Goal: Task Accomplishment & Management: Manage account settings

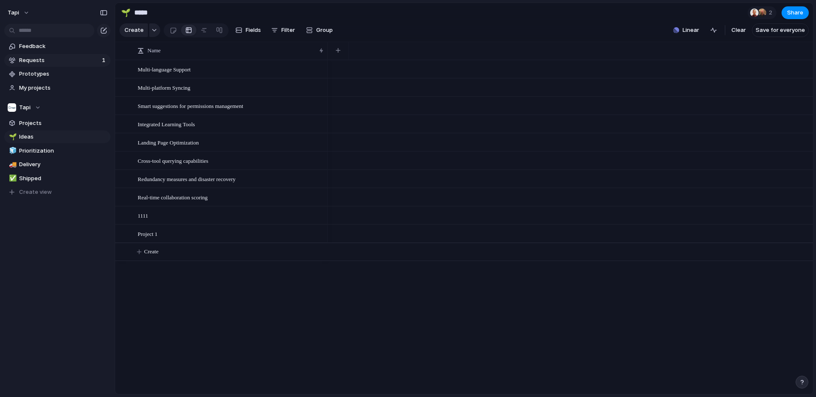
click at [80, 61] on span "Requests" at bounding box center [59, 60] width 80 height 8
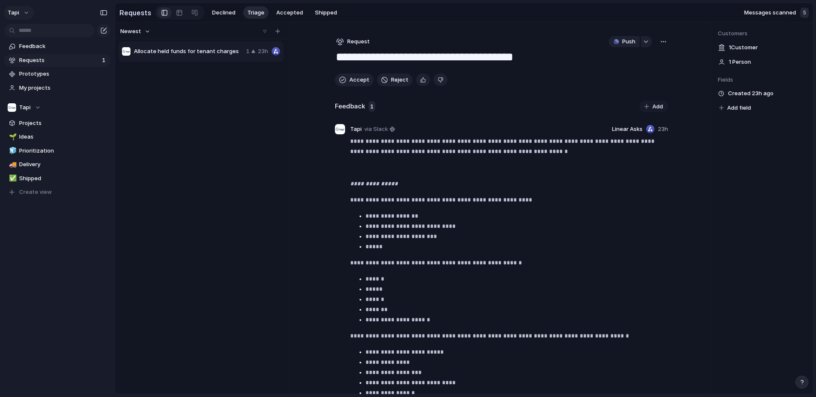
click at [21, 11] on button "tapi" at bounding box center [19, 13] width 30 height 14
click at [30, 33] on span "Settings" at bounding box center [31, 32] width 23 height 8
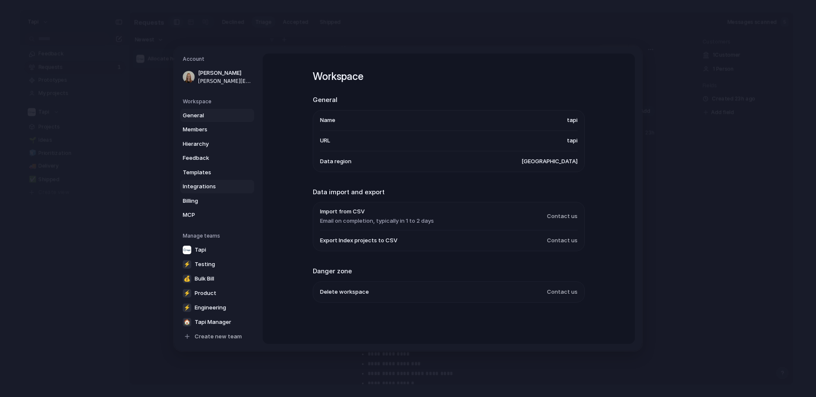
click at [199, 184] on span "Integrations" at bounding box center [210, 186] width 54 height 8
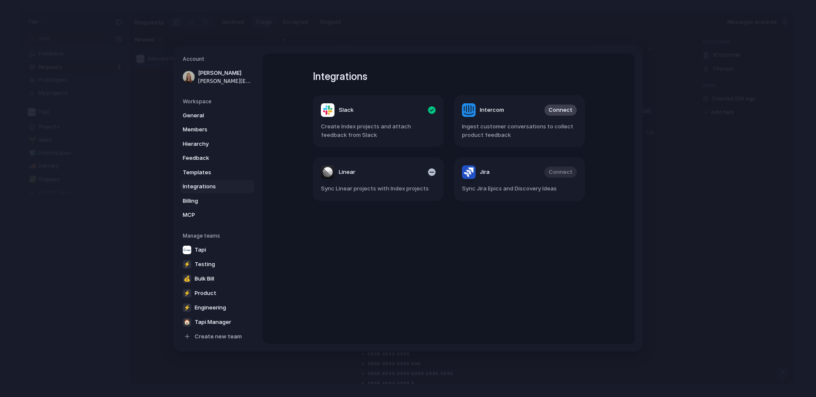
click at [346, 175] on span "Linear" at bounding box center [347, 172] width 17 height 8
click at [345, 190] on span "Sync Linear projects with Index projects" at bounding box center [378, 188] width 115 height 8
click at [333, 173] on div "Linear" at bounding box center [338, 172] width 34 height 14
click at [432, 172] on div "button" at bounding box center [432, 172] width 8 height 8
click at [418, 171] on span "Connect" at bounding box center [419, 172] width 24 height 8
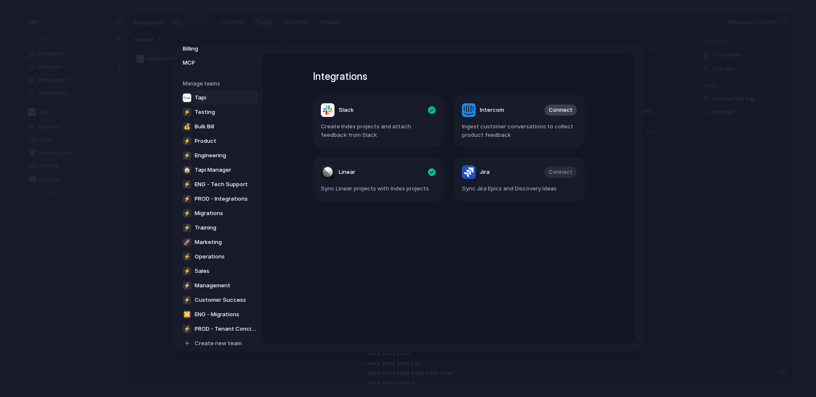
scroll to position [160, 0]
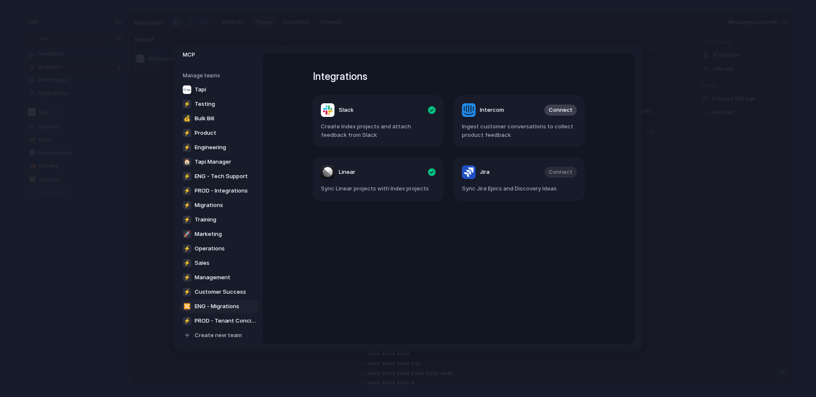
click at [224, 305] on span "ENG - Migrations" at bounding box center [217, 306] width 45 height 8
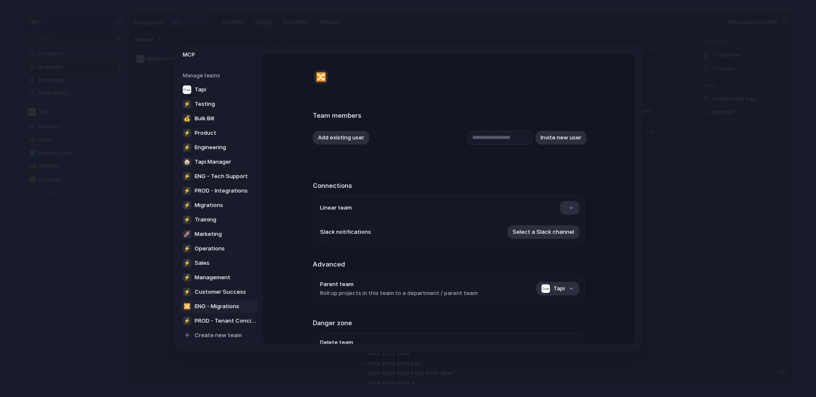
type input "**********"
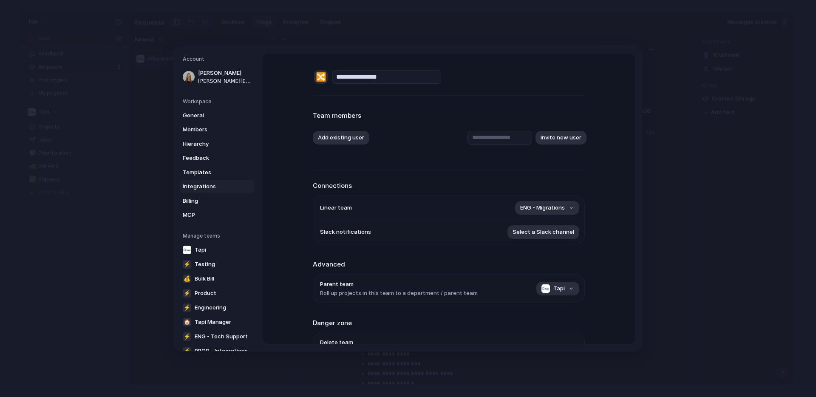
click at [206, 186] on span "Integrations" at bounding box center [210, 186] width 54 height 8
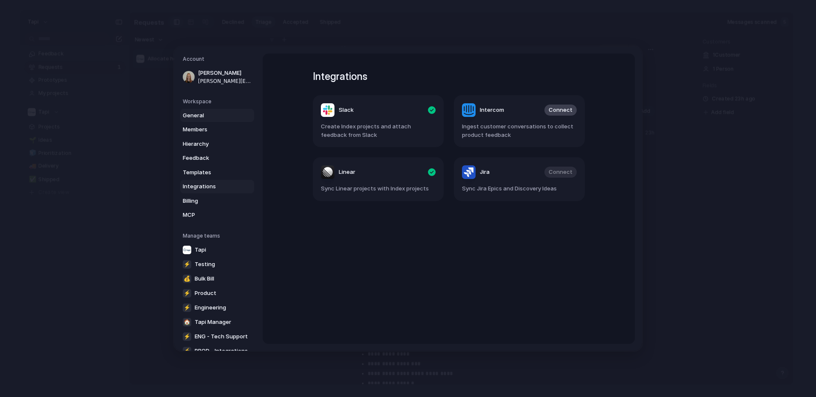
click at [202, 114] on span "General" at bounding box center [210, 115] width 54 height 8
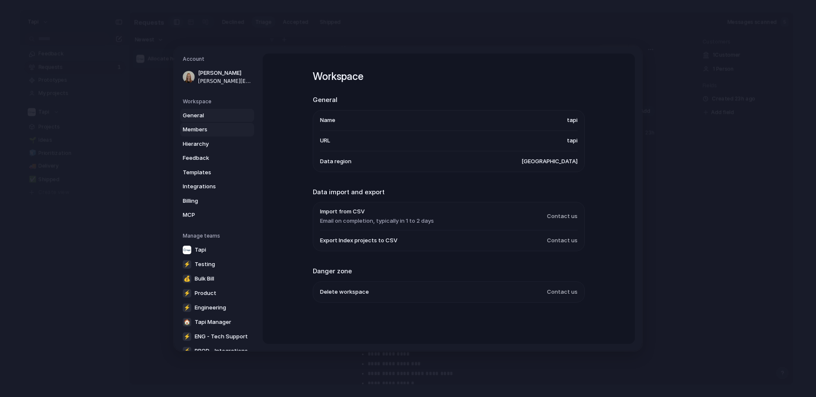
click at [199, 130] on span "Members" at bounding box center [210, 129] width 54 height 8
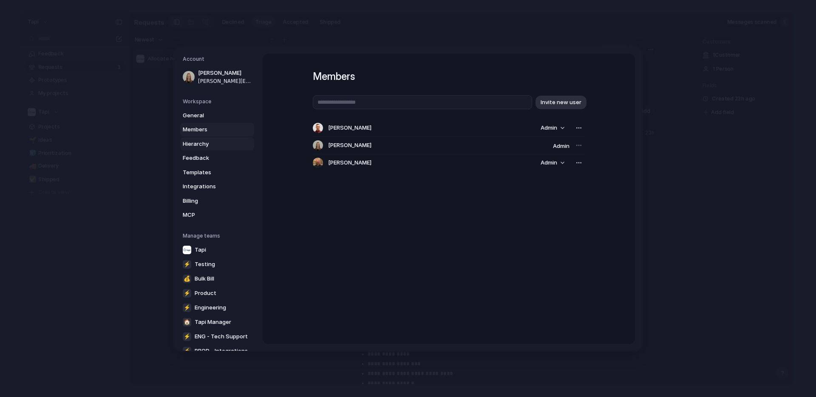
click at [197, 144] on span "Hierarchy" at bounding box center [210, 143] width 54 height 8
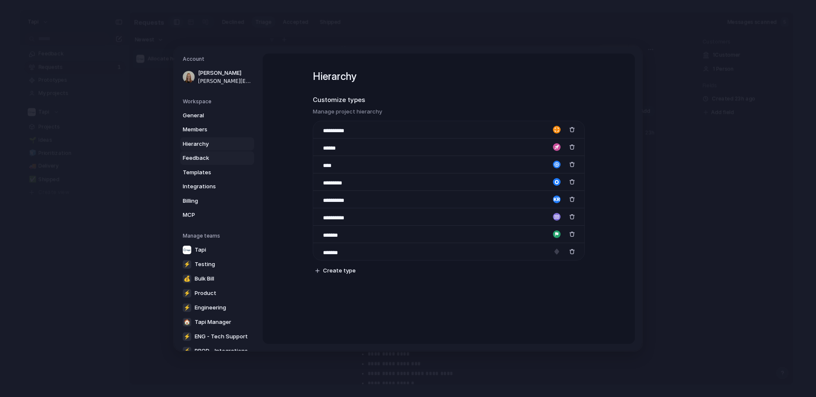
click at [197, 160] on span "Feedback" at bounding box center [210, 158] width 54 height 8
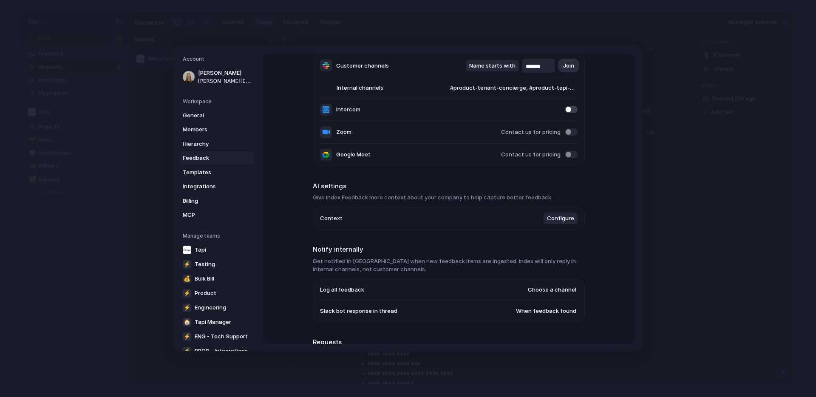
scroll to position [66, 0]
click at [197, 173] on span "Templates" at bounding box center [210, 172] width 54 height 8
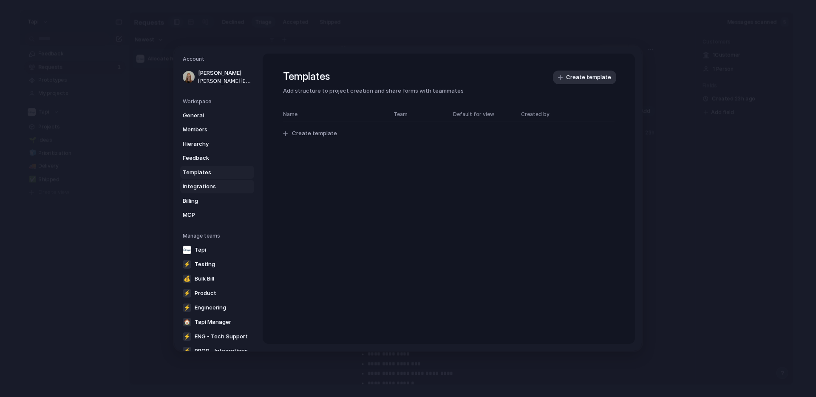
click at [198, 187] on span "Integrations" at bounding box center [210, 186] width 54 height 8
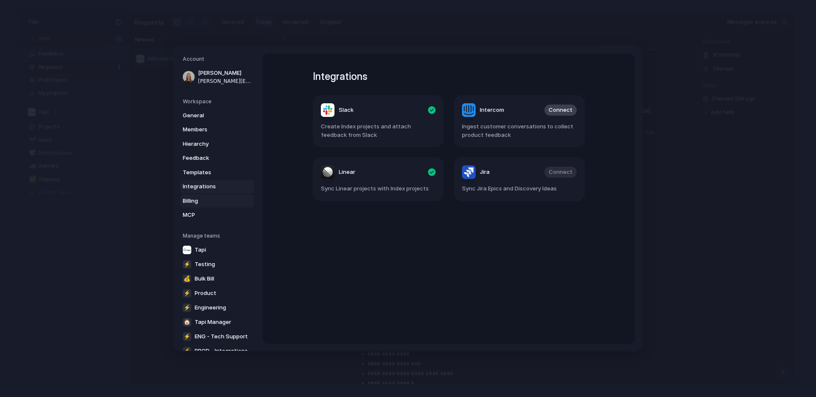
click at [198, 199] on span "Billing" at bounding box center [210, 200] width 54 height 8
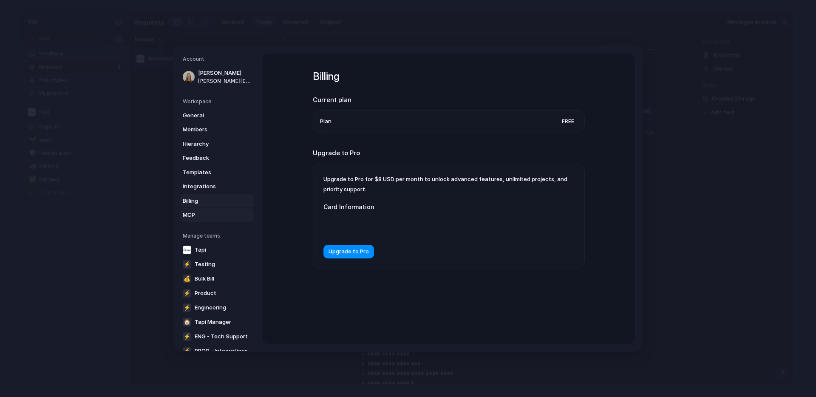
click at [195, 214] on span "MCP" at bounding box center [210, 215] width 54 height 8
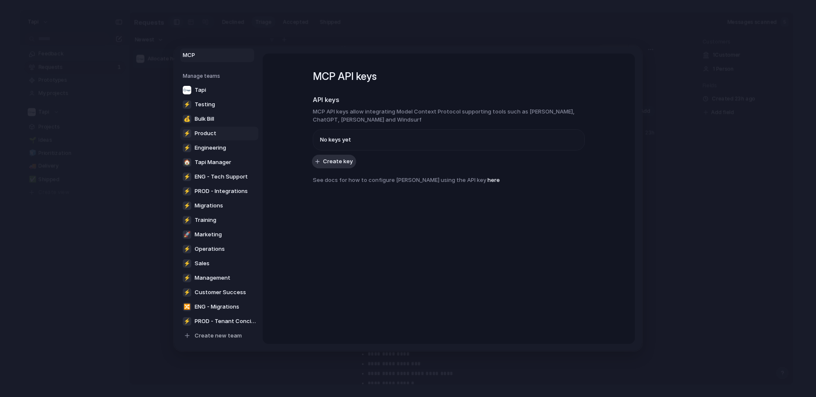
scroll to position [160, 0]
click at [229, 277] on span "Management" at bounding box center [213, 277] width 36 height 8
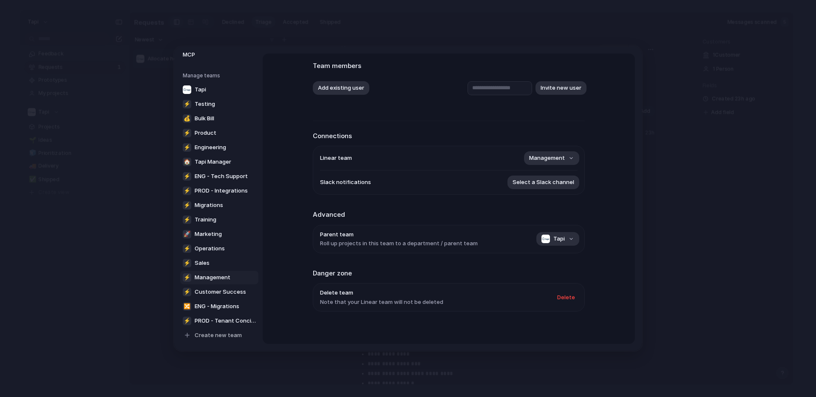
scroll to position [56, 0]
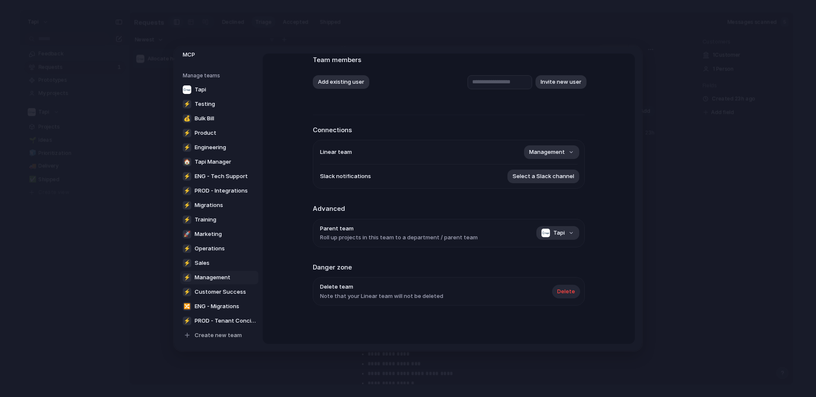
click at [567, 289] on span "Delete" at bounding box center [566, 291] width 18 height 8
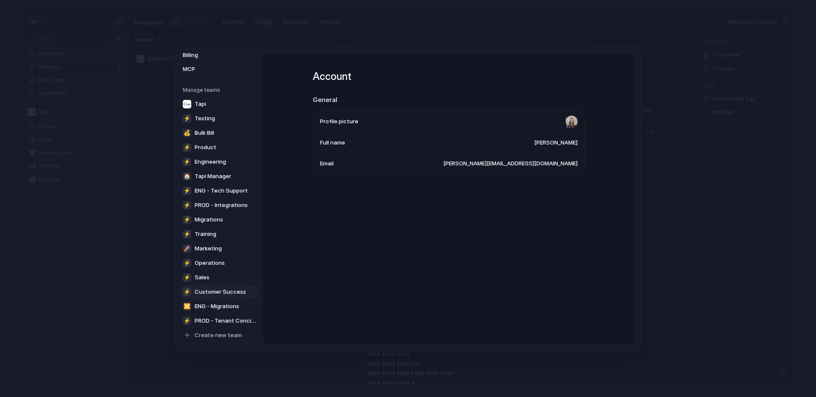
click at [216, 290] on span "Customer Success" at bounding box center [220, 291] width 51 height 8
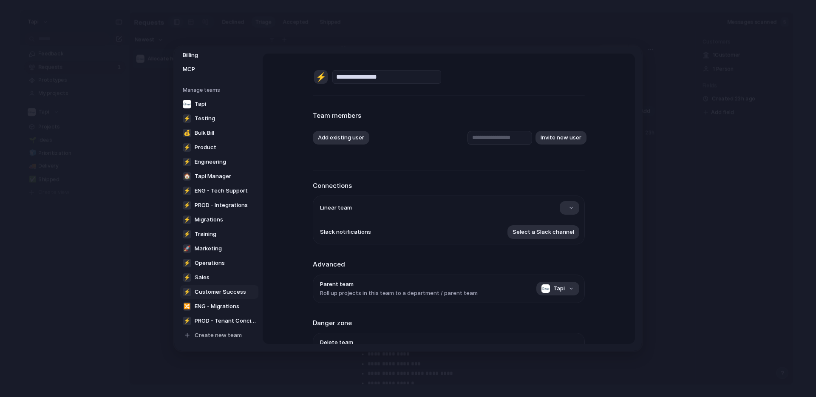
scroll to position [56, 0]
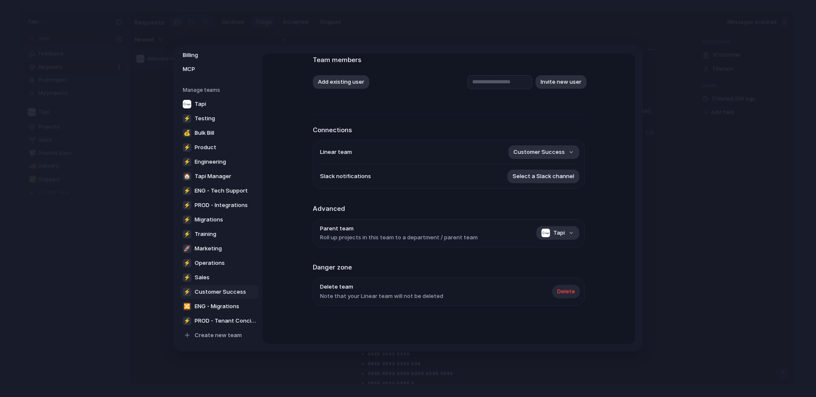
click at [568, 291] on span "Delete" at bounding box center [566, 291] width 18 height 8
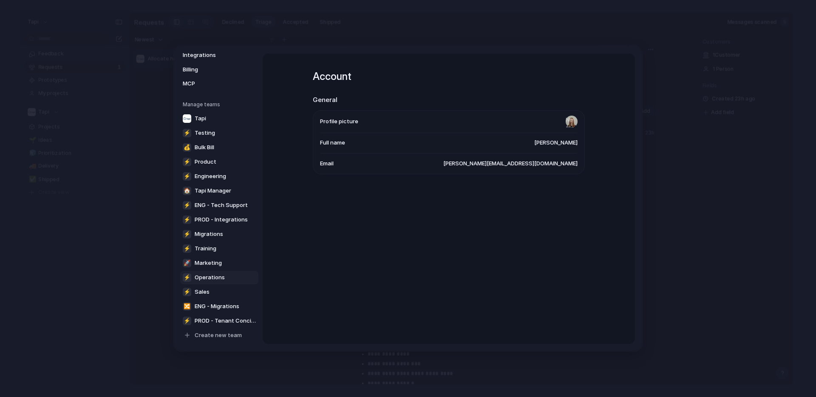
click at [214, 277] on span "Operations" at bounding box center [210, 277] width 30 height 8
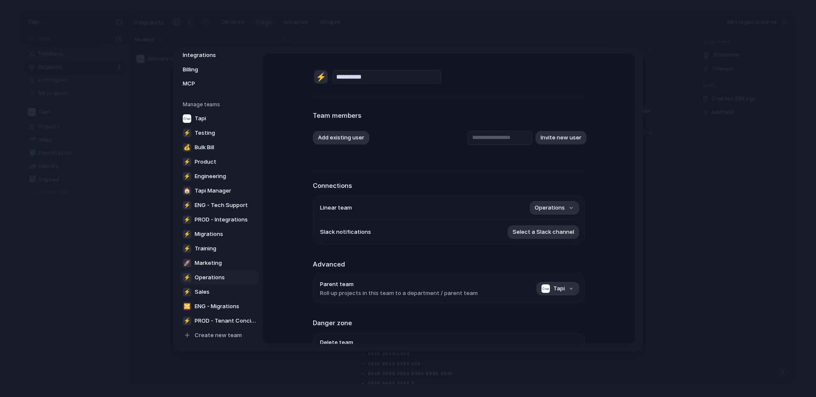
scroll to position [56, 0]
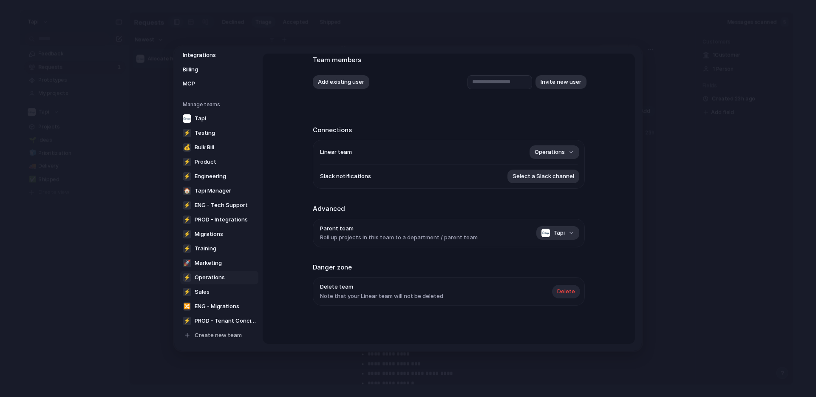
click at [563, 291] on span "Delete" at bounding box center [566, 291] width 18 height 8
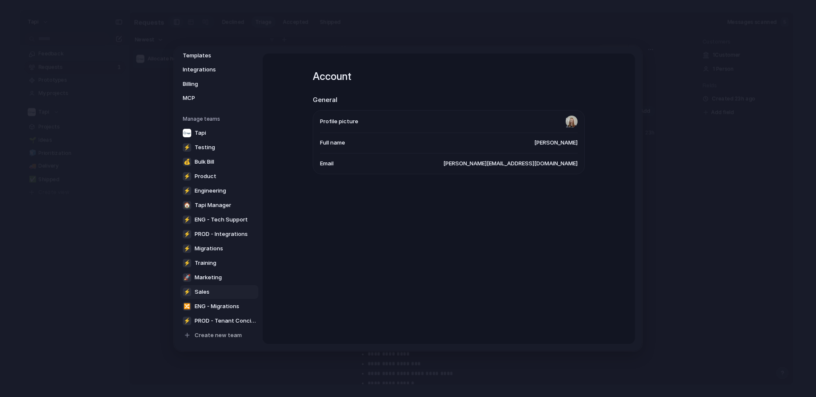
click at [231, 295] on link "⚡ Sales" at bounding box center [219, 292] width 78 height 14
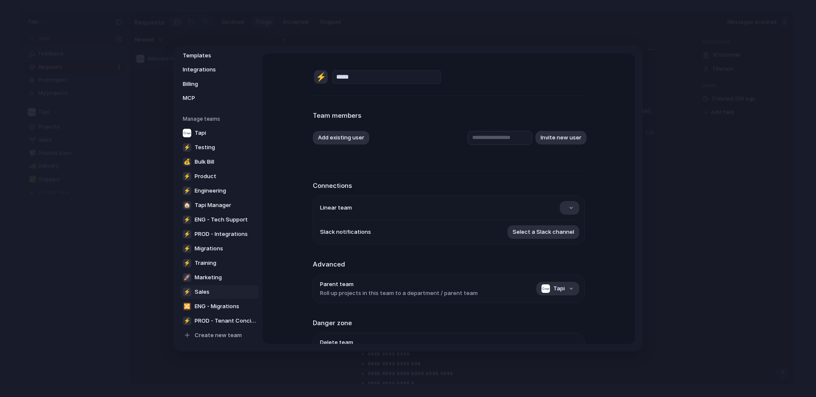
scroll to position [56, 0]
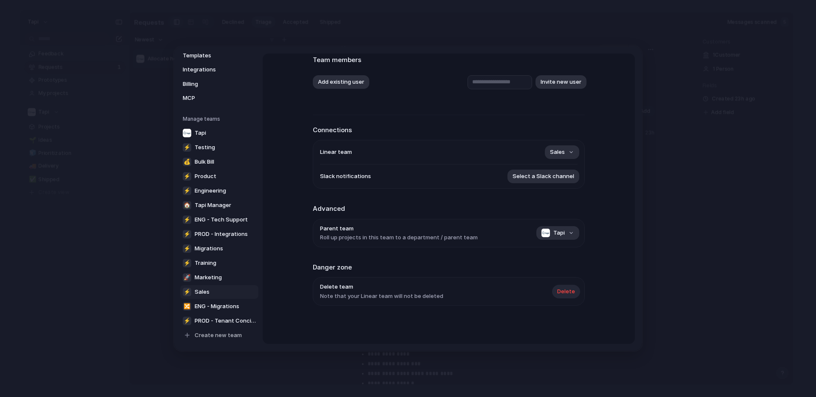
click at [572, 289] on span "Delete" at bounding box center [566, 291] width 18 height 8
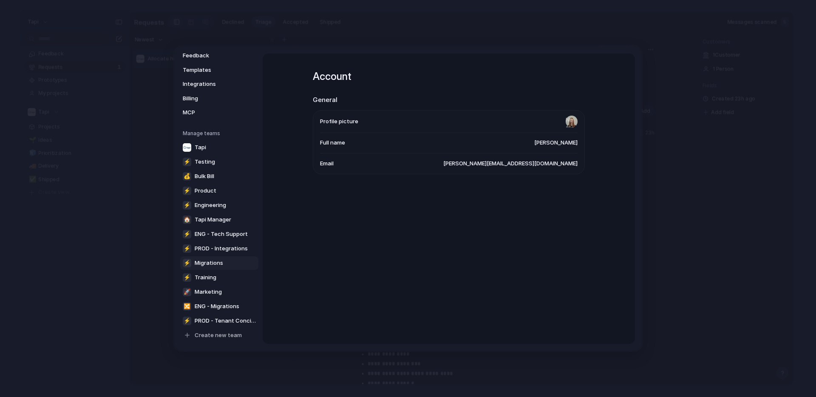
click at [222, 260] on span "Migrations" at bounding box center [209, 262] width 28 height 8
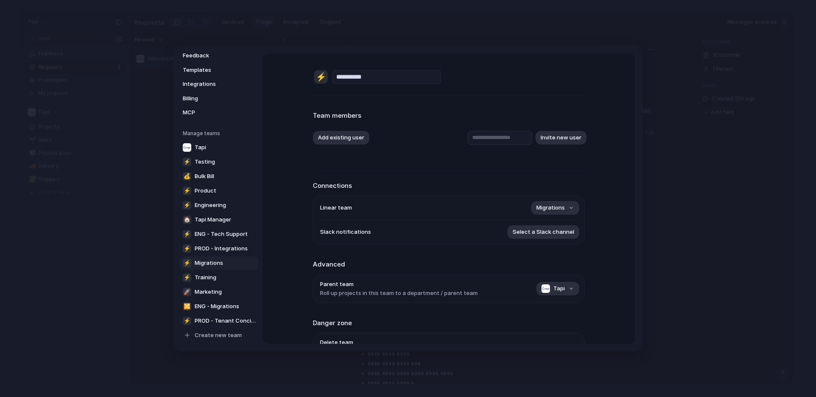
scroll to position [56, 0]
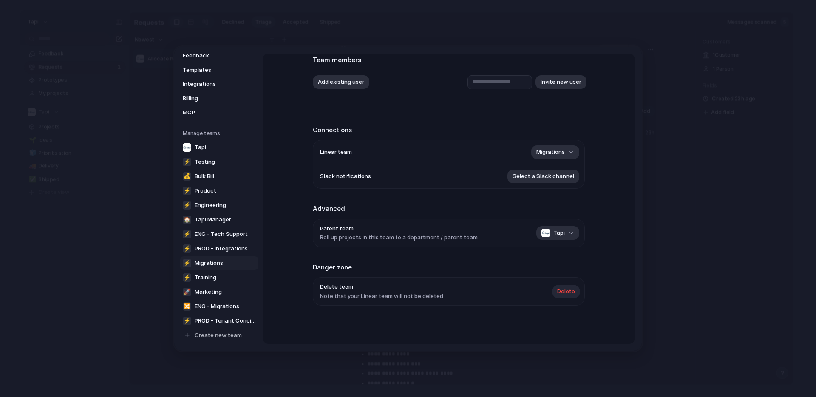
click at [572, 291] on span "Delete" at bounding box center [566, 291] width 18 height 8
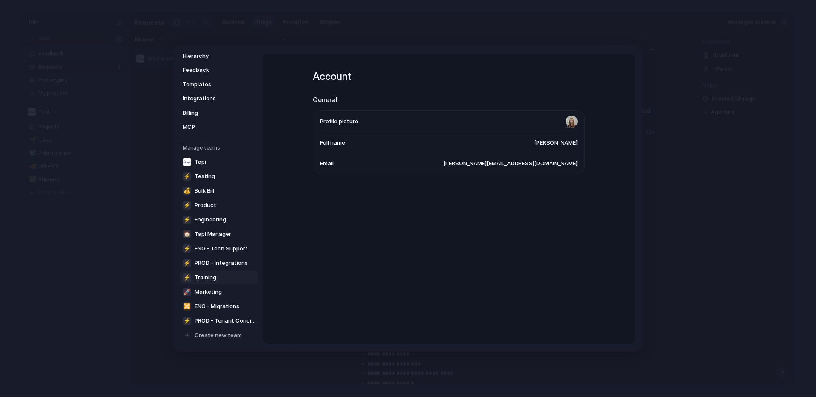
click at [243, 276] on link "⚡ Training" at bounding box center [219, 277] width 78 height 14
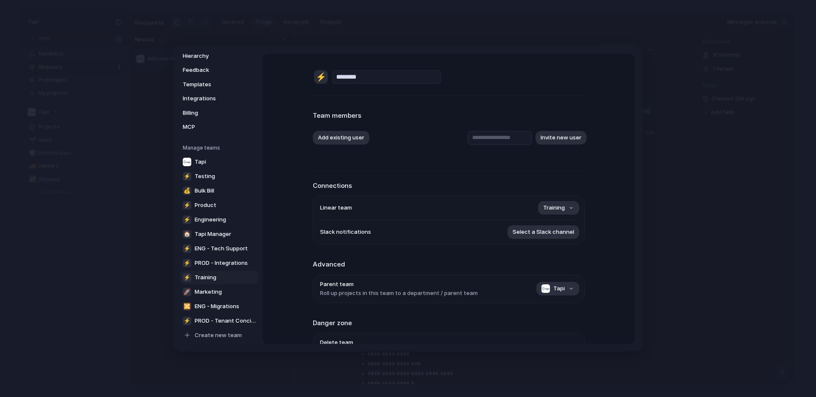
scroll to position [56, 0]
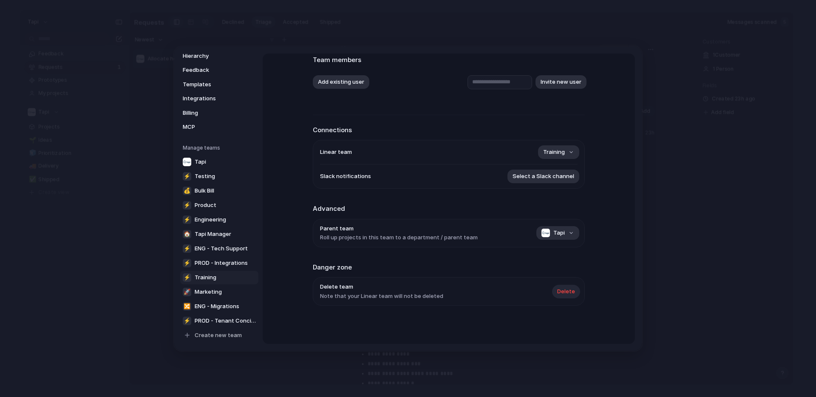
click at [568, 291] on span "Delete" at bounding box center [566, 291] width 18 height 8
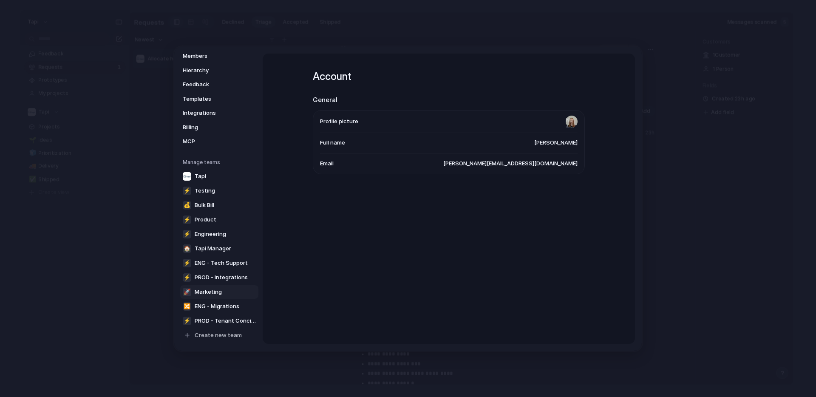
click at [250, 291] on link "🚀 Marketing" at bounding box center [219, 292] width 78 height 14
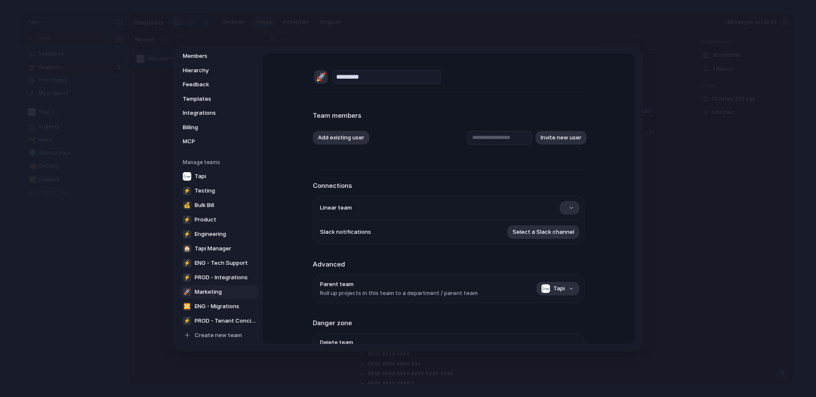
scroll to position [56, 0]
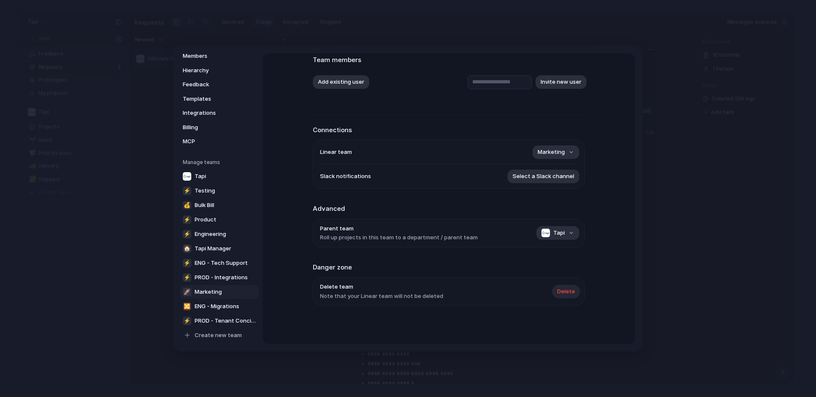
click at [563, 294] on span "Delete" at bounding box center [566, 291] width 18 height 8
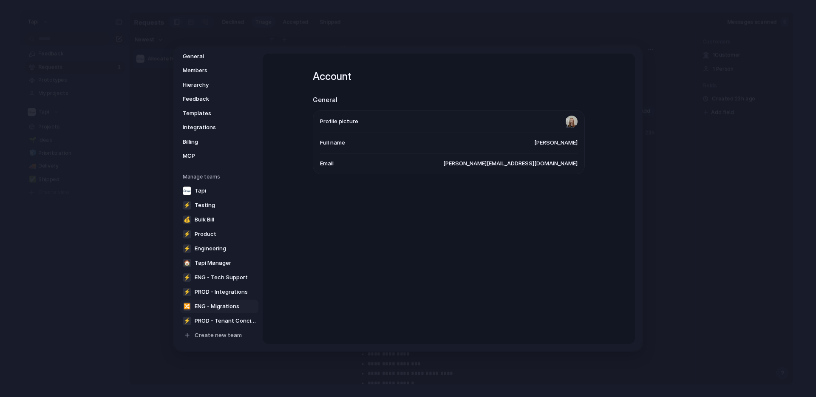
click at [232, 308] on span "ENG - Migrations" at bounding box center [217, 306] width 45 height 8
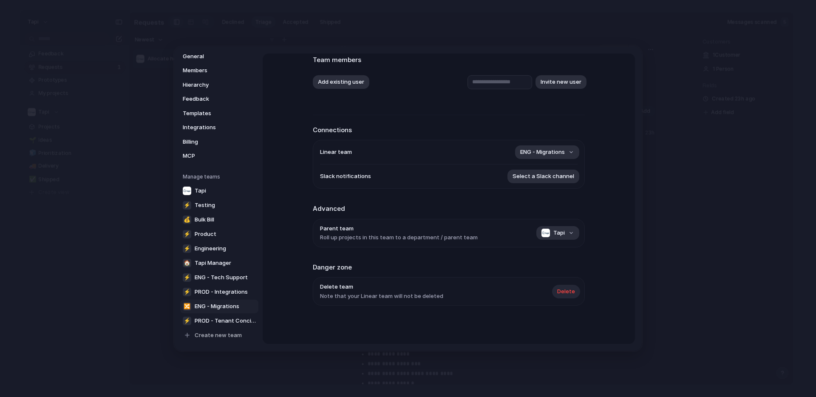
click at [571, 291] on span "Delete" at bounding box center [566, 291] width 18 height 8
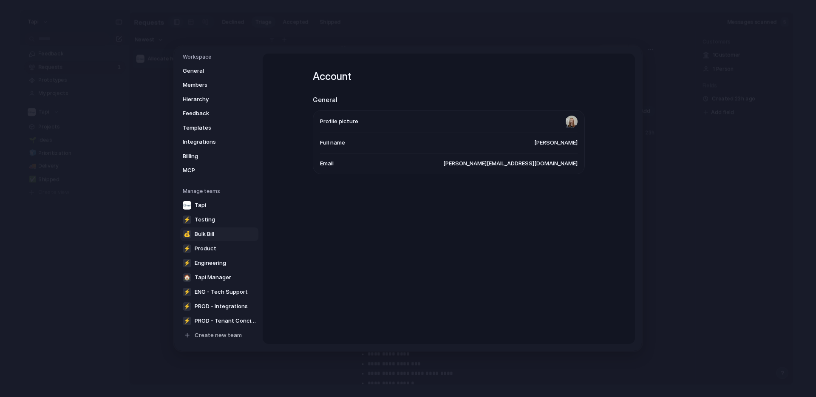
click at [228, 231] on link "💰 Bulk Bill" at bounding box center [219, 234] width 78 height 14
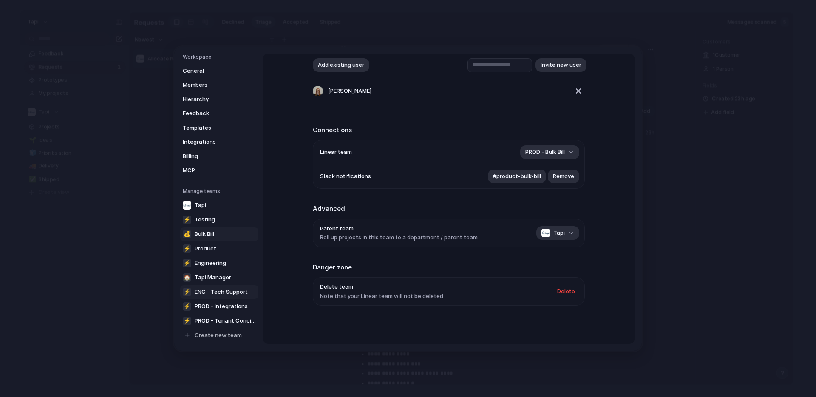
click at [233, 290] on span "ENG - Tech Support" at bounding box center [221, 291] width 53 height 8
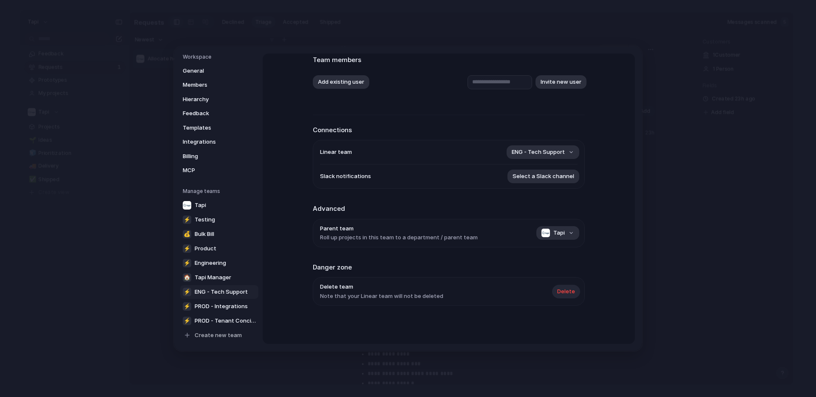
click at [571, 290] on span "Delete" at bounding box center [566, 291] width 18 height 8
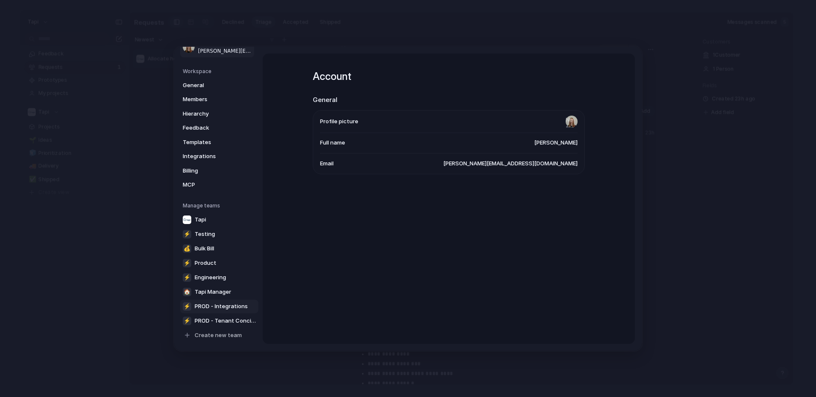
click at [221, 307] on span "PROD - Integrations" at bounding box center [221, 306] width 53 height 8
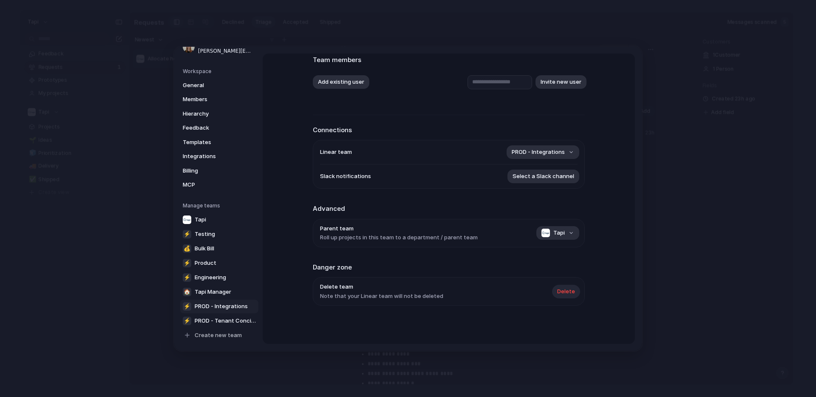
click at [569, 291] on span "Delete" at bounding box center [566, 291] width 18 height 8
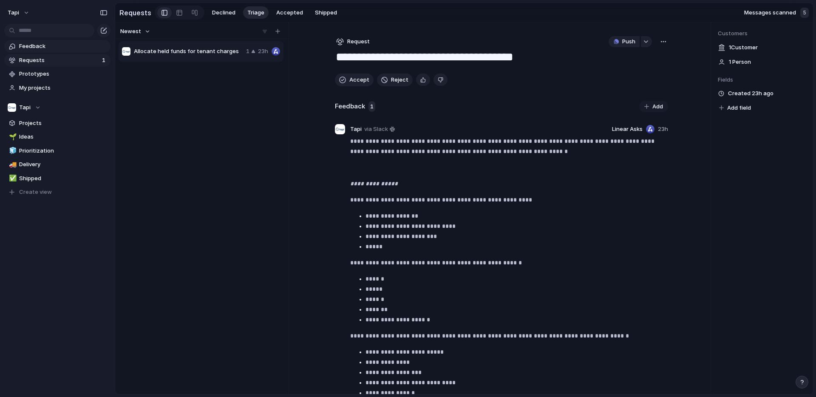
click at [76, 49] on span "Feedback" at bounding box center [63, 46] width 88 height 8
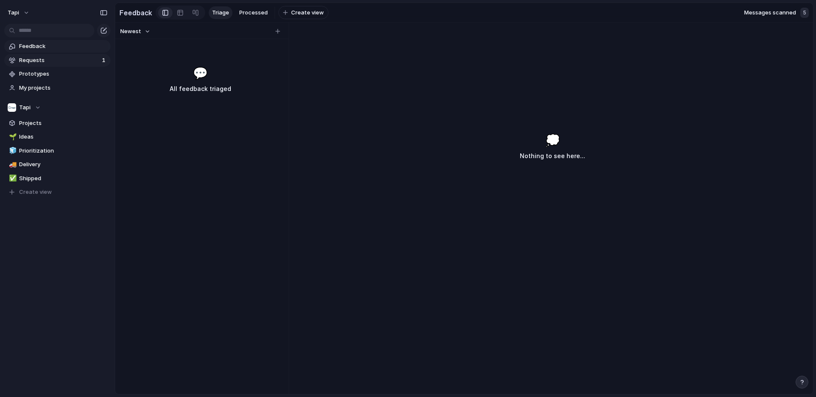
click at [79, 60] on span "Requests" at bounding box center [59, 60] width 80 height 8
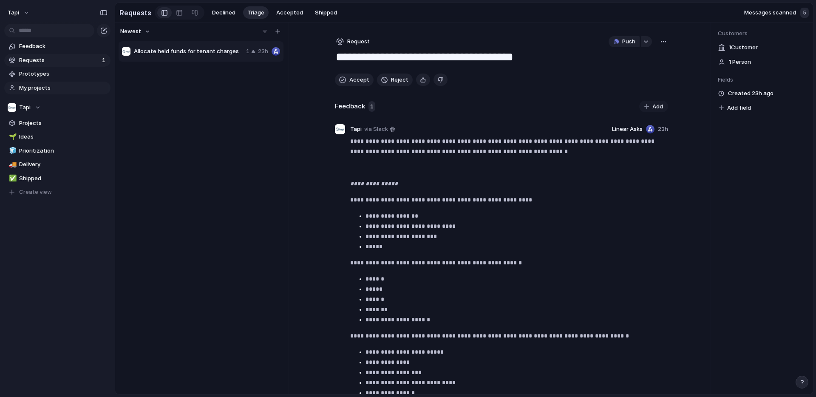
click at [45, 88] on span "My projects" at bounding box center [63, 88] width 88 height 8
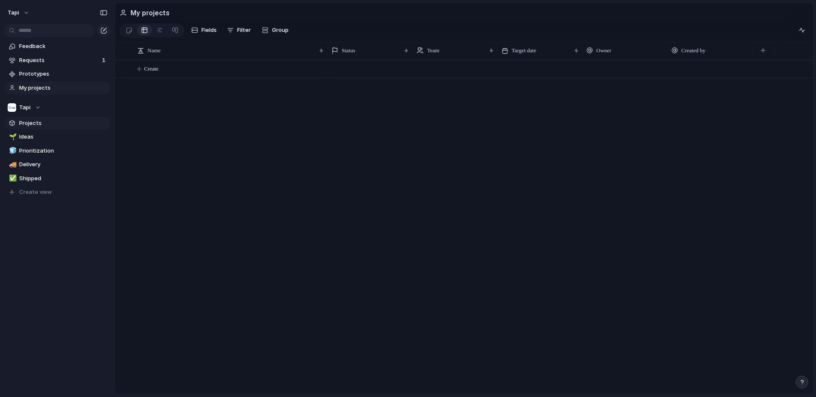
click at [37, 122] on span "Projects" at bounding box center [63, 123] width 88 height 8
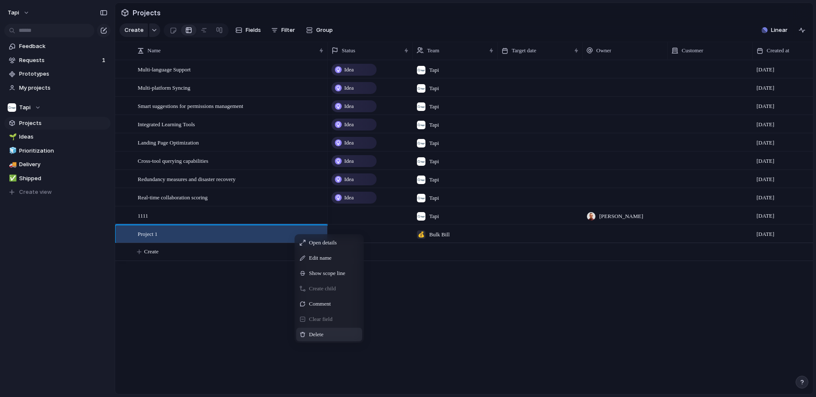
click at [317, 333] on span "Delete" at bounding box center [316, 334] width 14 height 8
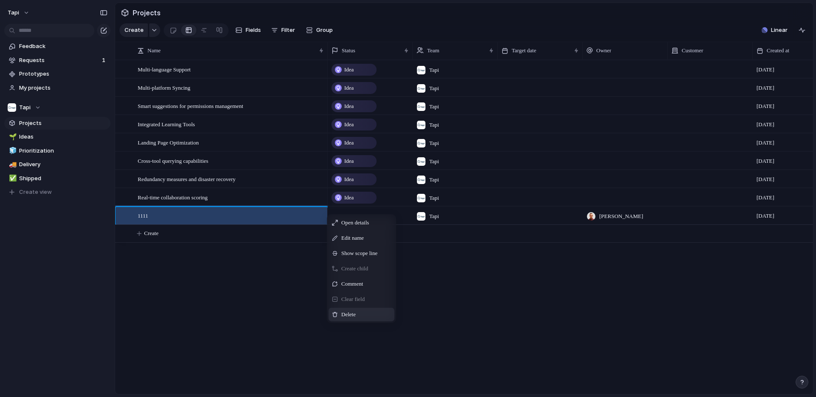
click at [356, 314] on span "Delete" at bounding box center [348, 314] width 14 height 8
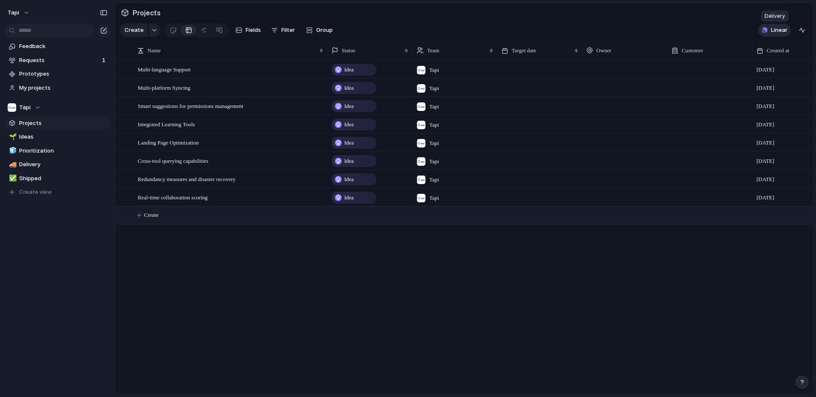
click at [783, 28] on span "Linear" at bounding box center [779, 30] width 17 height 8
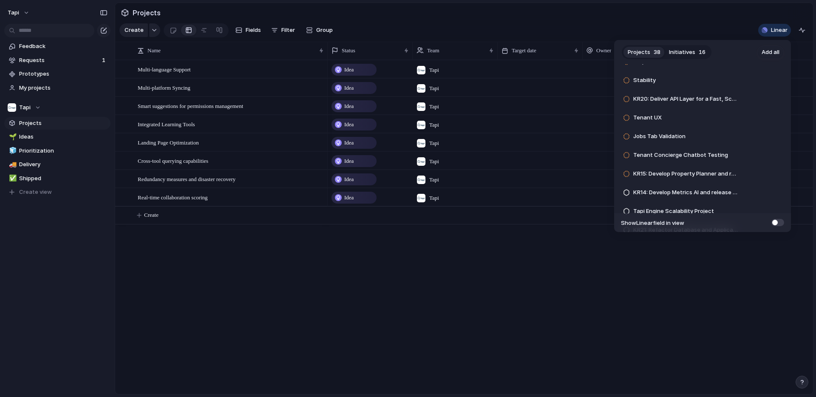
scroll to position [582, 0]
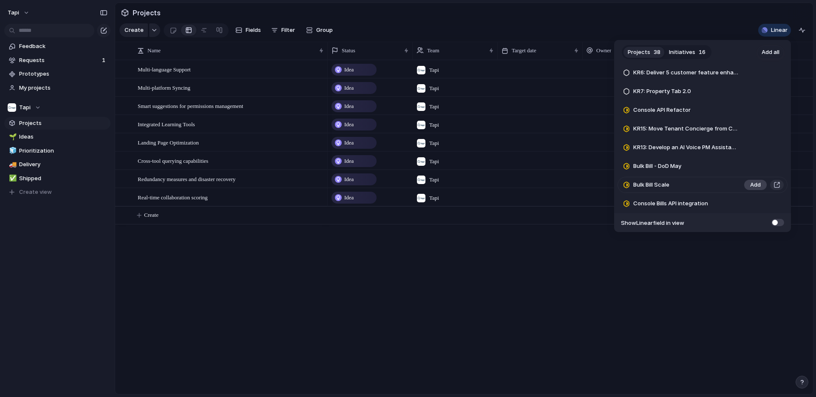
click at [758, 184] on span "Add" at bounding box center [755, 185] width 11 height 8
click at [755, 184] on span "Add" at bounding box center [755, 185] width 11 height 8
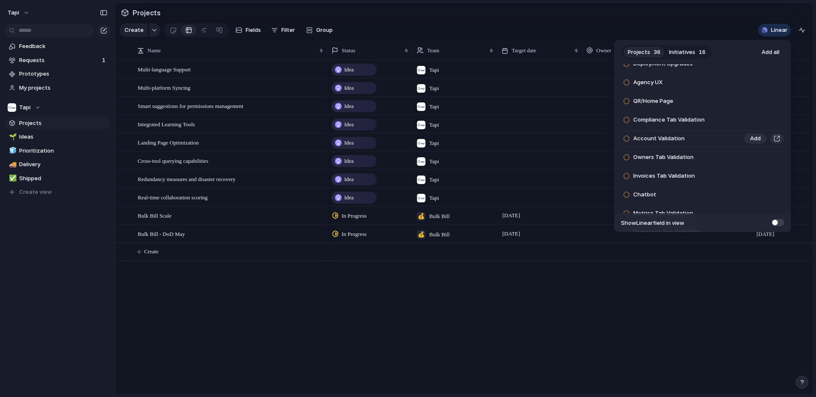
scroll to position [203, 0]
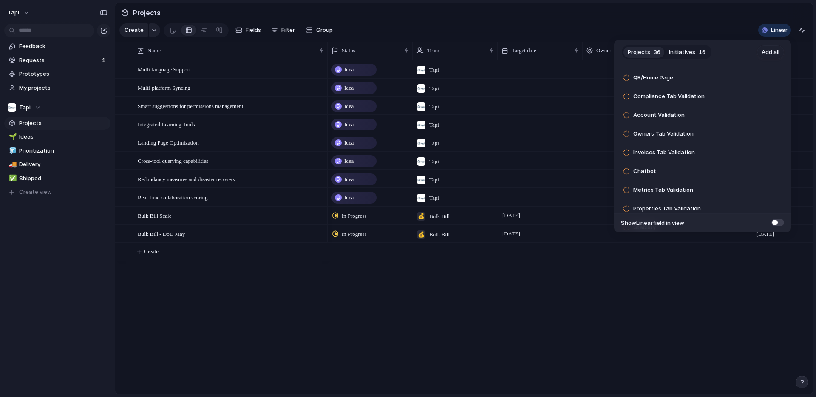
click at [455, 365] on div "Projects 36 Initiatives 16 Add all Services Tab Validation Add Tenant Form Add …" at bounding box center [408, 198] width 816 height 397
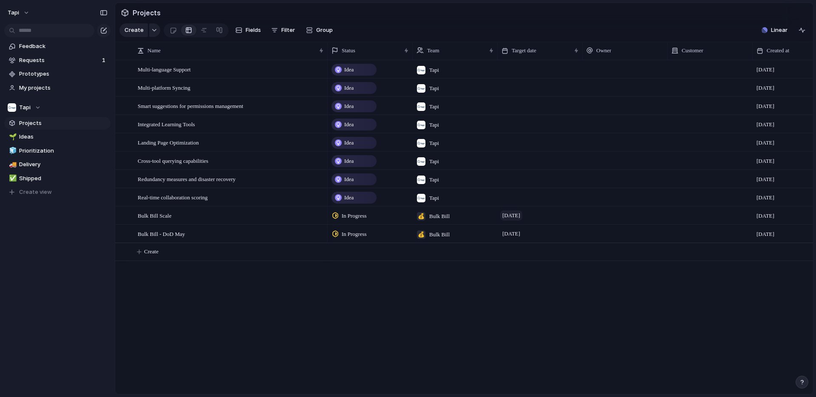
click at [516, 214] on span "August 2025" at bounding box center [511, 215] width 22 height 10
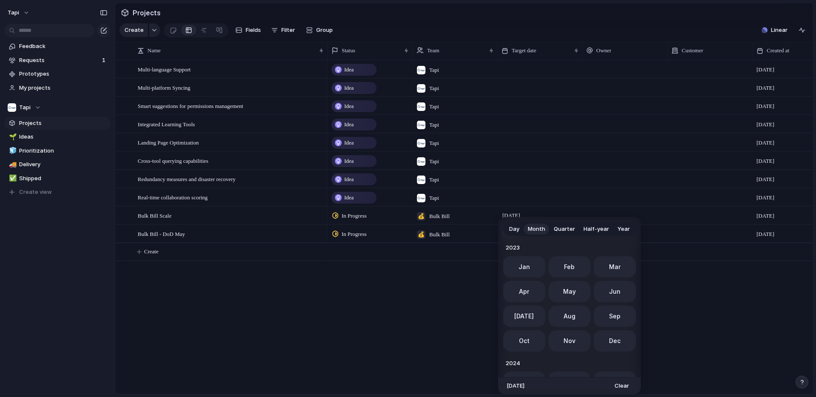
scroll to position [233, 0]
click at [435, 218] on div "Day Month Quarter Half-year Year 2023 Jan Feb Mar Apr May Jun Jul Aug Sep Oct N…" at bounding box center [408, 198] width 816 height 397
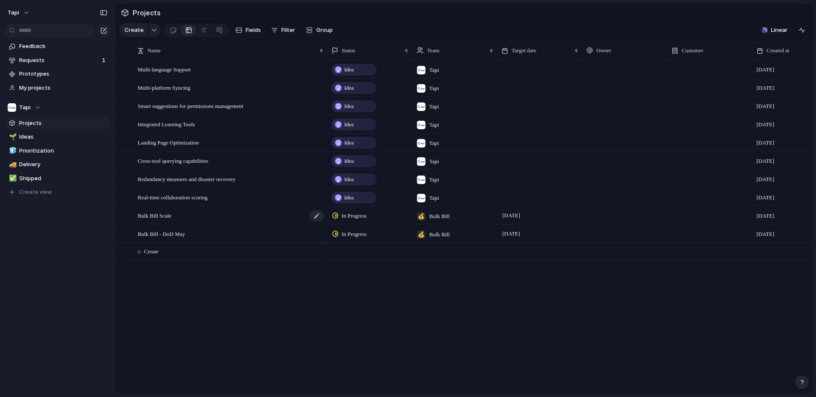
click at [167, 216] on span "Bulk Bill Scale" at bounding box center [155, 215] width 34 height 10
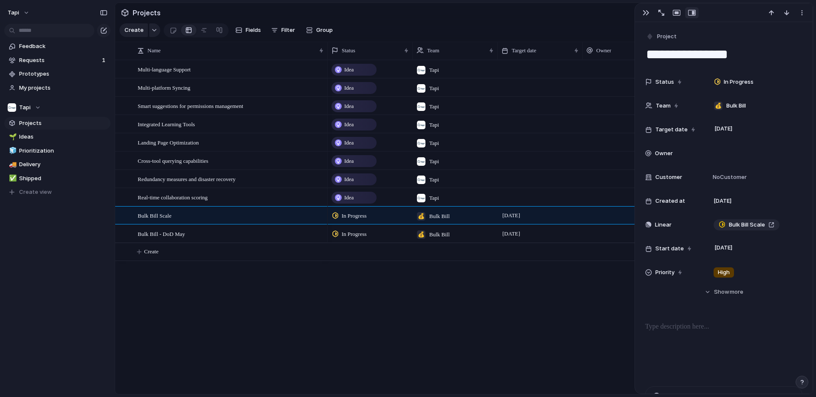
click at [486, 303] on div "Idea Tapi 13 February Idea Tapi 13 February Idea Tapi 13 February Idea Tapi 13 …" at bounding box center [570, 227] width 485 height 334
click at [645, 11] on div "button" at bounding box center [645, 12] width 7 height 7
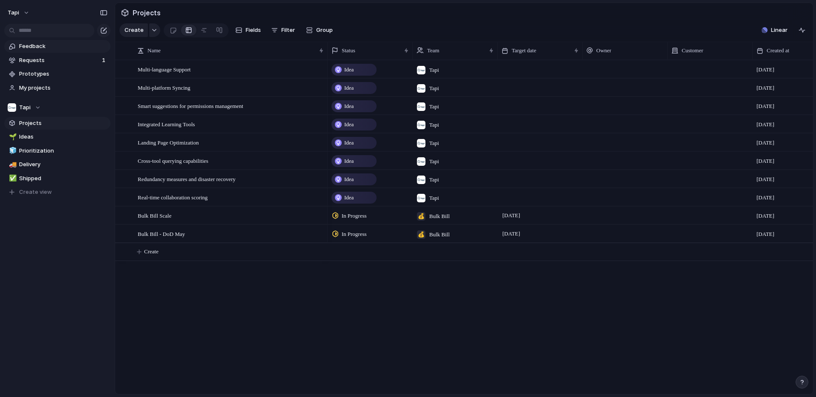
click at [64, 46] on span "Feedback" at bounding box center [63, 46] width 88 height 8
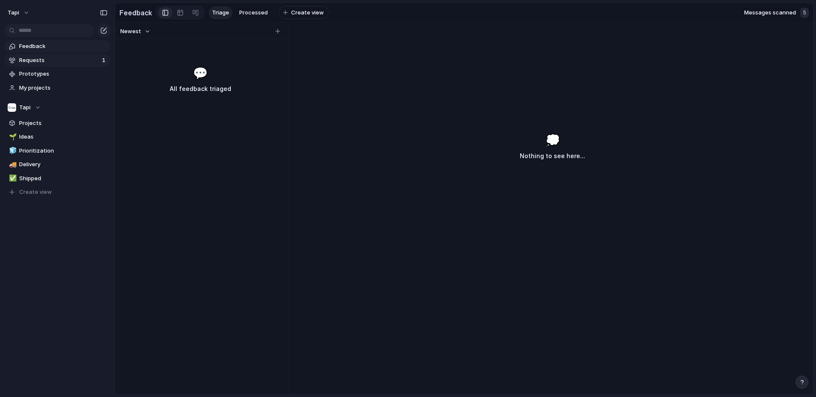
click at [57, 57] on span "Requests" at bounding box center [59, 60] width 80 height 8
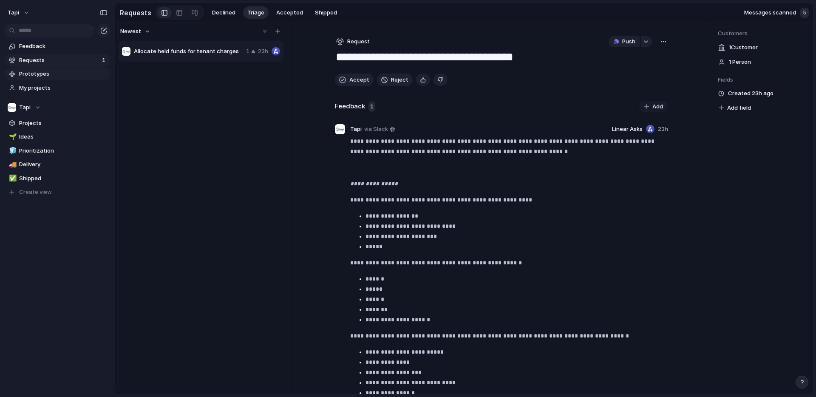
click at [55, 73] on span "Prototypes" at bounding box center [63, 74] width 88 height 8
click at [645, 41] on div "button" at bounding box center [646, 41] width 6 height 3
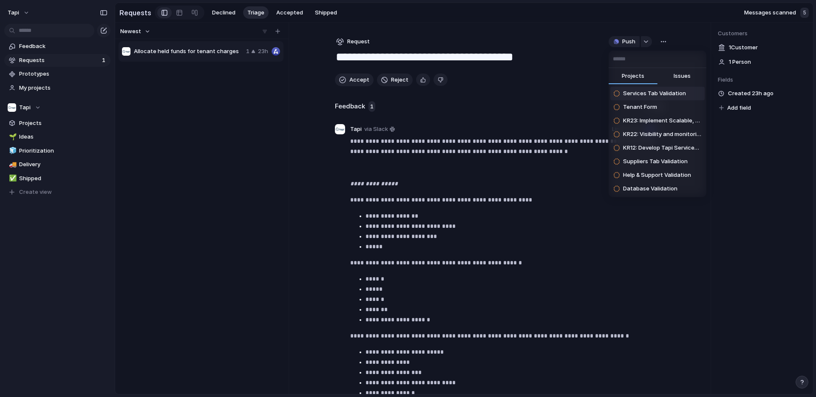
click at [671, 75] on button "Issues" at bounding box center [681, 76] width 49 height 17
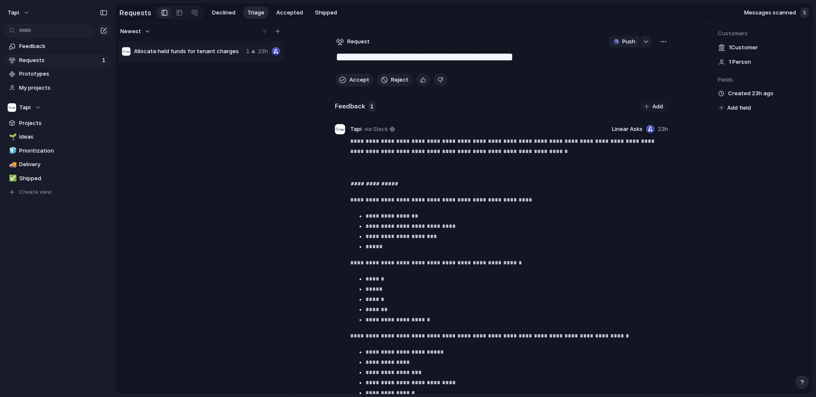
click at [235, 174] on div "Projects Issues Auto assign new tenant-reported jobs to a particular agent (tha…" at bounding box center [408, 198] width 816 height 397
click at [31, 124] on span "Projects" at bounding box center [63, 123] width 88 height 8
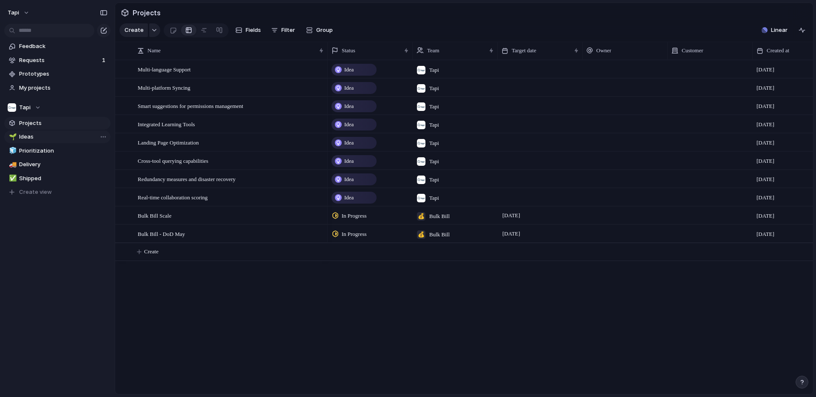
click at [31, 137] on span "Ideas" at bounding box center [63, 137] width 88 height 8
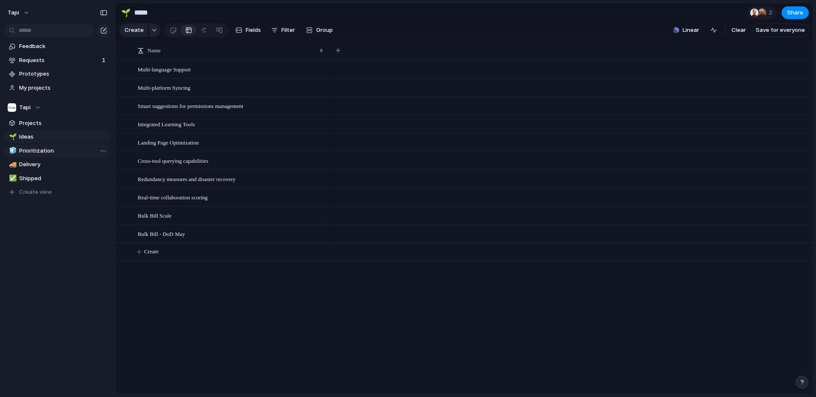
click at [31, 147] on span "Prioritization" at bounding box center [63, 151] width 88 height 8
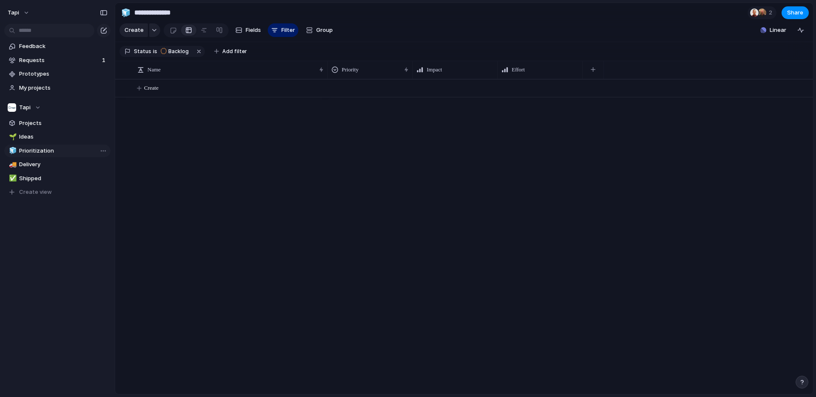
type input "**********"
click at [26, 123] on span "Projects" at bounding box center [63, 123] width 88 height 8
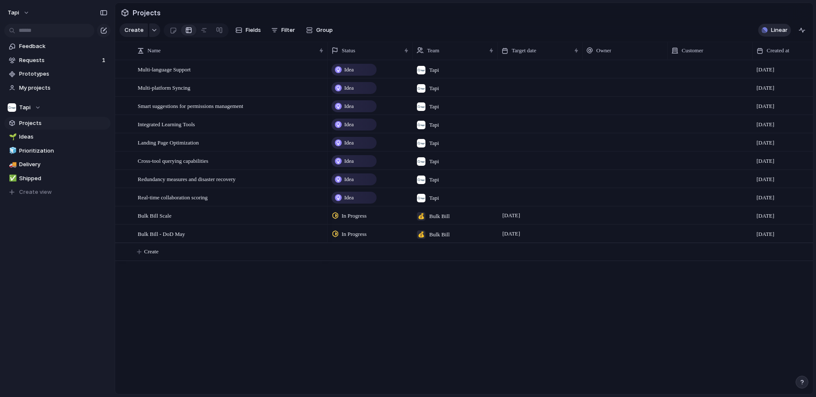
click at [776, 31] on span "Linear" at bounding box center [779, 30] width 17 height 8
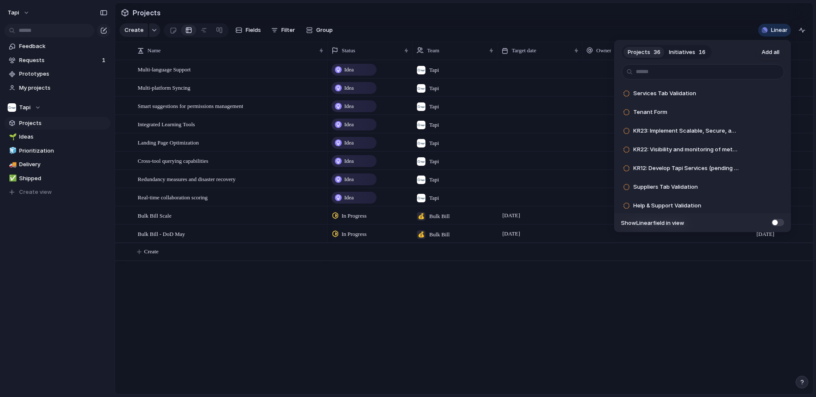
click at [26, 138] on div "Projects 36 Initiatives 16 Add all Services Tab Validation Add Tenant Form Add …" at bounding box center [408, 198] width 816 height 397
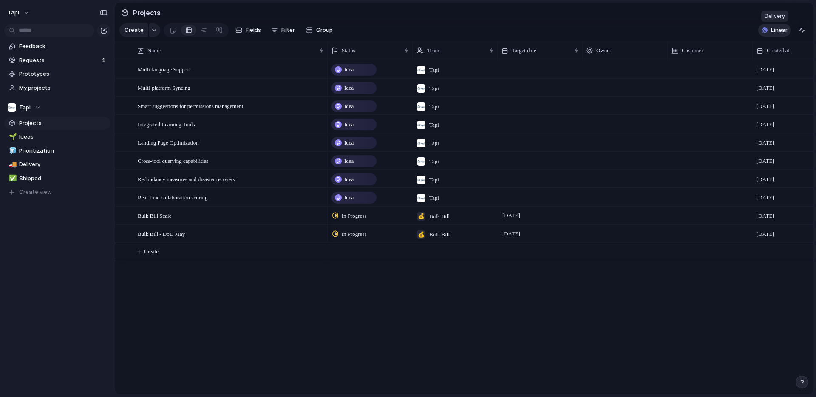
click at [775, 28] on span "Linear" at bounding box center [779, 30] width 17 height 8
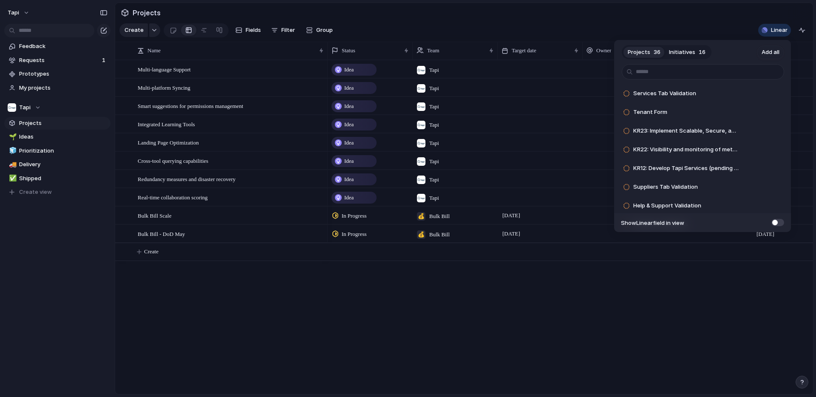
click at [696, 51] on button "Initiatives 16" at bounding box center [687, 52] width 45 height 14
click at [42, 131] on div "Projects 36 Initiatives 16 Add all Strong Customer Retention Add Develop Tapi 3…" at bounding box center [408, 198] width 816 height 397
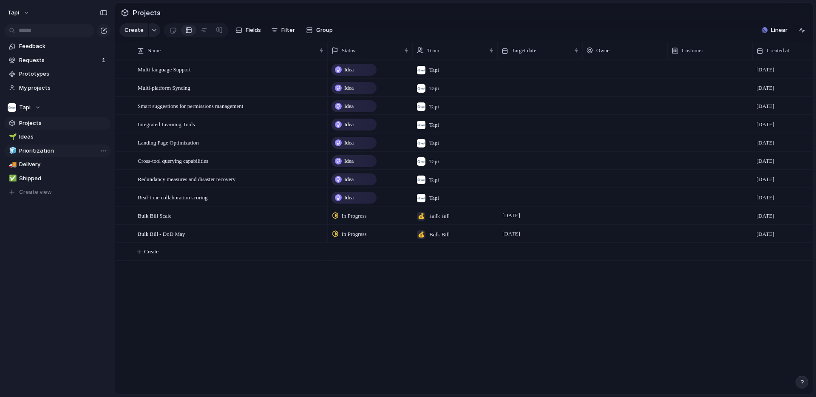
click at [34, 151] on span "Prioritization" at bounding box center [63, 151] width 88 height 8
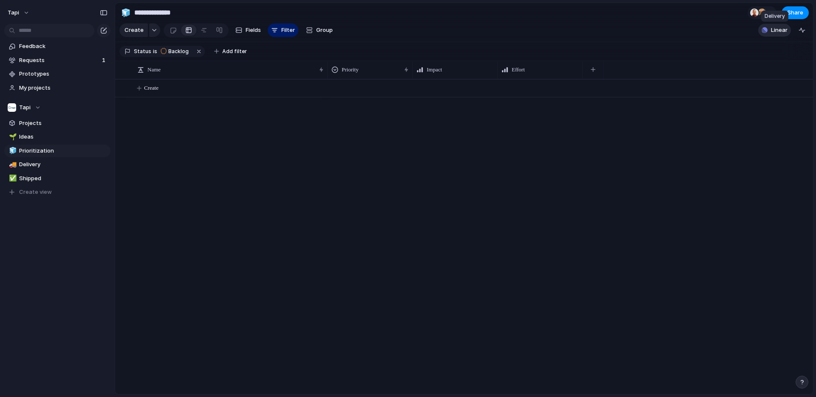
click at [777, 32] on span "Linear" at bounding box center [779, 30] width 17 height 8
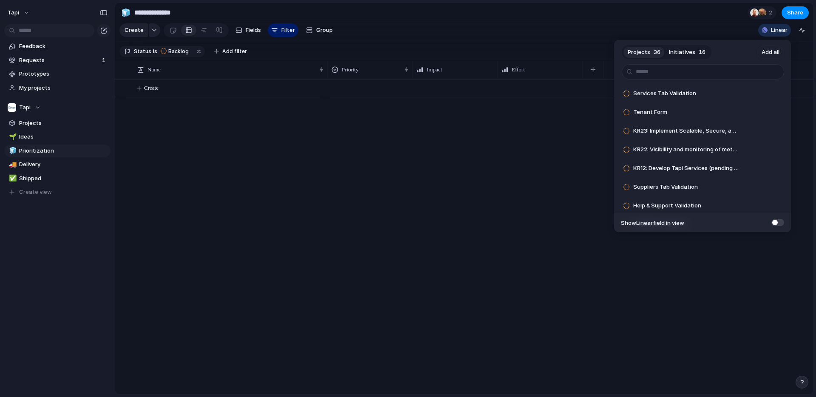
click at [171, 87] on div "Projects 36 Initiatives 16 Add all Services Tab Validation Add Tenant Form Add …" at bounding box center [408, 198] width 816 height 397
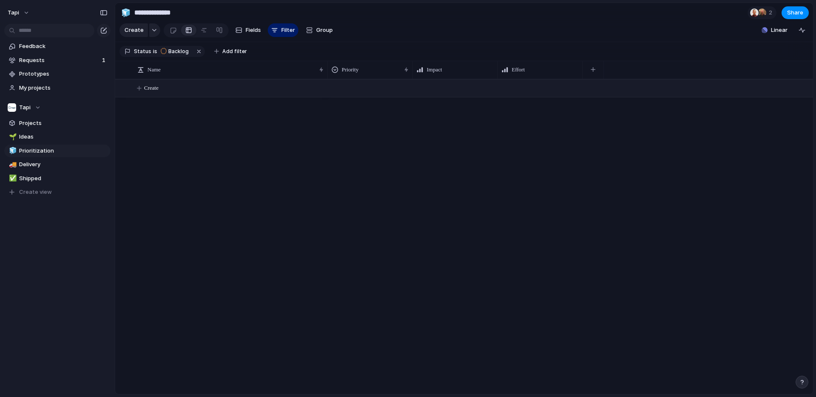
click at [155, 88] on span "Create" at bounding box center [151, 88] width 14 height 8
click at [30, 180] on span "Shipped" at bounding box center [63, 178] width 88 height 8
type input "*******"
click at [144, 89] on span "Create" at bounding box center [151, 88] width 14 height 8
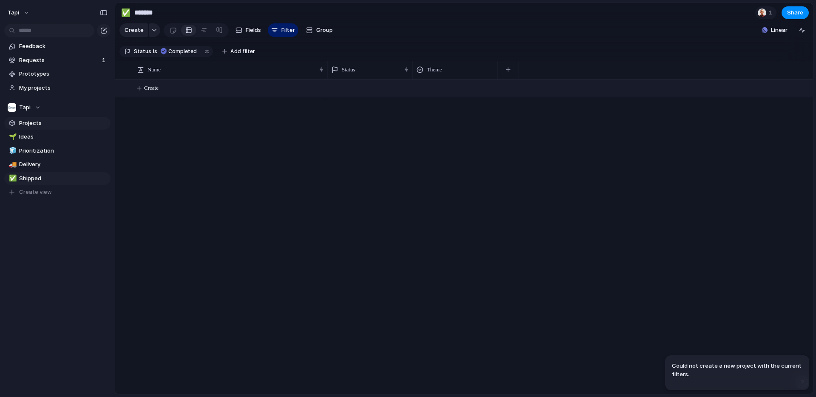
click at [28, 122] on span "Projects" at bounding box center [63, 123] width 88 height 8
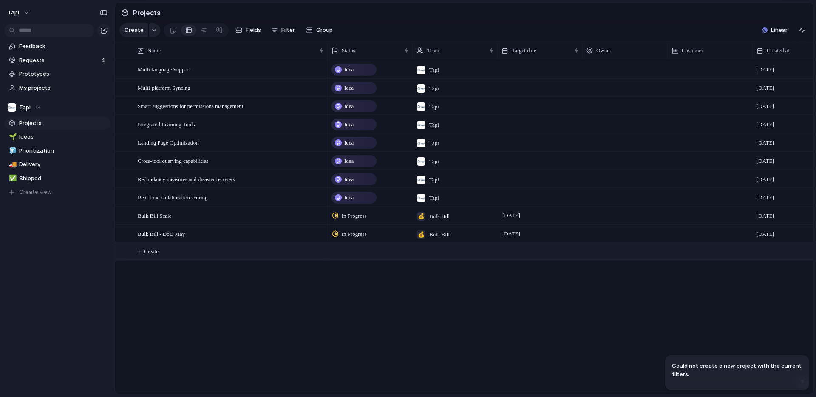
click at [151, 251] on span "Create" at bounding box center [151, 251] width 14 height 8
click at [66, 60] on span "Requests" at bounding box center [59, 60] width 80 height 8
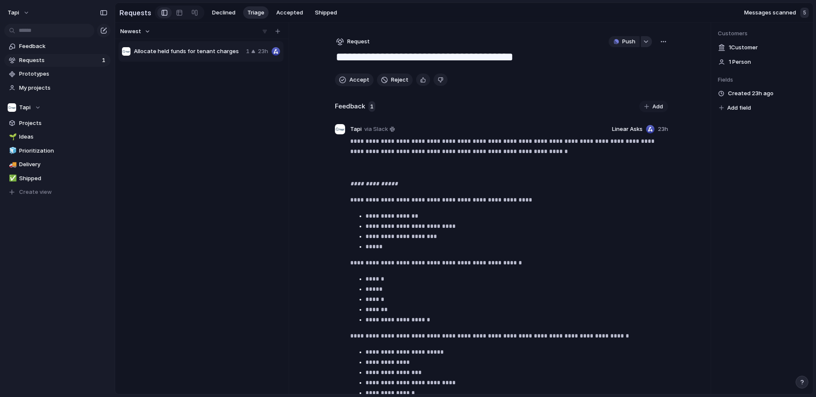
click at [646, 42] on div "button" at bounding box center [646, 41] width 6 height 3
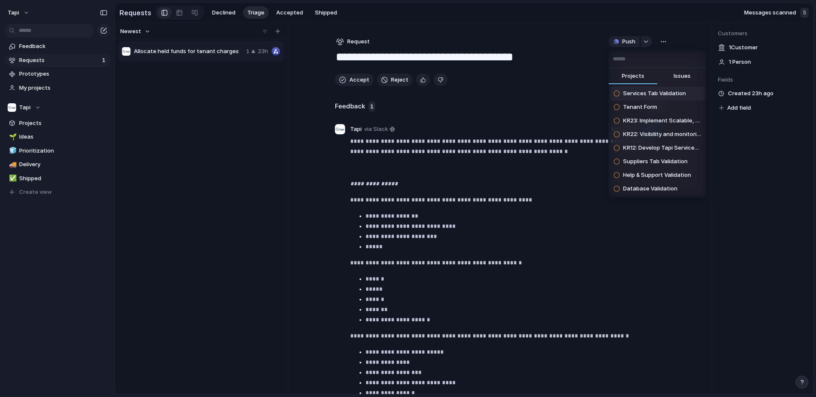
click at [683, 75] on span "Issues" at bounding box center [681, 76] width 17 height 8
click at [665, 42] on div "Projects Issues Auto assign new tenant-reported jobs to a particular agent (tha…" at bounding box center [408, 198] width 816 height 397
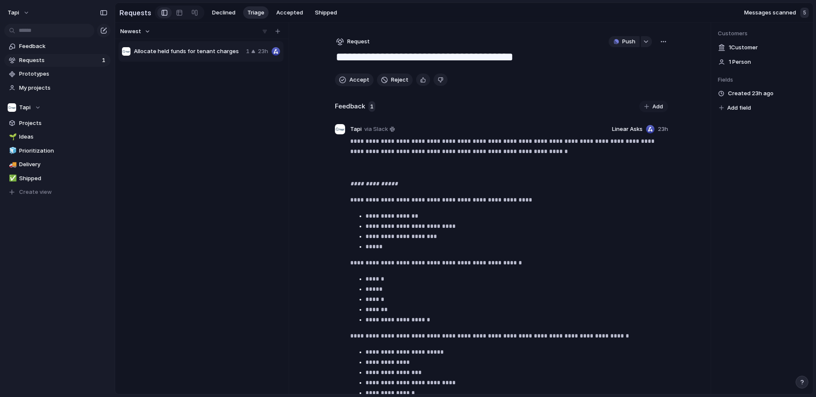
click at [665, 42] on div "button" at bounding box center [663, 41] width 7 height 7
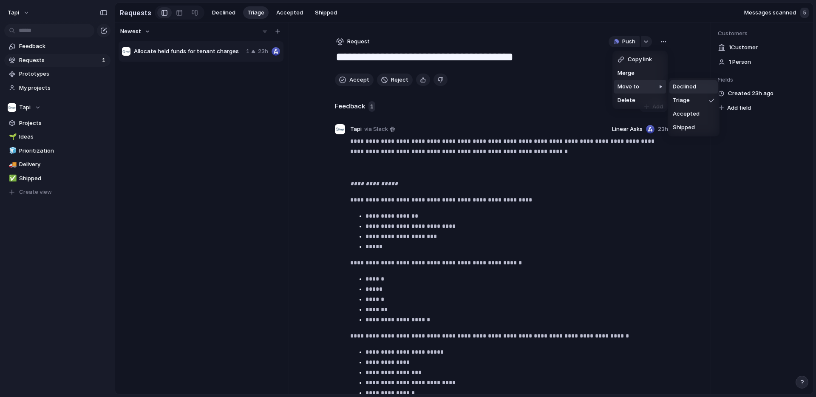
click at [259, 219] on div "Copy link Merge Move to Delete" at bounding box center [408, 198] width 816 height 397
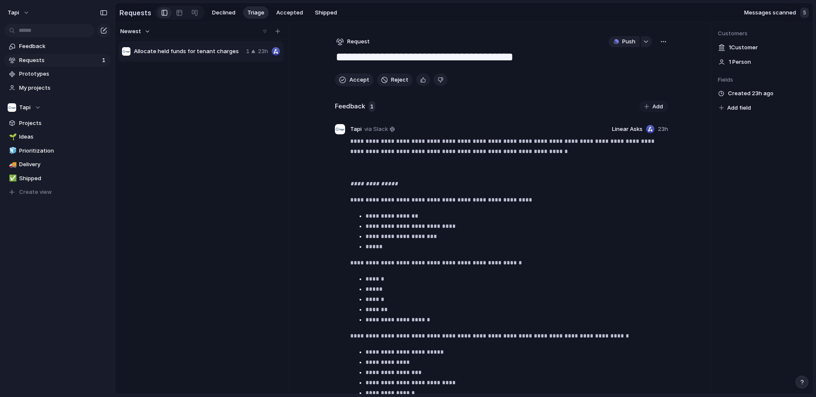
click at [802, 14] on div "5" at bounding box center [804, 13] width 8 height 10
click at [809, 14] on section "Requests Declined Triage Accepted Shipped Messages scanned 5" at bounding box center [464, 12] width 698 height 19
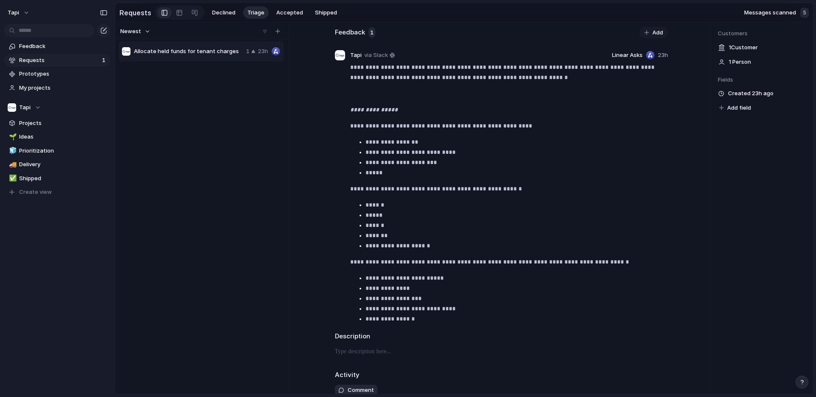
scroll to position [94, 0]
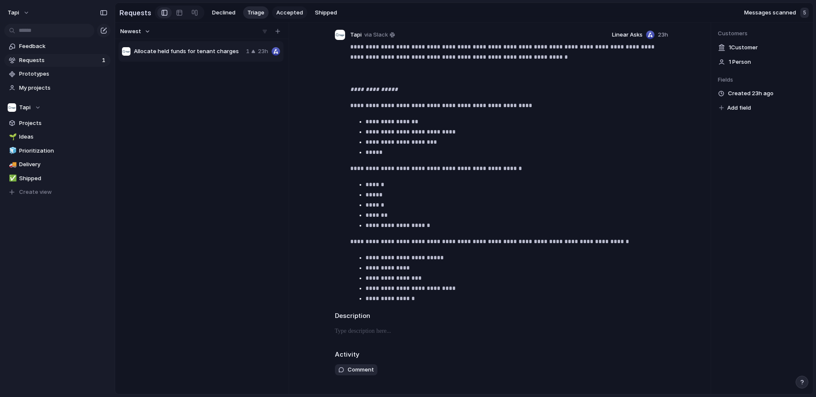
click at [285, 14] on span "Accepted" at bounding box center [289, 12] width 27 height 8
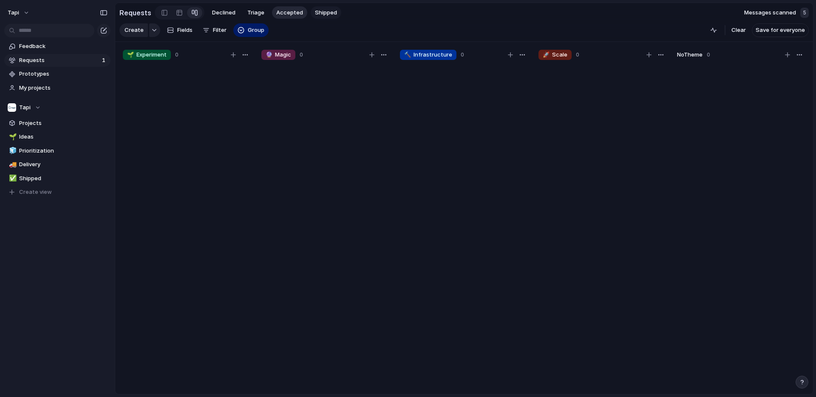
click at [326, 13] on span "Shipped" at bounding box center [326, 12] width 22 height 8
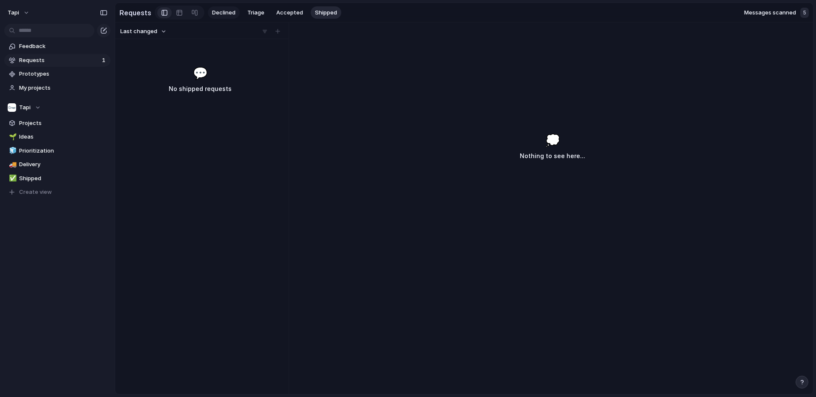
click at [227, 11] on span "Declined" at bounding box center [223, 12] width 23 height 8
click at [254, 12] on span "Triage" at bounding box center [255, 12] width 17 height 8
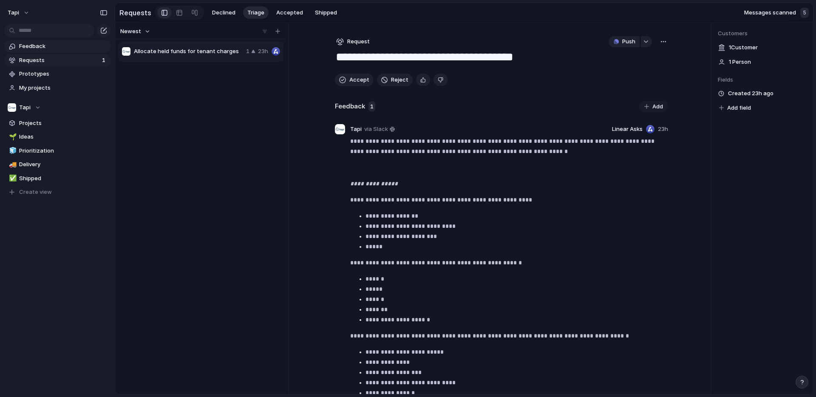
click at [52, 44] on span "Feedback" at bounding box center [63, 46] width 88 height 8
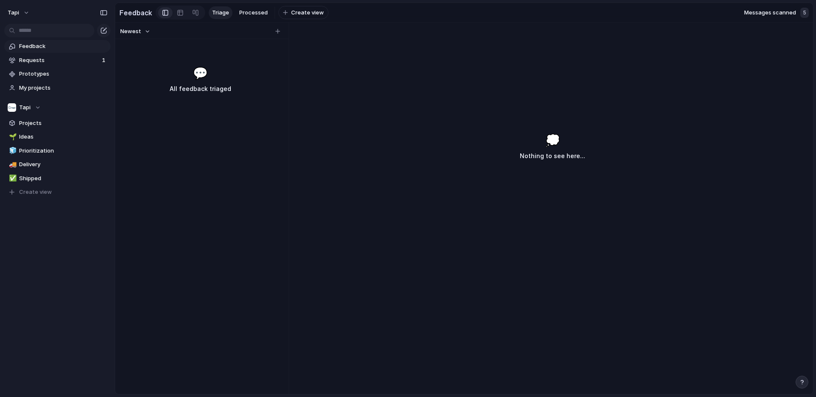
click at [767, 11] on span "Messages scanned" at bounding box center [770, 12] width 52 height 8
click at [766, 11] on span "Messages scanned" at bounding box center [770, 12] width 52 height 8
click at [280, 32] on div "button" at bounding box center [277, 31] width 5 height 5
click at [276, 30] on div "button" at bounding box center [277, 31] width 5 height 5
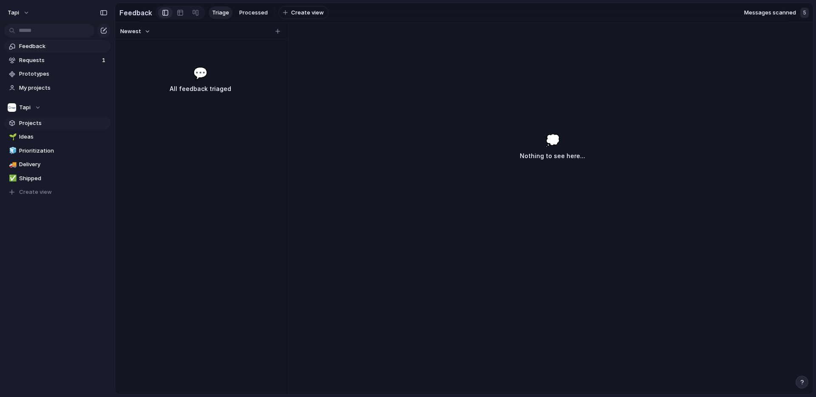
click at [29, 126] on span "Projects" at bounding box center [63, 123] width 88 height 8
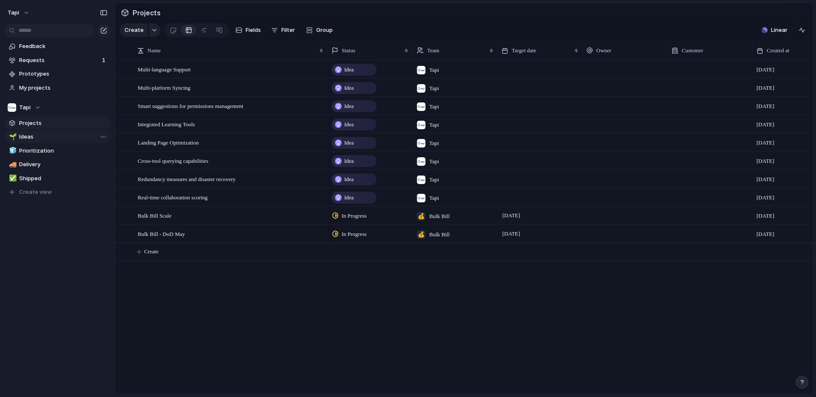
click at [30, 135] on span "Ideas" at bounding box center [63, 137] width 88 height 8
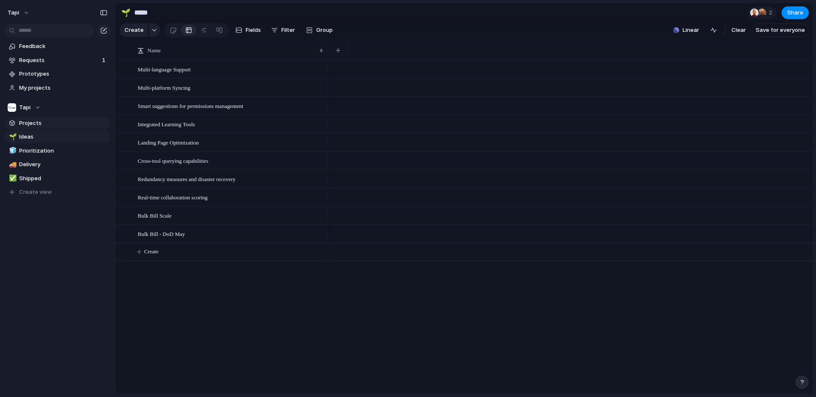
click at [50, 122] on span "Projects" at bounding box center [63, 123] width 88 height 8
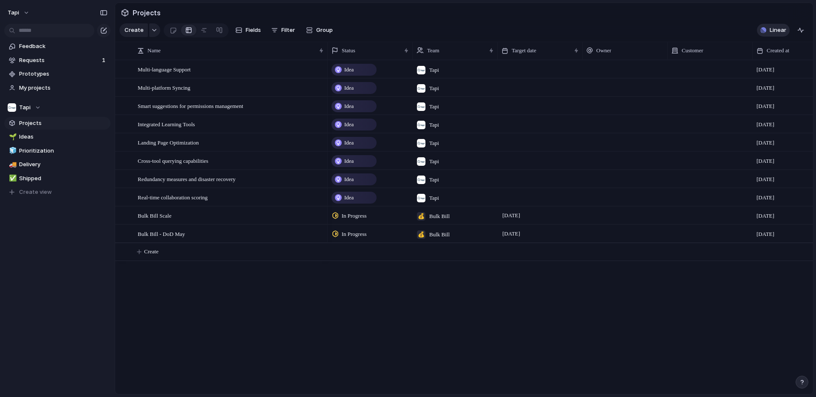
click at [784, 29] on span "Linear" at bounding box center [778, 30] width 17 height 8
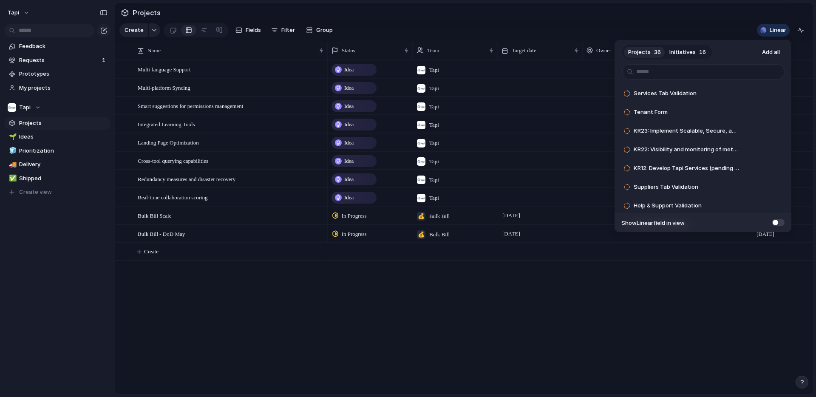
click at [779, 223] on span at bounding box center [778, 222] width 13 height 7
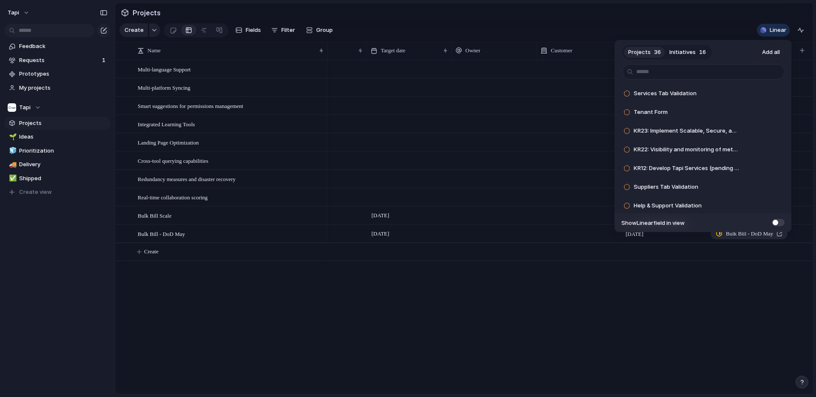
click at [779, 223] on span at bounding box center [778, 222] width 13 height 7
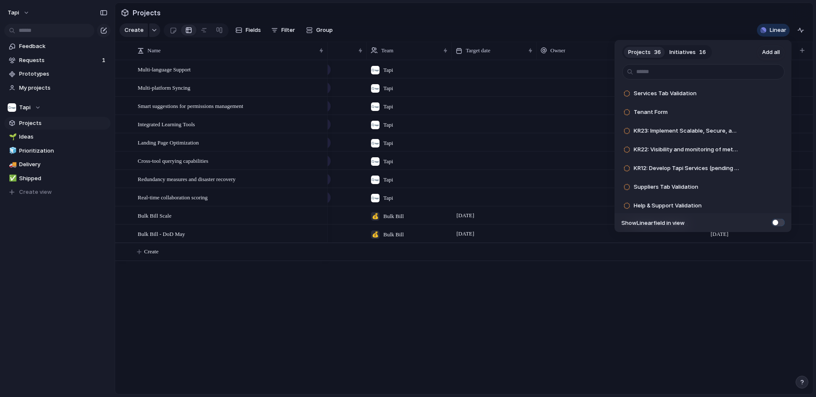
scroll to position [0, 46]
click at [779, 223] on span at bounding box center [778, 222] width 13 height 7
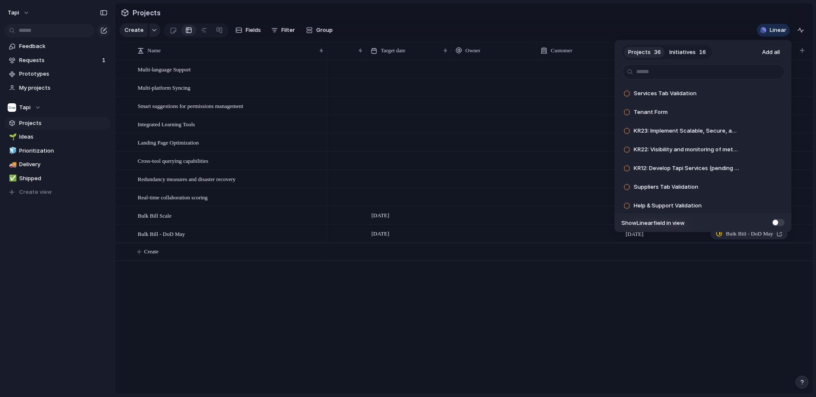
click at [780, 221] on span at bounding box center [778, 222] width 13 height 7
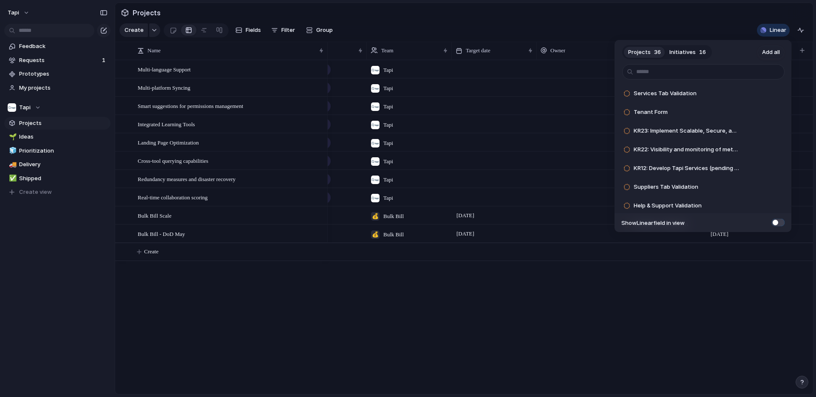
scroll to position [0, 46]
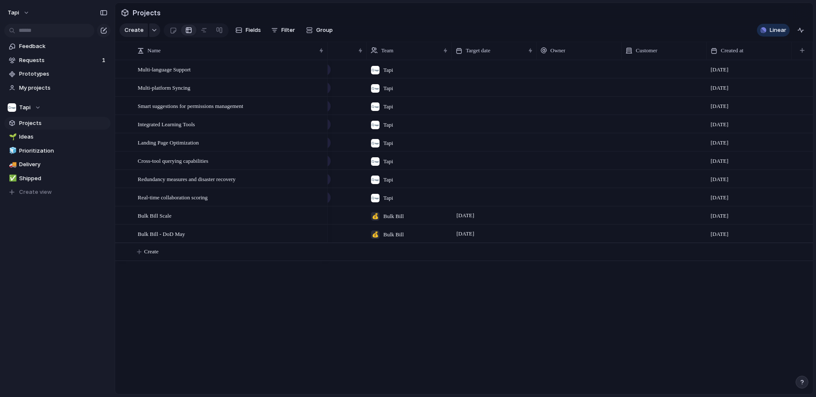
click at [613, 316] on div "Projects 36 Initiatives 16 Add all Services Tab Validation Add Tenant Form Add …" at bounding box center [408, 198] width 816 height 397
click at [801, 52] on div "button" at bounding box center [802, 50] width 5 height 5
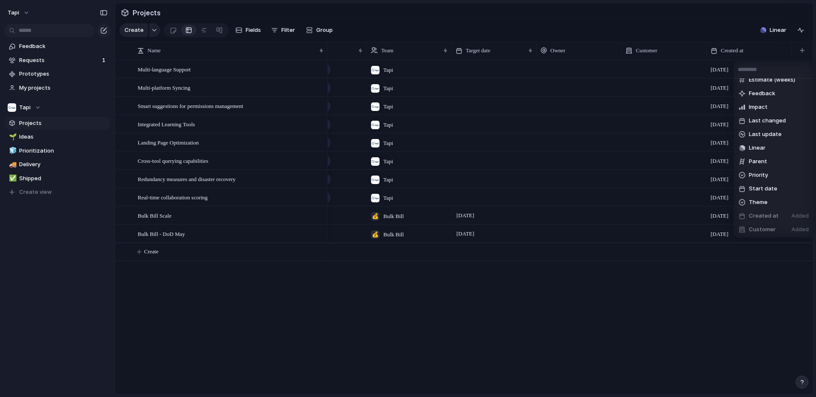
scroll to position [63, 0]
click at [764, 89] on span "Feedback" at bounding box center [762, 92] width 26 height 8
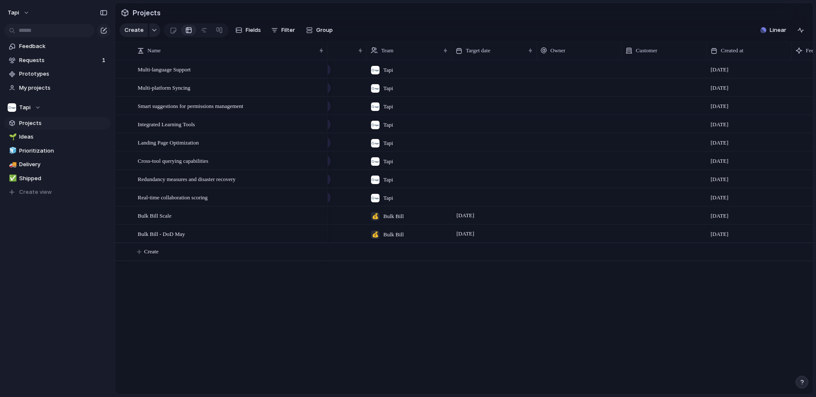
scroll to position [0, 131]
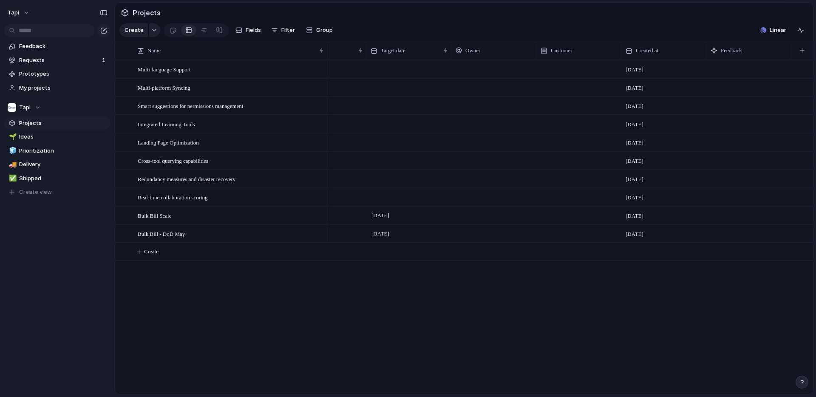
click at [727, 69] on div at bounding box center [749, 68] width 85 height 17
click at [725, 74] on div at bounding box center [749, 68] width 85 height 17
click at [155, 68] on span "Multi-language Support" at bounding box center [164, 69] width 53 height 10
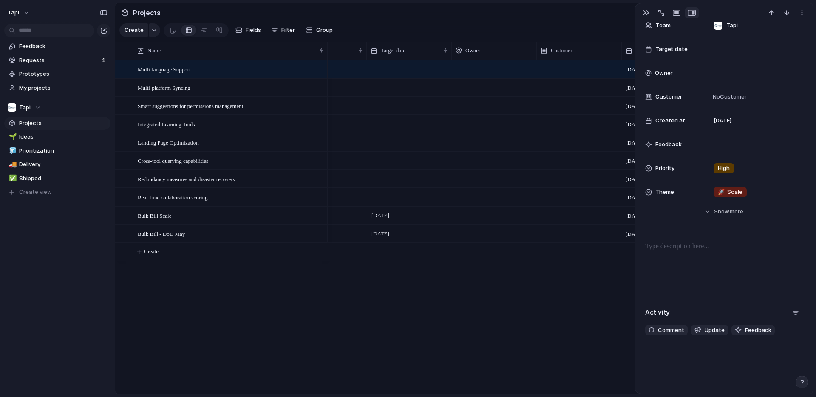
scroll to position [92, 0]
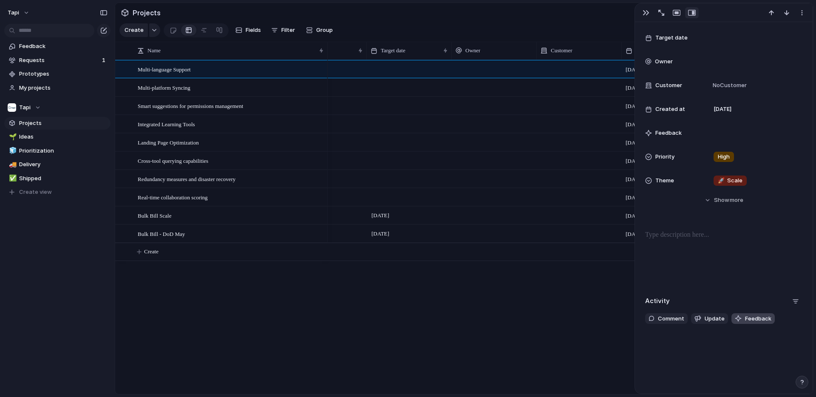
click at [740, 320] on button "Feedback" at bounding box center [752, 318] width 43 height 11
click at [600, 325] on div "Idea Tapi 13 February Idea Tapi 13 February Idea Tapi 13 February Idea Tapi 13 …" at bounding box center [570, 227] width 485 height 334
click at [651, 11] on button "button" at bounding box center [646, 12] width 14 height 11
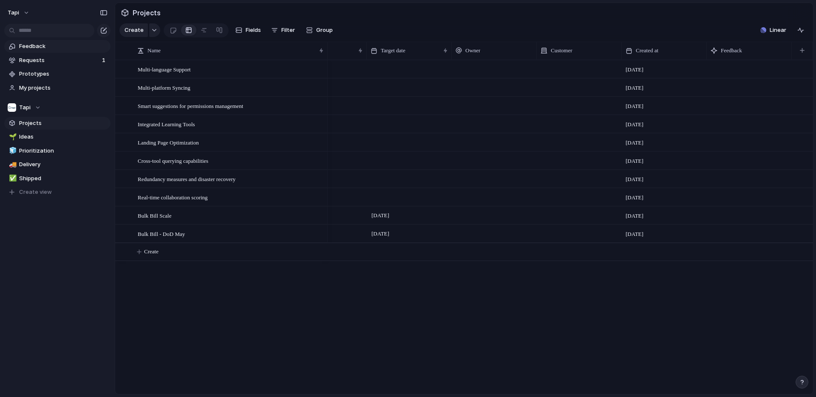
click at [55, 45] on span "Feedback" at bounding box center [63, 46] width 88 height 8
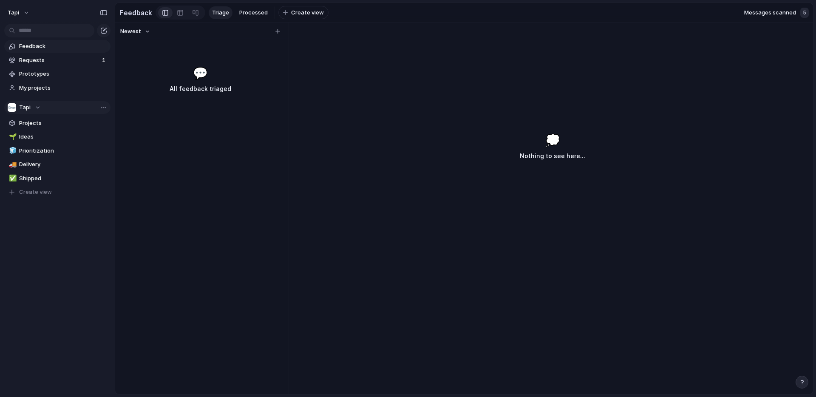
click at [33, 107] on div "Tapi" at bounding box center [24, 107] width 33 height 8
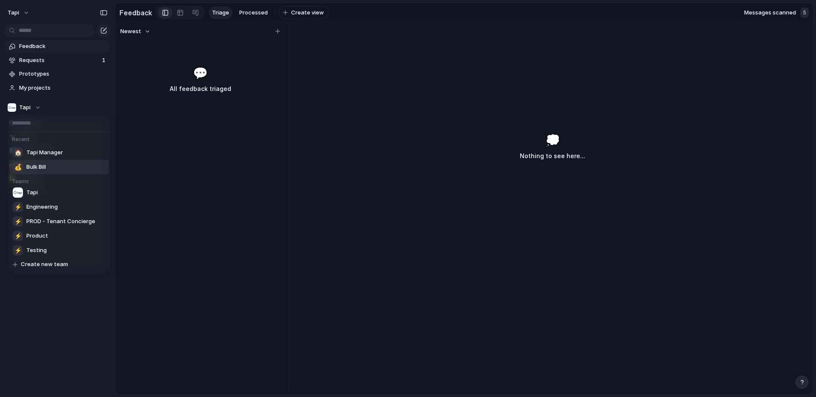
click at [66, 161] on li "💰 Bulk Bill" at bounding box center [58, 167] width 99 height 14
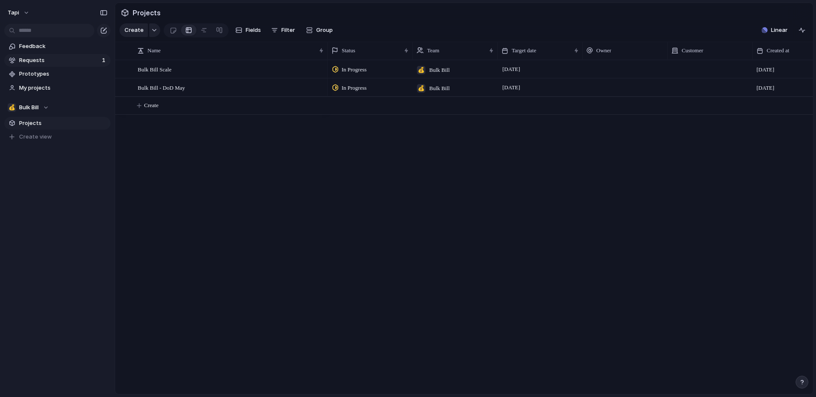
click at [76, 54] on link "Requests 1" at bounding box center [57, 60] width 106 height 13
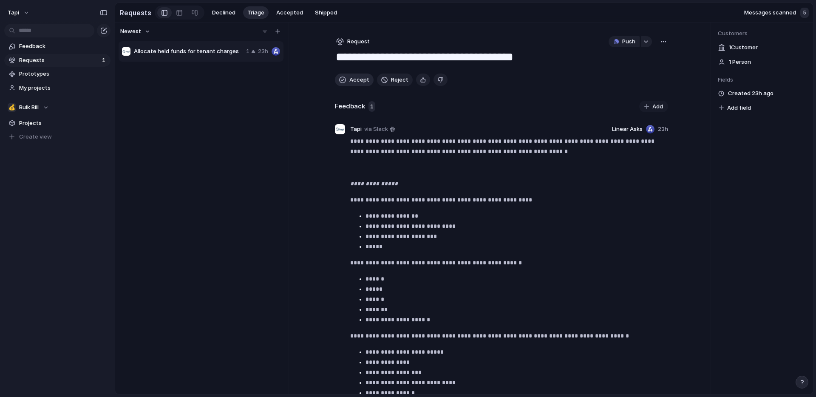
click at [353, 78] on span "Accept" at bounding box center [359, 80] width 20 height 8
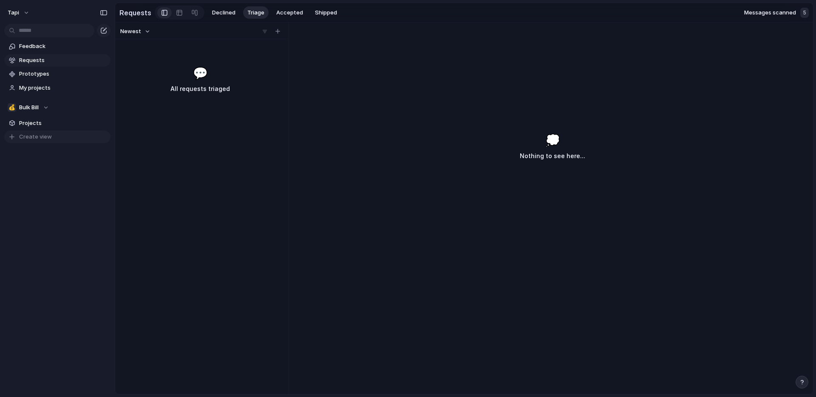
click at [29, 135] on span "Create view" at bounding box center [35, 137] width 33 height 8
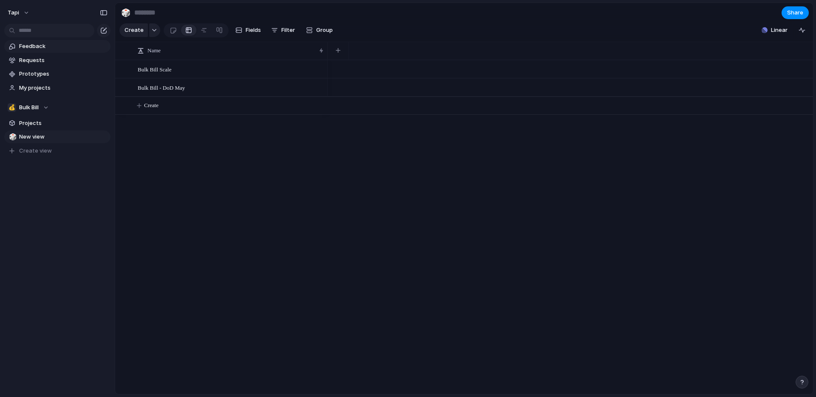
click at [41, 49] on span "Feedback" at bounding box center [63, 46] width 88 height 8
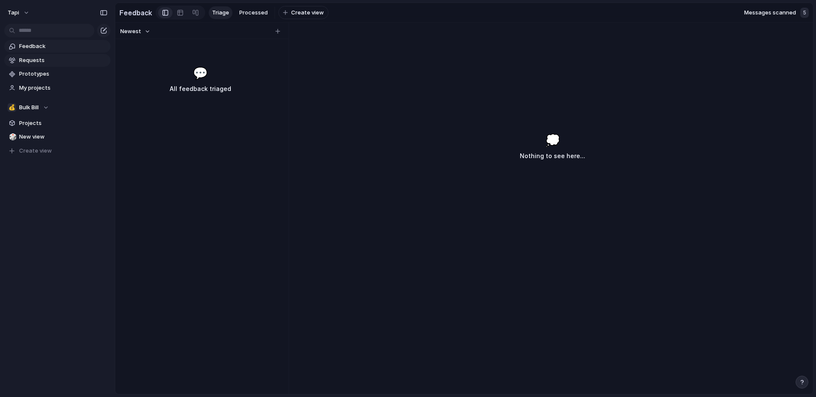
click at [40, 59] on span "Requests" at bounding box center [63, 60] width 88 height 8
click at [143, 28] on button "Newest" at bounding box center [135, 31] width 33 height 11
click at [143, 28] on div "Last changed Newest Oldest Most requested Least requested" at bounding box center [408, 198] width 816 height 397
click at [286, 12] on span "Accepted" at bounding box center [289, 12] width 27 height 8
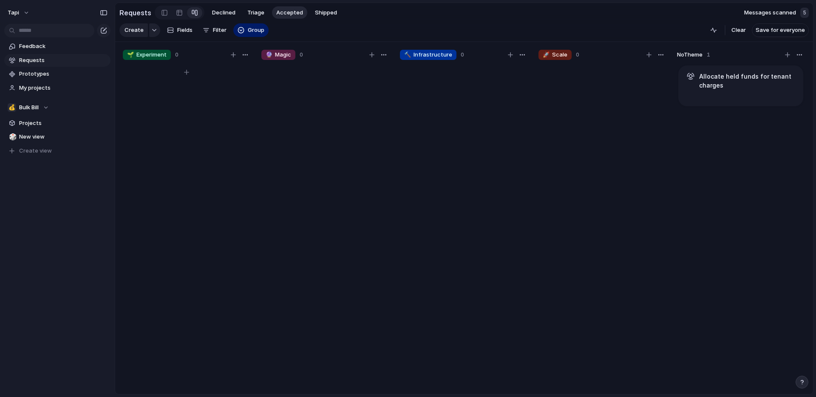
click at [144, 55] on span "🌱 Experiment" at bounding box center [147, 55] width 40 height 8
click at [722, 80] on h1 "Allocate held funds for tenant charges" at bounding box center [747, 81] width 97 height 18
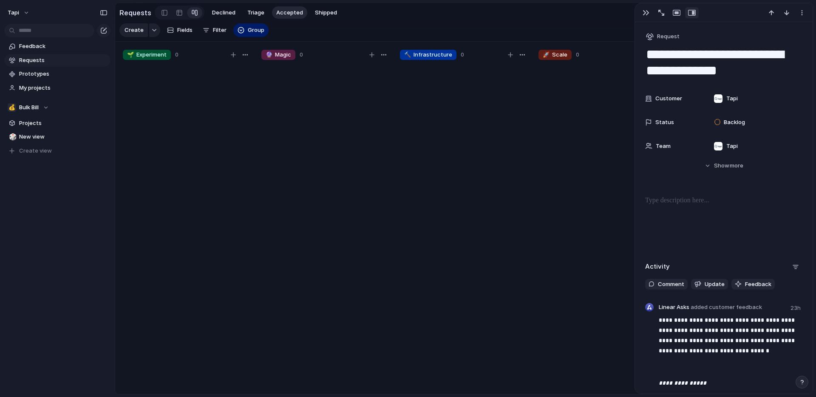
click at [693, 201] on p at bounding box center [723, 200] width 157 height 10
click at [734, 187] on div "**********" at bounding box center [724, 330] width 178 height 617
click at [705, 212] on div at bounding box center [723, 222] width 157 height 54
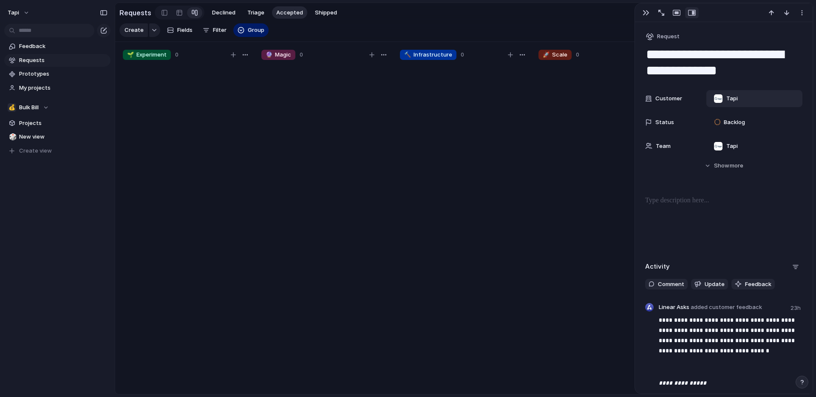
click at [755, 97] on div "Tapi" at bounding box center [754, 98] width 88 height 9
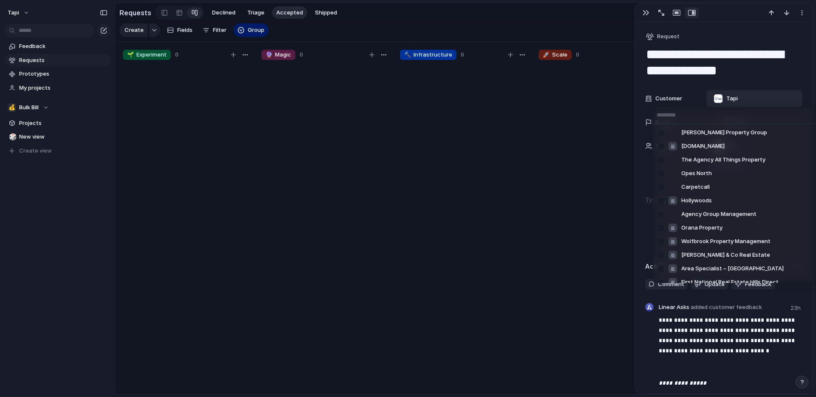
scroll to position [3825, 0]
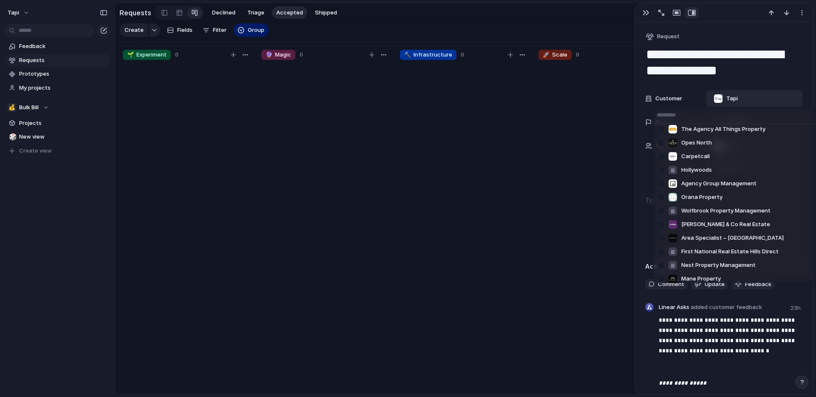
click at [786, 71] on div "Tapi Ross-Hunt Real Estate First National Bonnici & Assoc. Rhmandurah RE/MAX Vi…" at bounding box center [408, 198] width 816 height 397
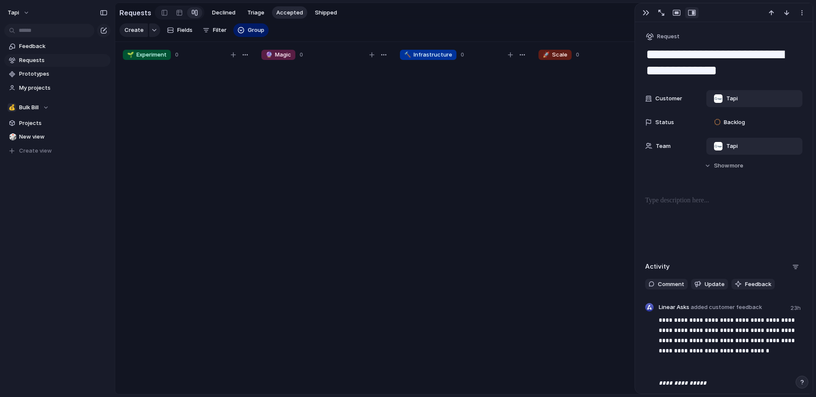
click at [733, 147] on span "Tapi" at bounding box center [731, 146] width 11 height 8
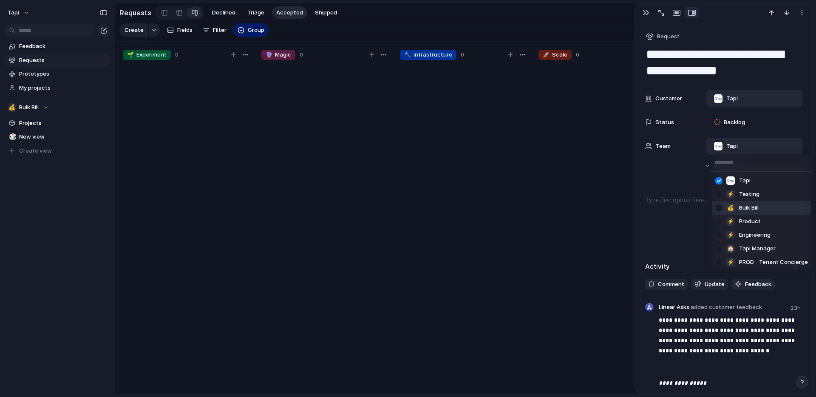
click at [755, 206] on span "Bulk Bill" at bounding box center [749, 208] width 20 height 8
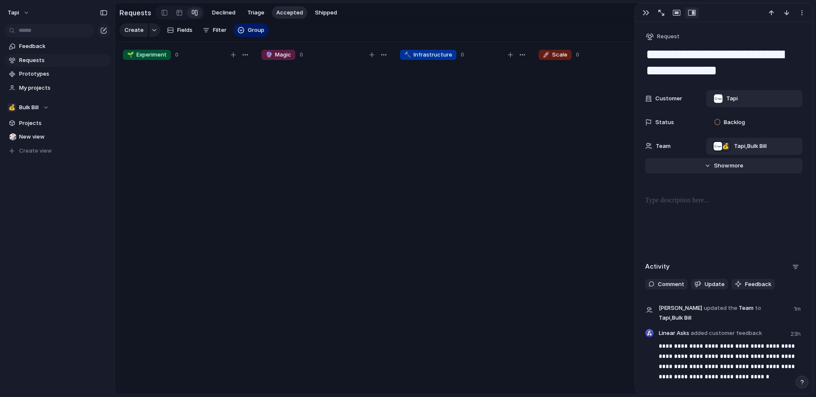
click at [726, 165] on span "Show" at bounding box center [721, 165] width 15 height 8
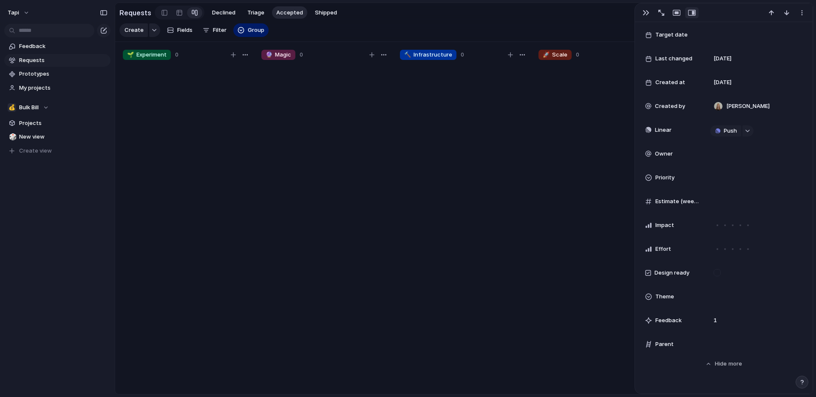
scroll to position [163, 0]
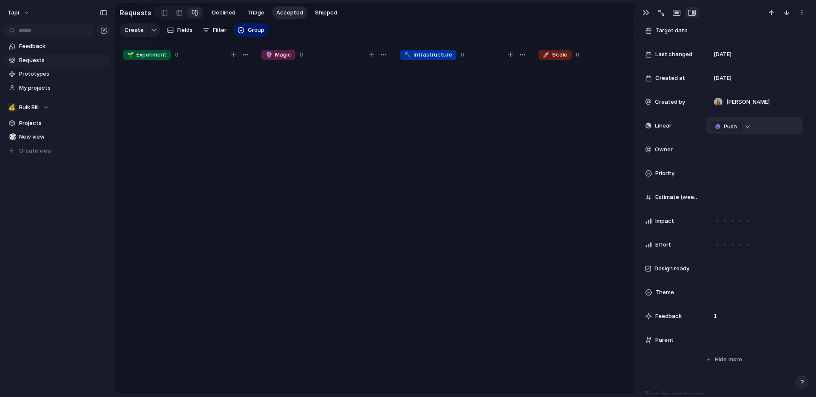
click at [747, 127] on div "button" at bounding box center [747, 126] width 6 height 3
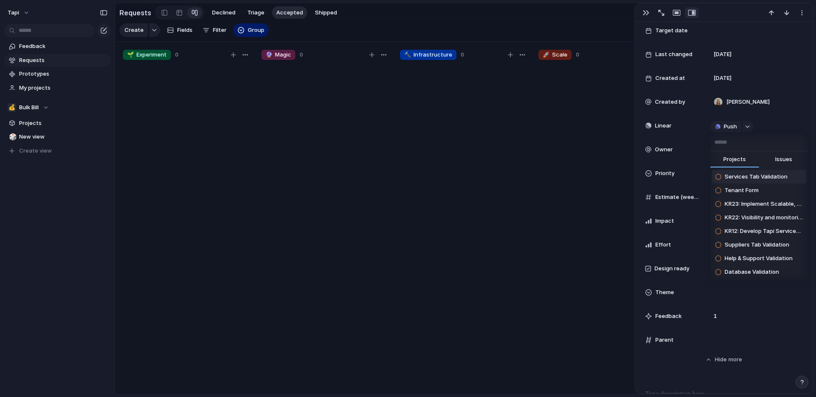
click at [787, 158] on span "Issues" at bounding box center [783, 159] width 17 height 8
click at [751, 139] on input "text" at bounding box center [759, 142] width 98 height 17
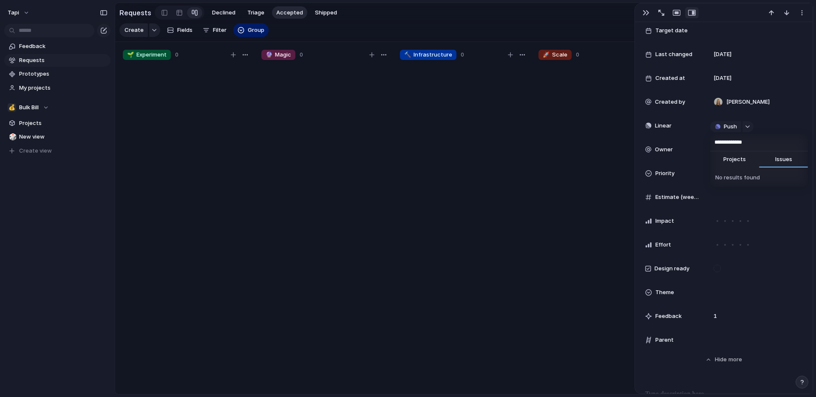
drag, startPoint x: 731, startPoint y: 142, endPoint x: 701, endPoint y: 144, distance: 29.9
click at [701, 144] on div "**********" at bounding box center [408, 198] width 816 height 397
drag, startPoint x: 729, startPoint y: 141, endPoint x: 686, endPoint y: 143, distance: 42.9
click at [686, 143] on div "**********" at bounding box center [408, 198] width 816 height 397
type input "**********"
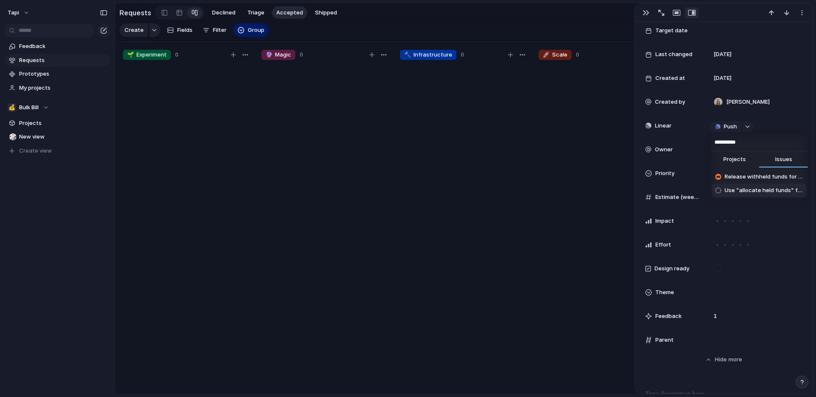
click at [758, 192] on span "Use "allocate held funds" for PTree tenant charges" at bounding box center [763, 190] width 78 height 8
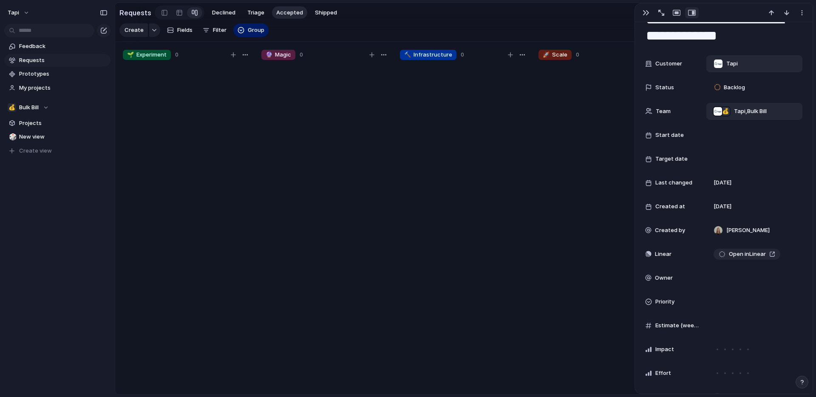
scroll to position [0, 0]
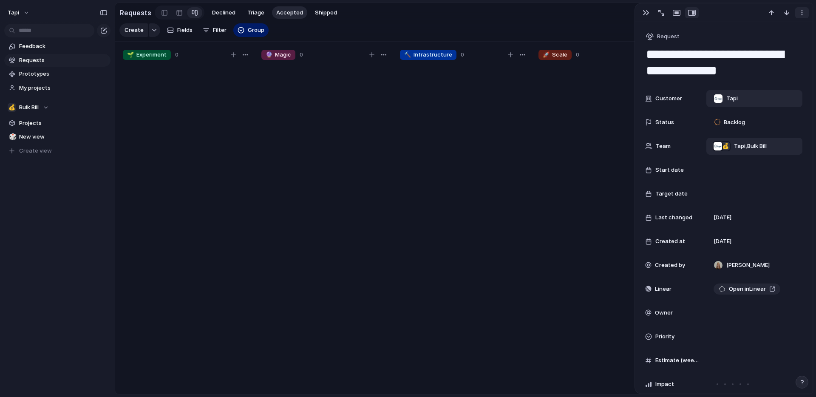
click at [803, 9] on div "button" at bounding box center [801, 12] width 7 height 7
click at [803, 9] on div "Mark as duplicate Delete" at bounding box center [408, 198] width 816 height 397
click at [699, 76] on textarea "**********" at bounding box center [723, 62] width 157 height 34
click at [774, 67] on textarea "**********" at bounding box center [723, 62] width 157 height 34
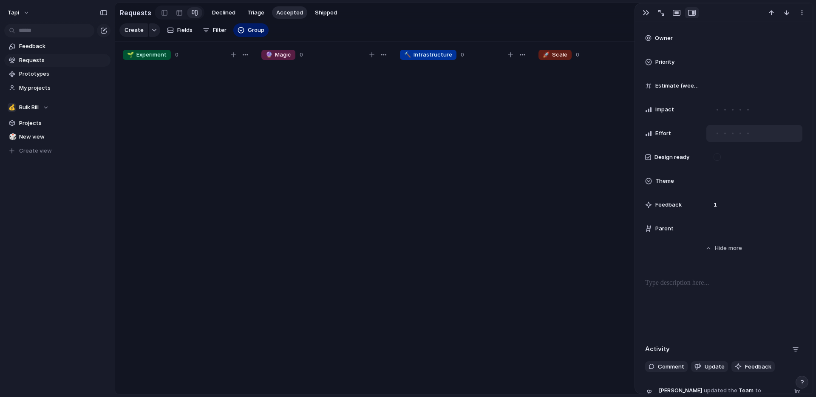
scroll to position [277, 0]
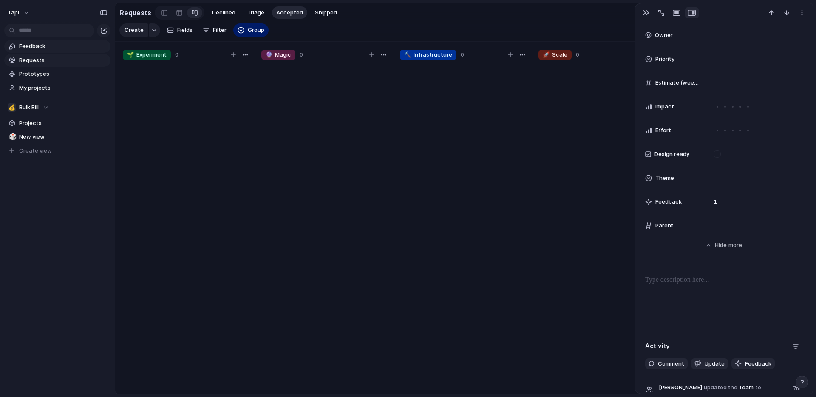
click at [49, 46] on span "Feedback" at bounding box center [63, 46] width 88 height 8
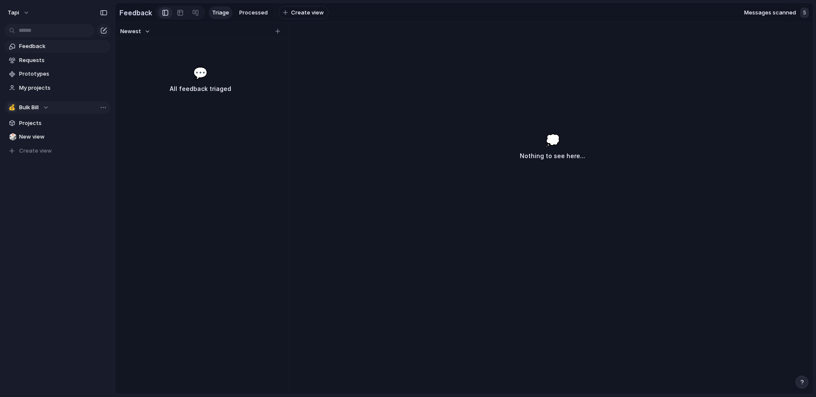
click at [49, 107] on div "💰 Bulk Bill" at bounding box center [28, 107] width 41 height 8
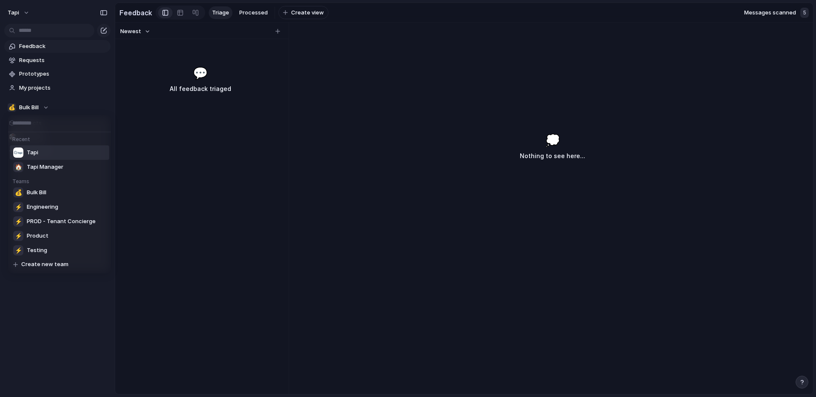
click at [38, 156] on li "Tapi" at bounding box center [59, 152] width 99 height 14
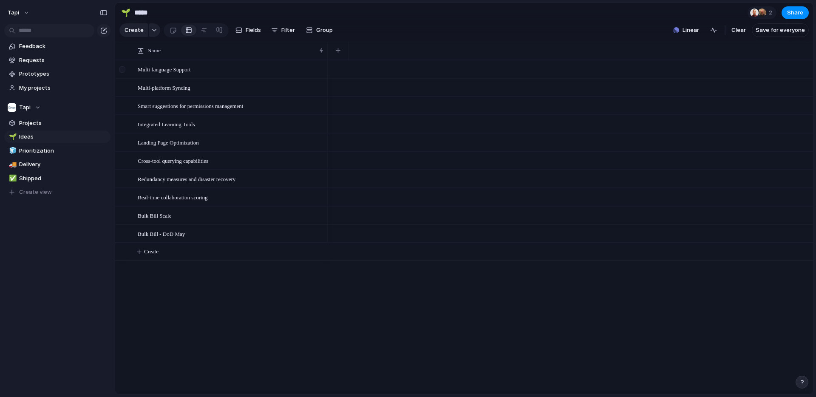
click at [130, 69] on div at bounding box center [123, 72] width 15 height 23
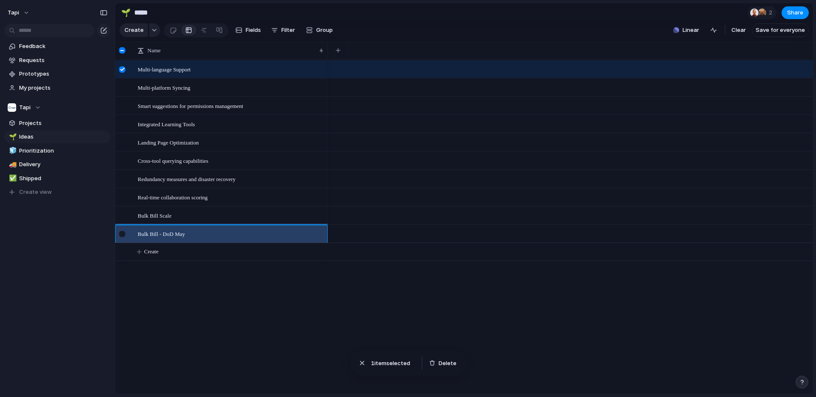
click at [125, 233] on div at bounding box center [123, 236] width 15 height 23
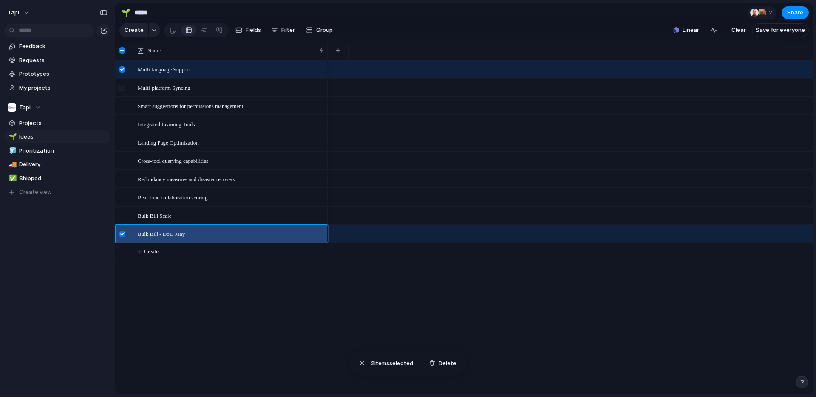
click at [128, 91] on div at bounding box center [123, 90] width 15 height 23
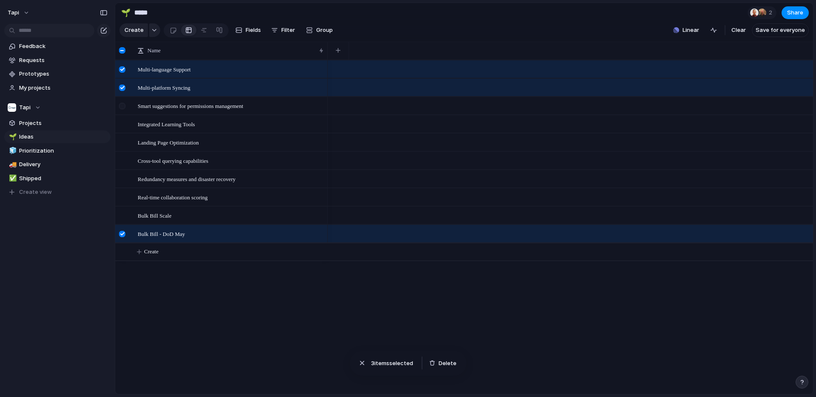
click at [128, 106] on div at bounding box center [123, 108] width 15 height 23
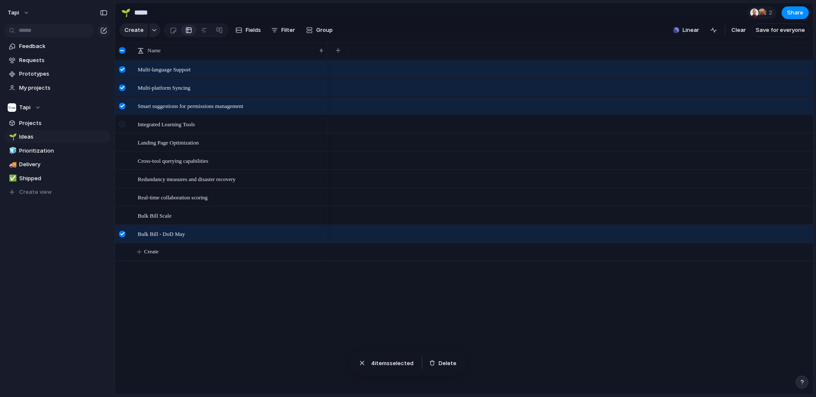
click at [123, 126] on div at bounding box center [122, 124] width 6 height 6
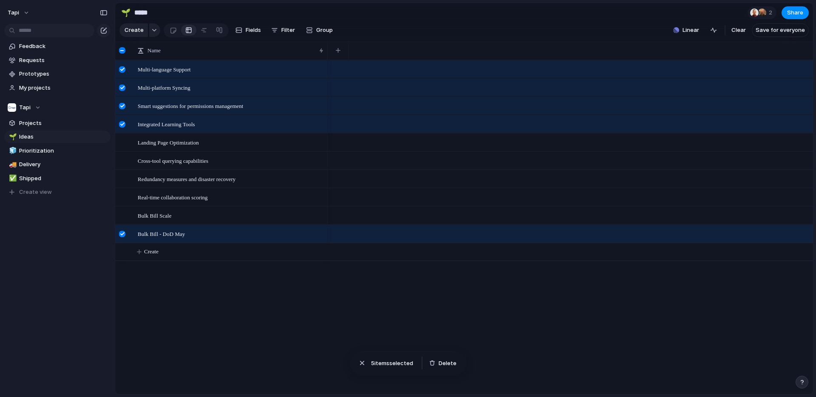
click at [124, 152] on div "Cross-tool querying capabilities" at bounding box center [221, 161] width 212 height 18
click at [124, 146] on div at bounding box center [123, 145] width 15 height 23
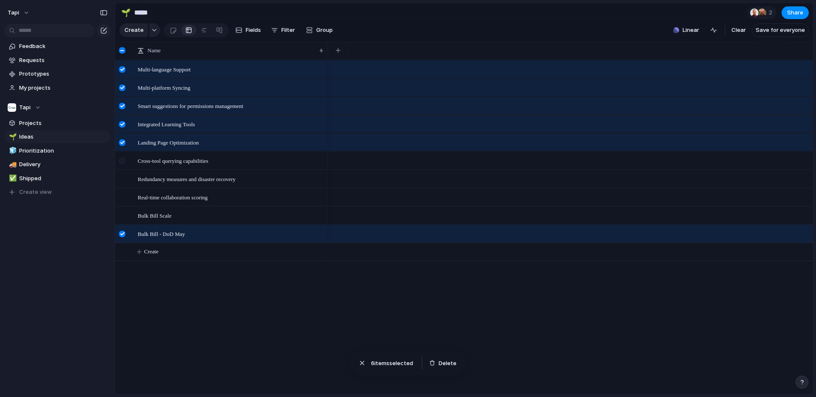
click at [124, 161] on div at bounding box center [122, 161] width 6 height 6
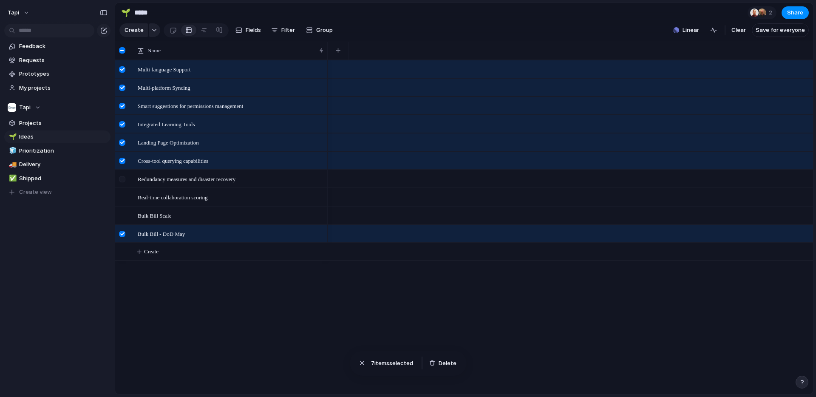
click at [124, 182] on div at bounding box center [123, 181] width 15 height 23
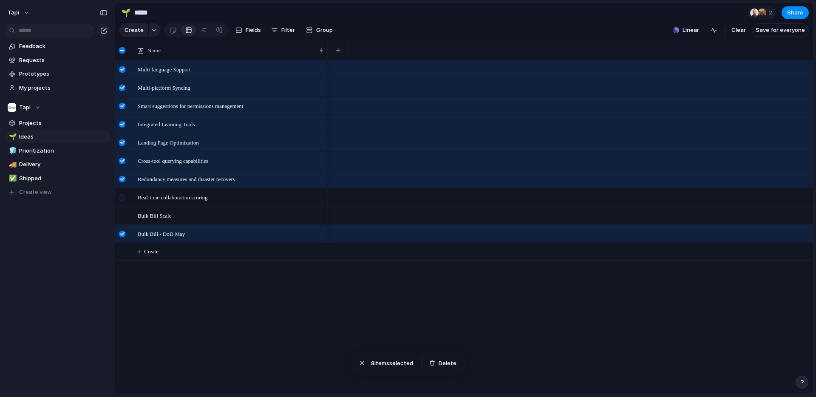
click at [122, 202] on div at bounding box center [123, 200] width 15 height 23
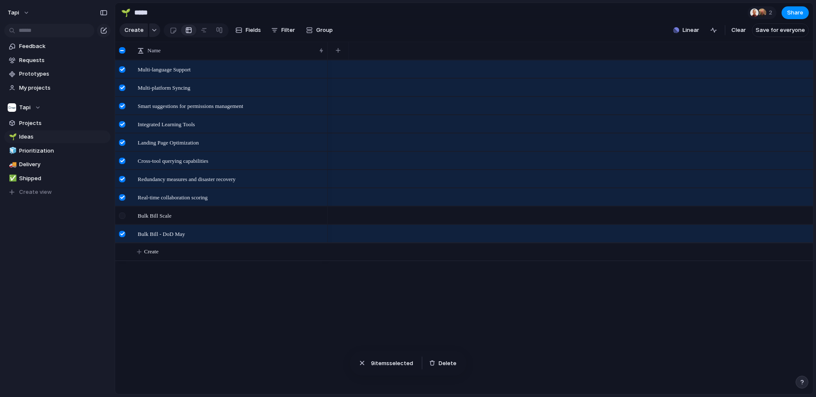
click at [122, 218] on div at bounding box center [122, 215] width 6 height 6
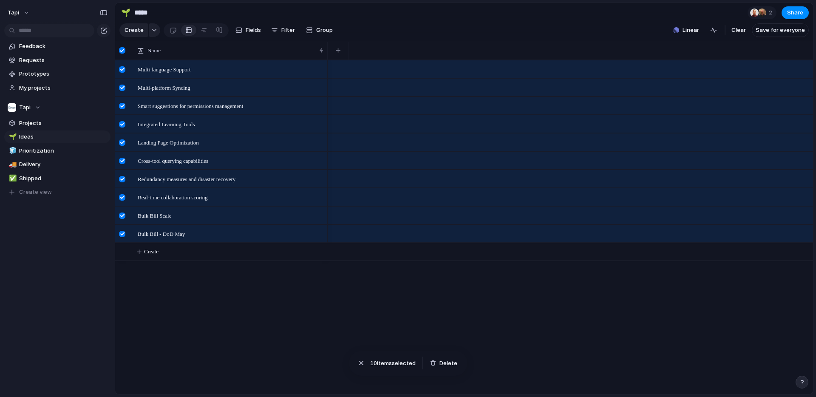
click at [122, 218] on div at bounding box center [122, 215] width 6 height 6
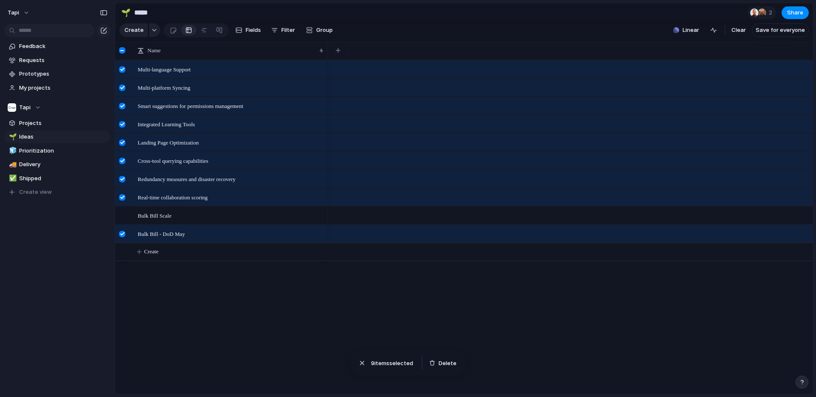
click at [122, 228] on div at bounding box center [123, 236] width 15 height 23
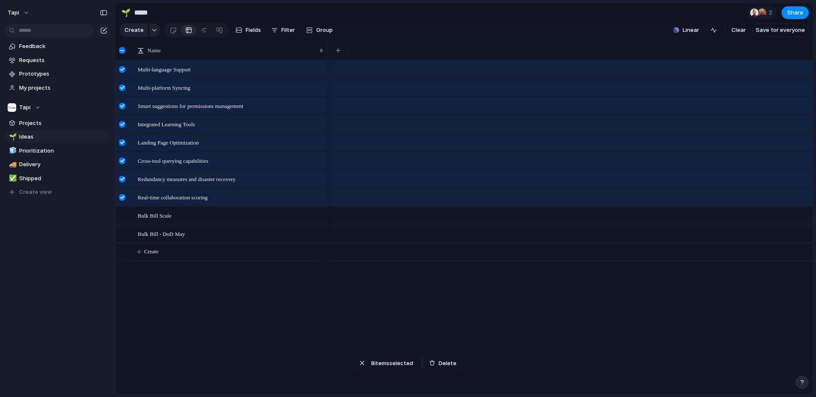
click at [124, 66] on div at bounding box center [122, 69] width 6 height 6
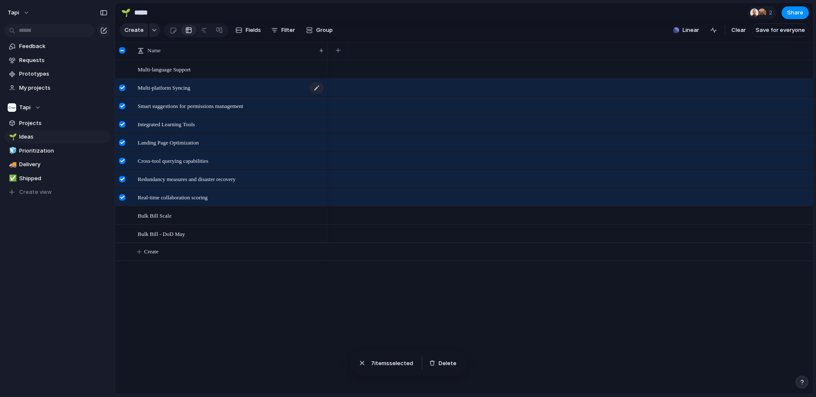
click at [161, 90] on span "Multi-platform Syncing" at bounding box center [164, 87] width 53 height 10
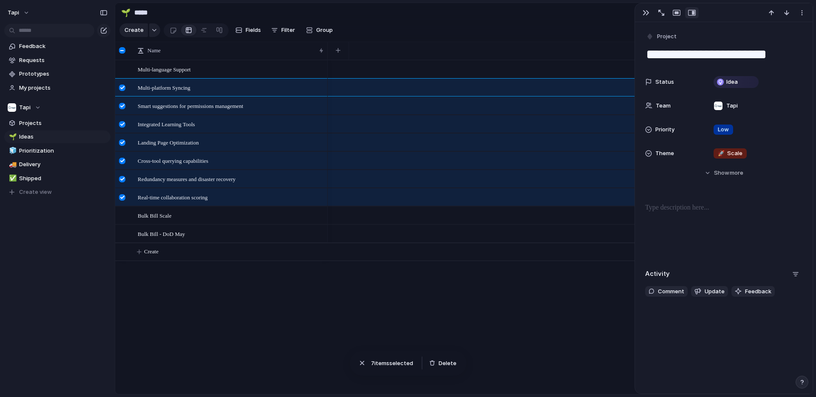
click at [125, 90] on div at bounding box center [122, 88] width 6 height 6
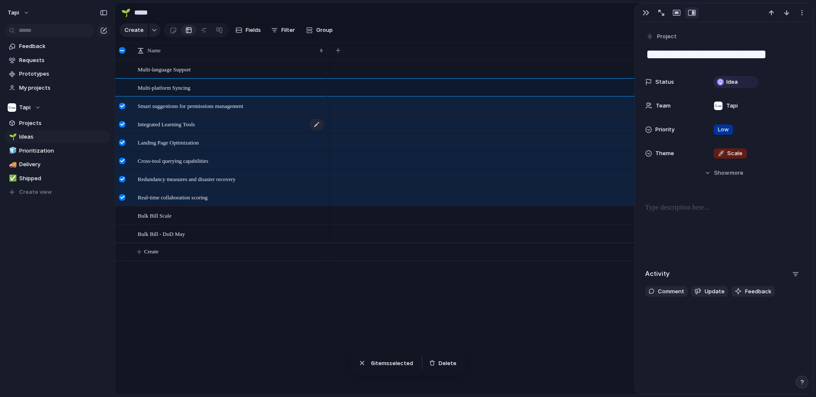
click at [184, 127] on span "Integrated Learning Tools" at bounding box center [166, 124] width 57 height 10
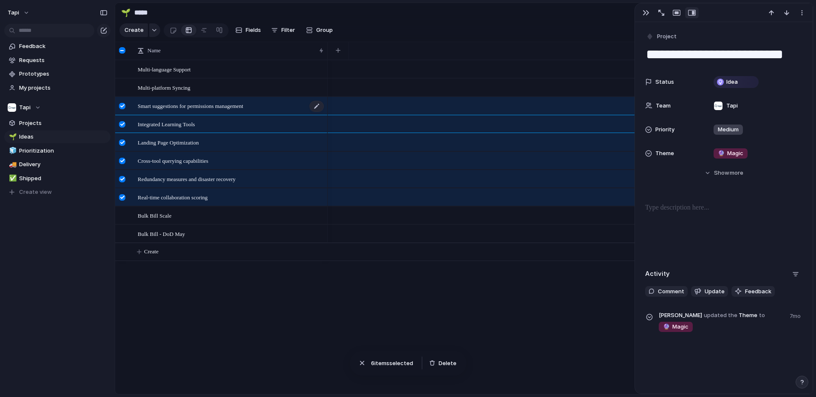
click at [191, 107] on span "Smart suggestions for permissions management" at bounding box center [190, 106] width 105 height 10
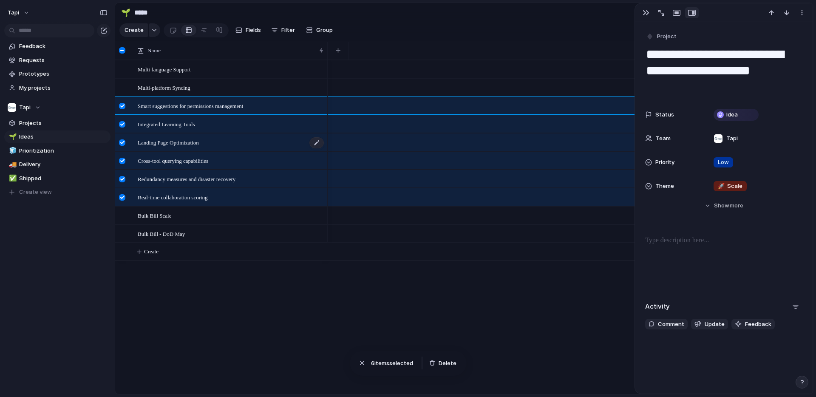
click at [180, 145] on span "Landing Page Optimization" at bounding box center [168, 142] width 61 height 10
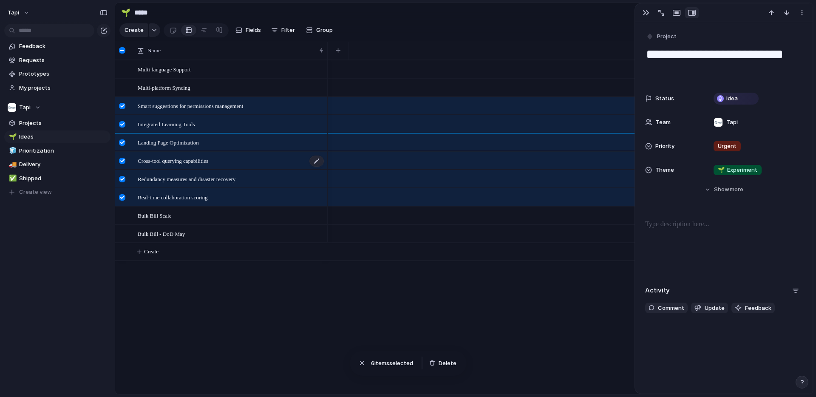
click at [180, 162] on span "Cross-tool querying capabilities" at bounding box center [173, 161] width 71 height 10
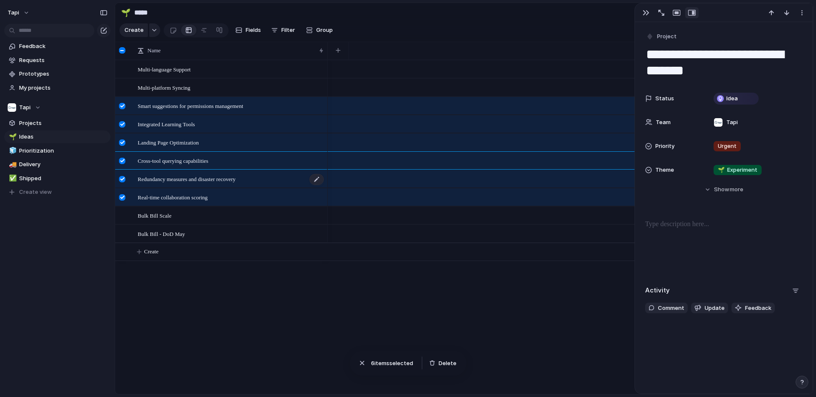
click at [178, 179] on span "Redundancy measures and disaster recovery" at bounding box center [187, 179] width 98 height 10
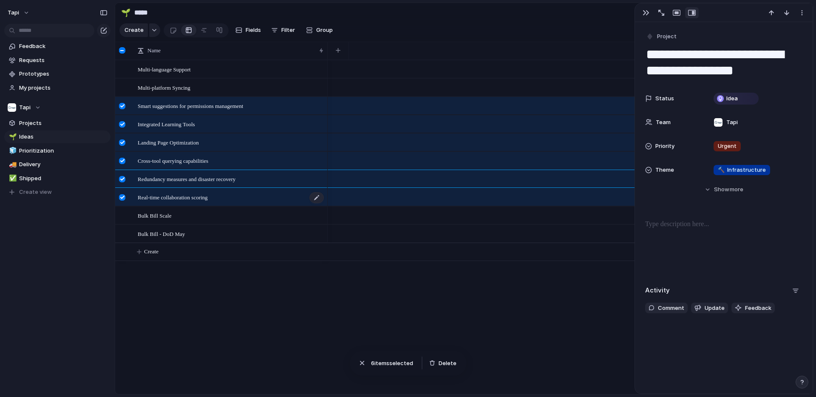
click at [178, 195] on span "Real-time collaboration scoring" at bounding box center [173, 197] width 70 height 10
type textarea "**********"
click at [801, 7] on button "button" at bounding box center [802, 12] width 14 height 11
click at [642, 16] on div "Mark as duplicate Delete" at bounding box center [408, 198] width 816 height 397
click at [651, 13] on button "button" at bounding box center [646, 12] width 14 height 11
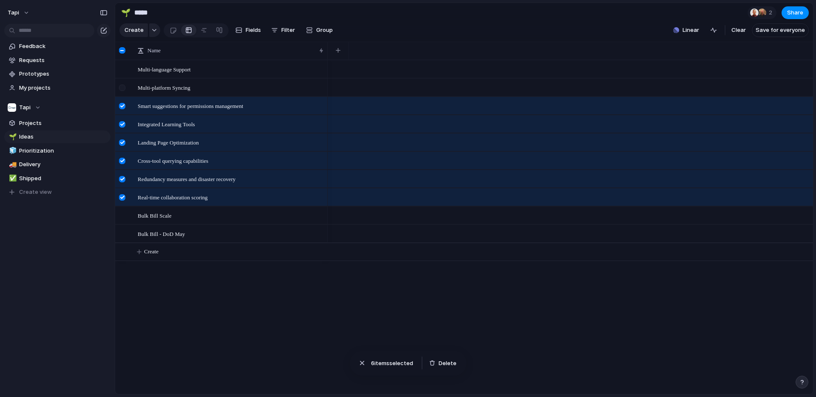
click at [122, 91] on div at bounding box center [122, 88] width 6 height 6
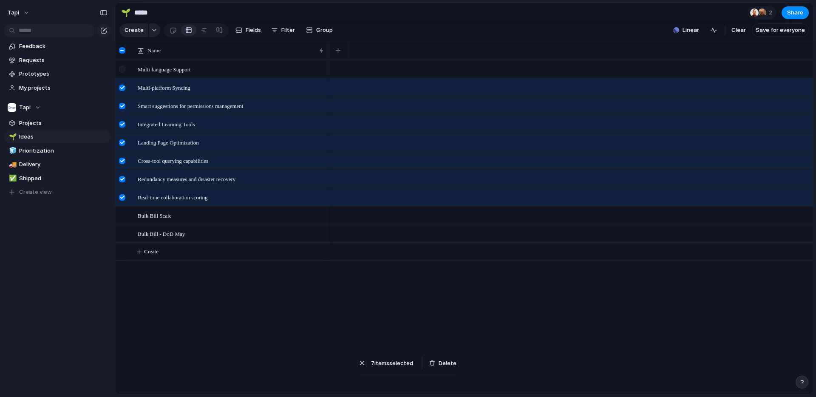
click at [123, 72] on div at bounding box center [122, 69] width 6 height 6
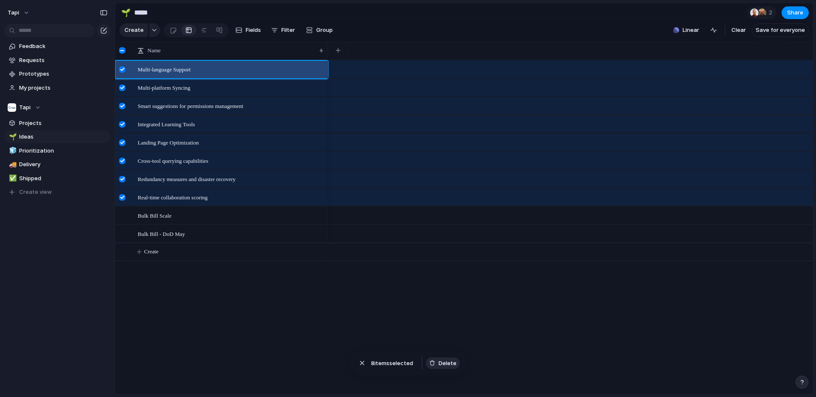
click at [447, 363] on span "Delete" at bounding box center [448, 363] width 18 height 8
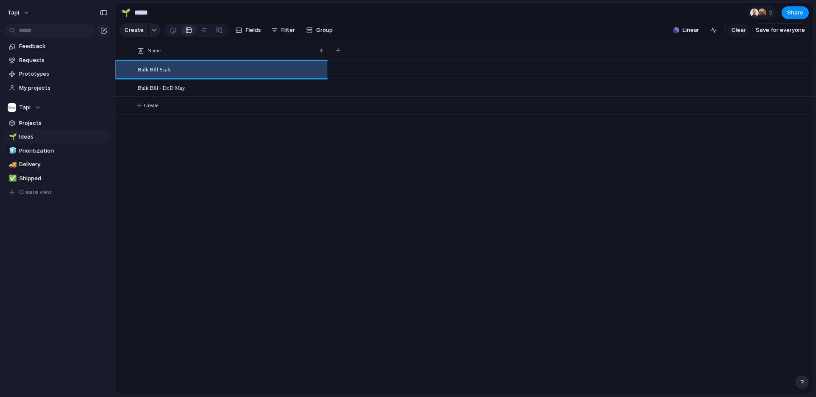
click at [736, 29] on span "Clear" at bounding box center [738, 30] width 14 height 8
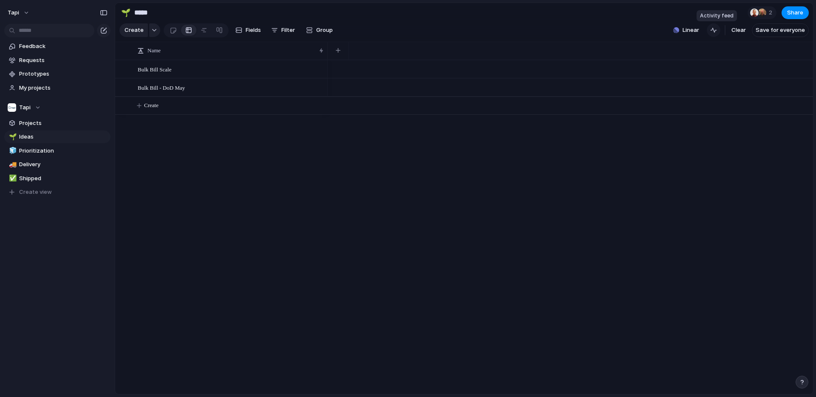
click at [715, 30] on div "button" at bounding box center [713, 30] width 7 height 7
click at [801, 54] on div "button" at bounding box center [799, 53] width 9 height 9
click at [45, 162] on span "Delivery" at bounding box center [63, 164] width 88 height 8
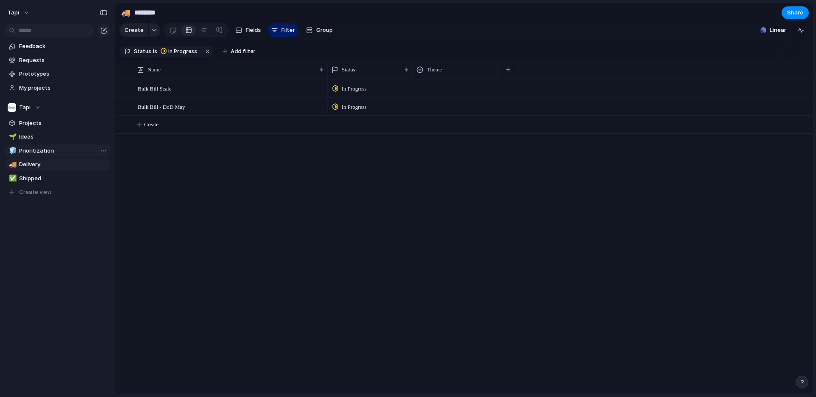
click at [42, 149] on span "Prioritization" at bounding box center [63, 151] width 88 height 8
click at [45, 136] on span "Ideas" at bounding box center [63, 137] width 88 height 8
type input "*****"
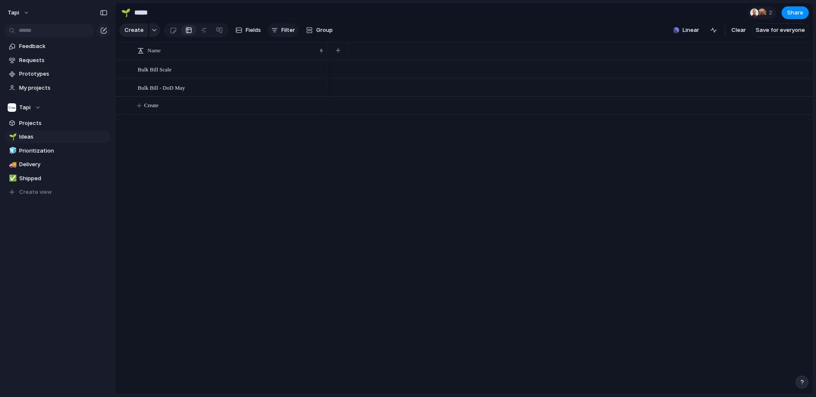
click at [286, 28] on span "Filter" at bounding box center [288, 30] width 14 height 8
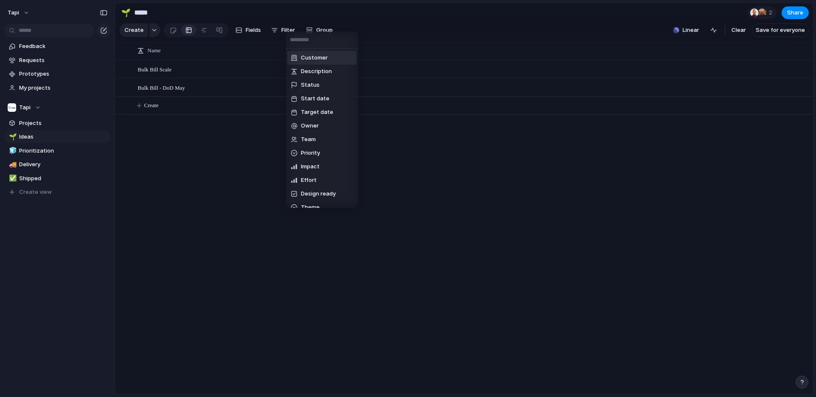
click at [328, 56] on li "Customer" at bounding box center [321, 58] width 69 height 14
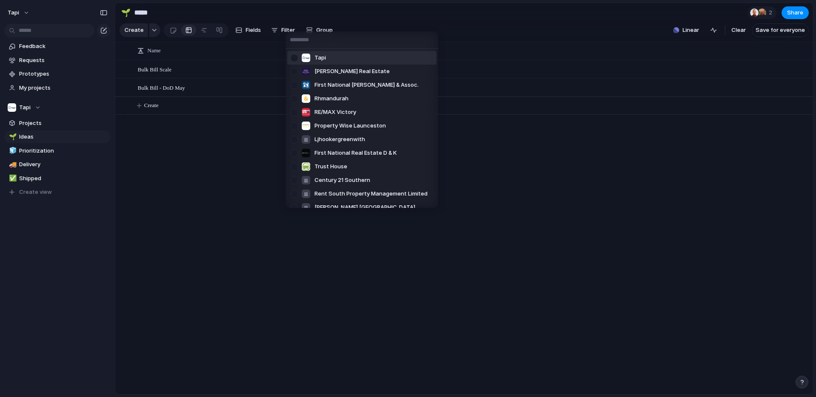
click at [184, 197] on div "Tapi Ross-Hunt Real Estate First National Bonnici & Assoc. Rhmandurah RE/MAX Vi…" at bounding box center [408, 198] width 816 height 397
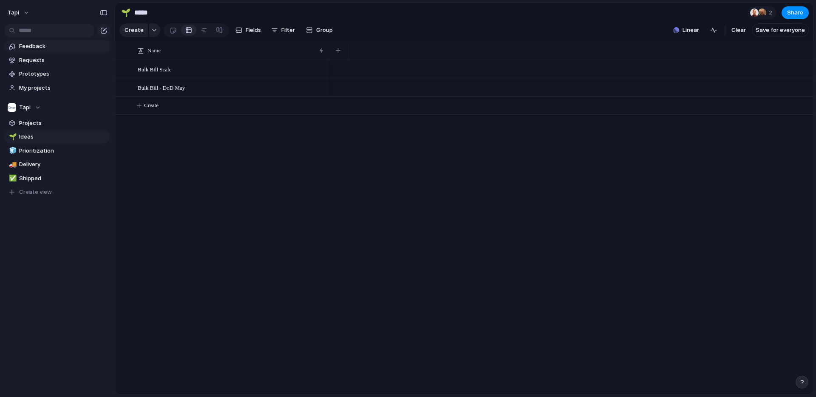
click at [44, 47] on span "Feedback" at bounding box center [63, 46] width 88 height 8
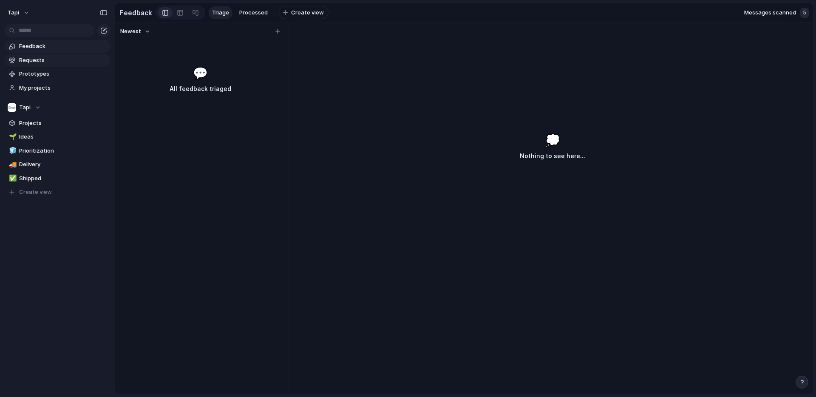
click at [40, 60] on span "Requests" at bounding box center [63, 60] width 88 height 8
click at [48, 45] on span "Feedback" at bounding box center [63, 46] width 88 height 8
click at [35, 48] on span "Feedback" at bounding box center [63, 46] width 88 height 8
click at [55, 57] on span "Requests" at bounding box center [63, 60] width 88 height 8
click at [55, 46] on span "Feedback" at bounding box center [63, 46] width 88 height 8
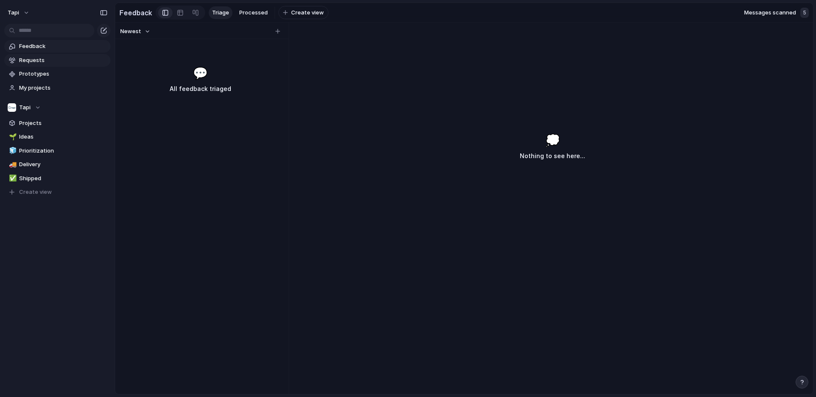
click at [50, 55] on link "Requests" at bounding box center [57, 60] width 106 height 13
click at [54, 43] on span "Feedback" at bounding box center [63, 46] width 88 height 8
click at [23, 11] on button "tapi" at bounding box center [19, 13] width 30 height 14
click at [47, 34] on li "Settings" at bounding box center [47, 32] width 83 height 14
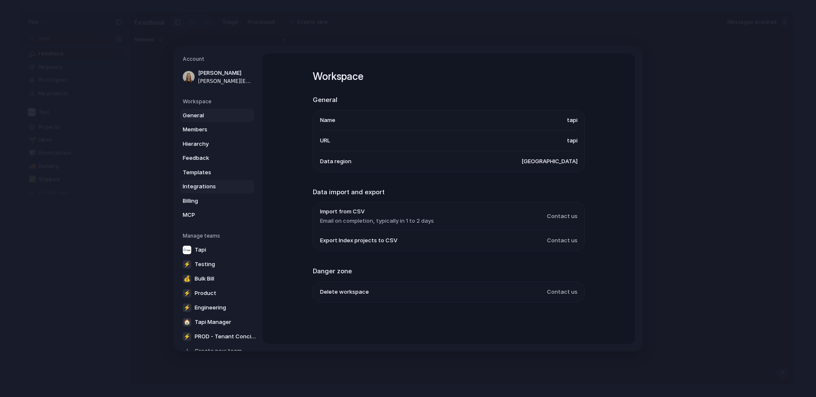
click at [200, 187] on span "Integrations" at bounding box center [210, 186] width 54 height 8
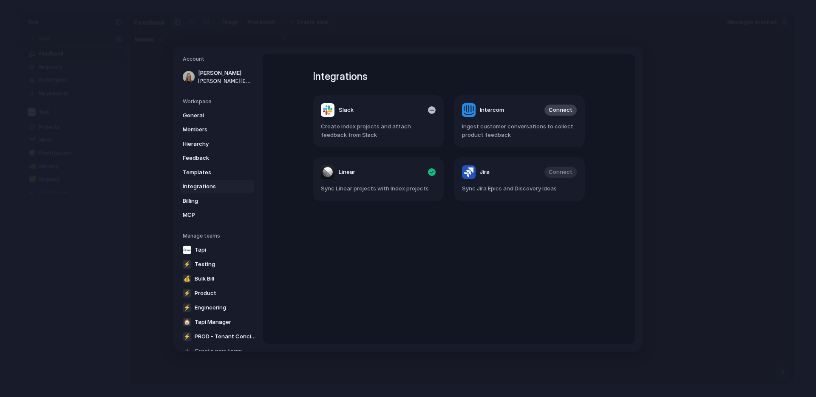
click at [374, 122] on article "Slack Create Index projects and attach feedback from Slack" at bounding box center [378, 121] width 131 height 52
click at [224, 187] on span "Integrations" at bounding box center [210, 186] width 54 height 8
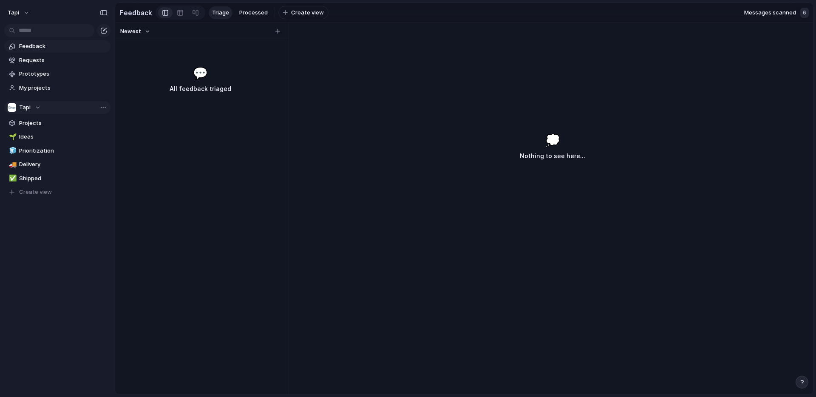
click at [27, 104] on span "Tapi" at bounding box center [24, 107] width 11 height 8
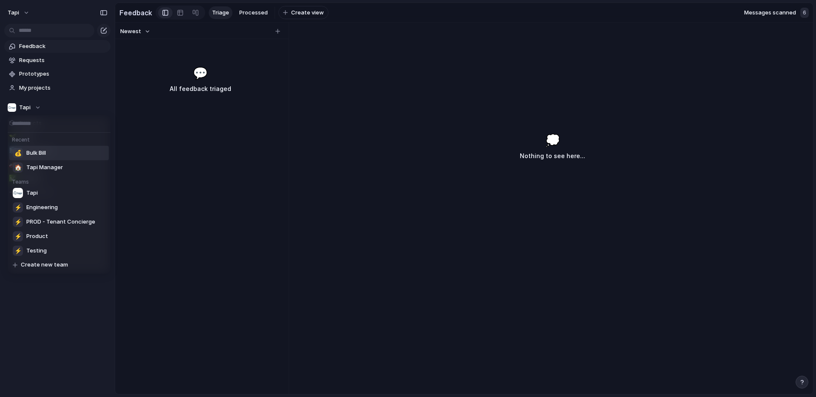
click at [13, 8] on div "Recent 💰 Bulk Bill 🏠 Tapi Manager Teams Tapi ⚡ Engineering ⚡ PROD - Tenant Conc…" at bounding box center [408, 198] width 816 height 397
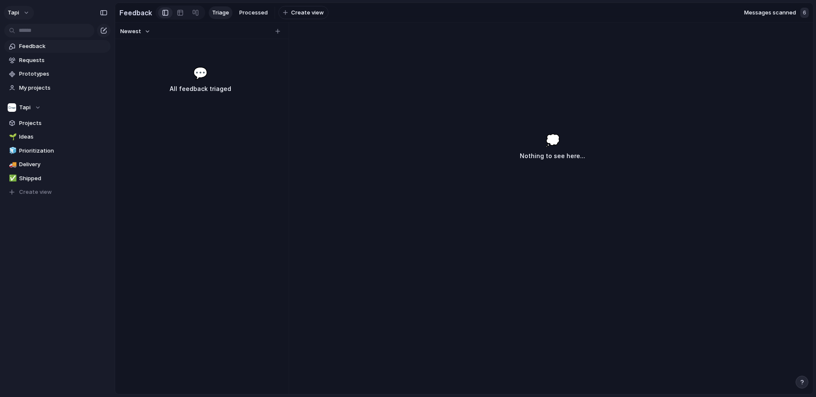
click at [16, 12] on span "tapi" at bounding box center [13, 12] width 11 height 8
click at [95, 74] on span "Tapi-2" at bounding box center [102, 72] width 17 height 8
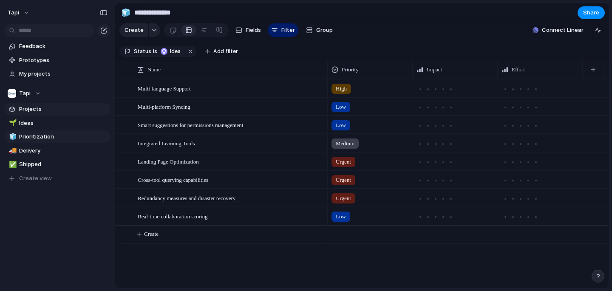
click at [51, 109] on span "Projects" at bounding box center [63, 109] width 88 height 8
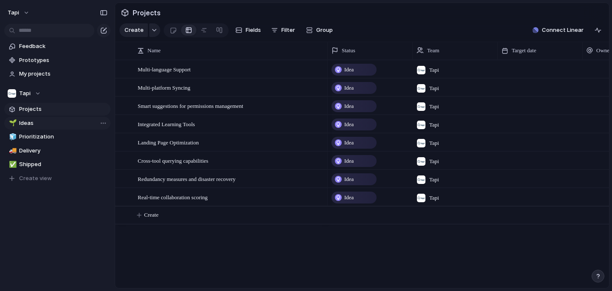
click at [45, 122] on span "Ideas" at bounding box center [63, 123] width 88 height 8
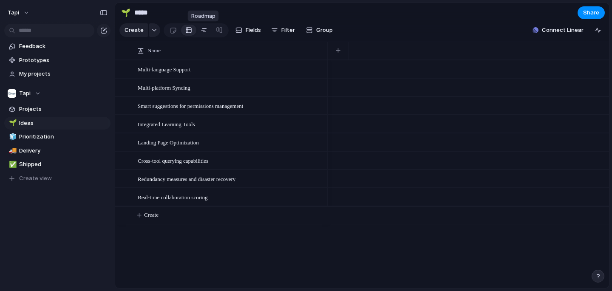
click at [205, 33] on div at bounding box center [204, 30] width 7 height 14
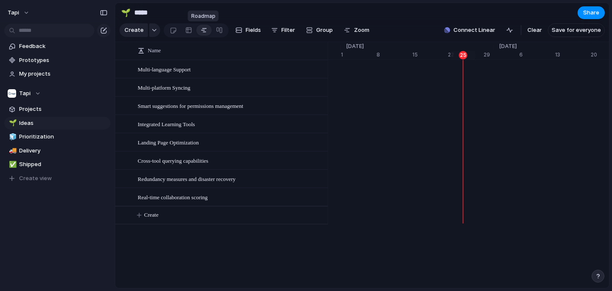
scroll to position [0, 5576]
click at [205, 31] on div at bounding box center [204, 30] width 7 height 14
click at [42, 122] on span "Ideas" at bounding box center [63, 123] width 88 height 8
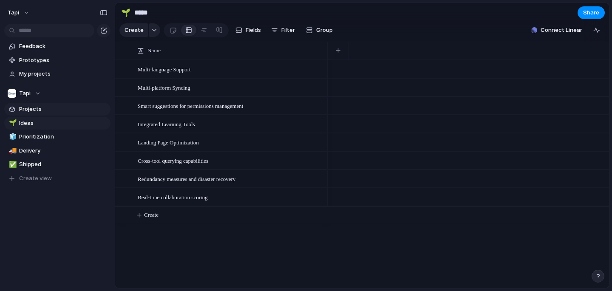
click at [44, 110] on span "Projects" at bounding box center [63, 109] width 88 height 8
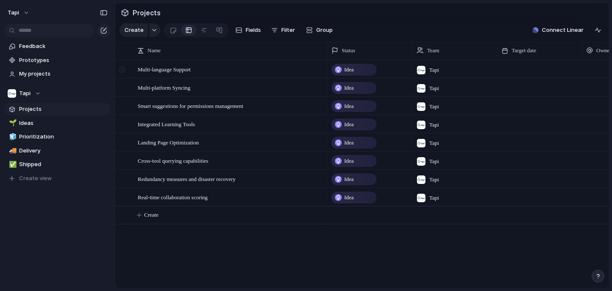
click at [123, 71] on div at bounding box center [122, 69] width 6 height 6
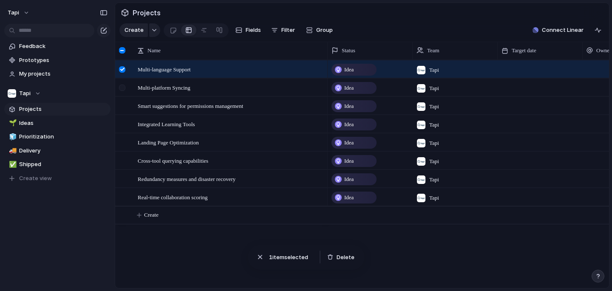
click at [123, 88] on div at bounding box center [122, 88] width 6 height 6
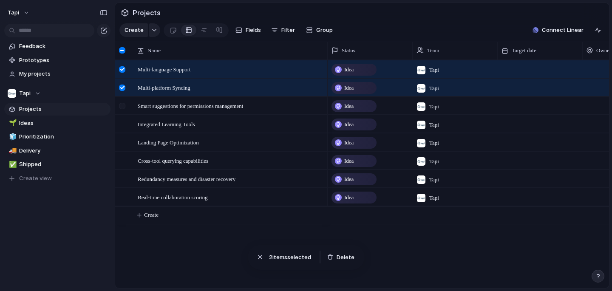
click at [124, 103] on div at bounding box center [122, 106] width 6 height 6
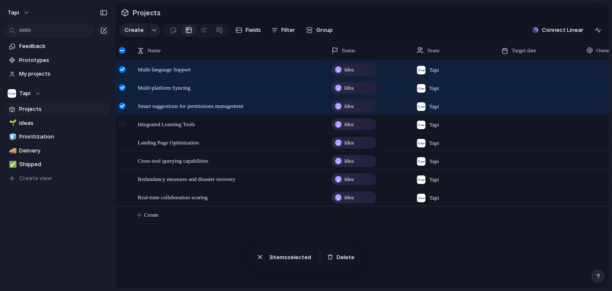
click at [122, 120] on div at bounding box center [123, 127] width 15 height 23
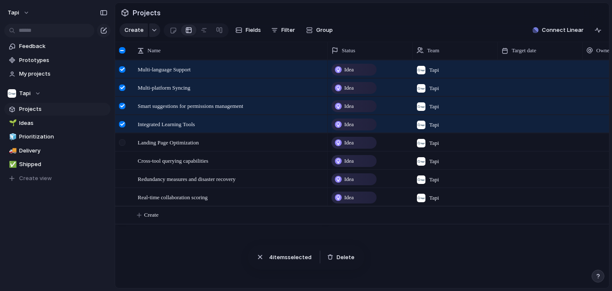
click at [120, 135] on div at bounding box center [123, 145] width 15 height 23
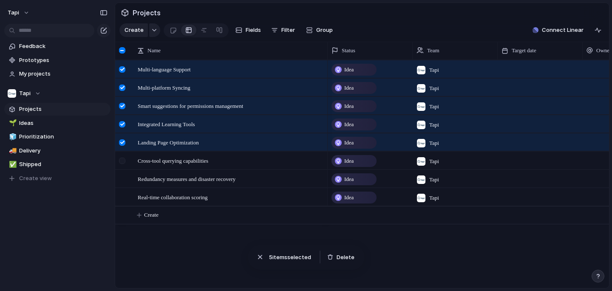
click at [119, 156] on div at bounding box center [123, 163] width 15 height 23
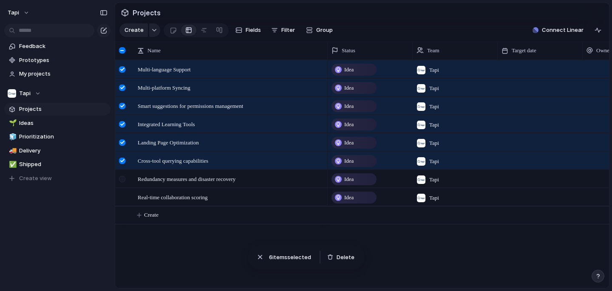
click at [119, 173] on div at bounding box center [123, 181] width 15 height 23
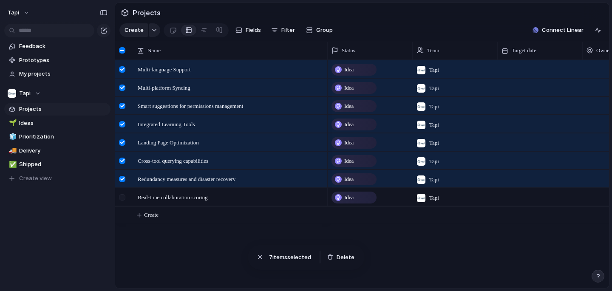
click at [117, 195] on div at bounding box center [123, 200] width 15 height 23
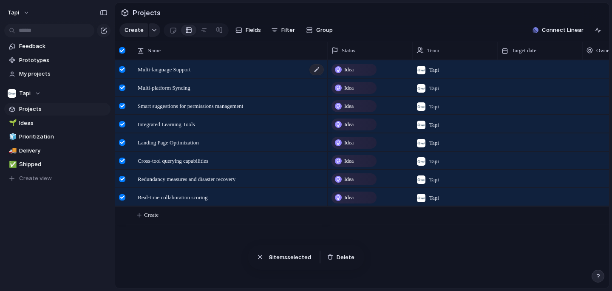
click at [171, 69] on span "Multi-language Support" at bounding box center [164, 69] width 53 height 10
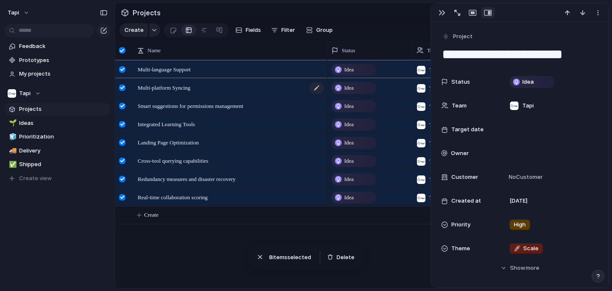
click at [250, 91] on div "Multi-platform Syncing" at bounding box center [231, 87] width 187 height 17
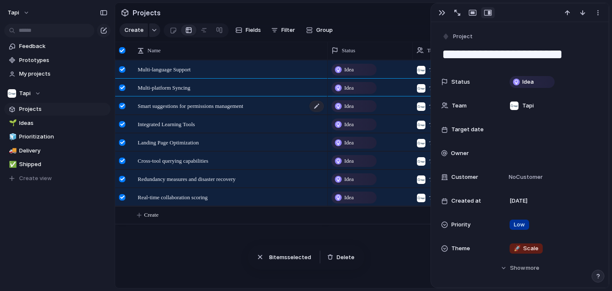
click at [243, 108] on span "Smart suggestions for permissions management" at bounding box center [190, 106] width 105 height 10
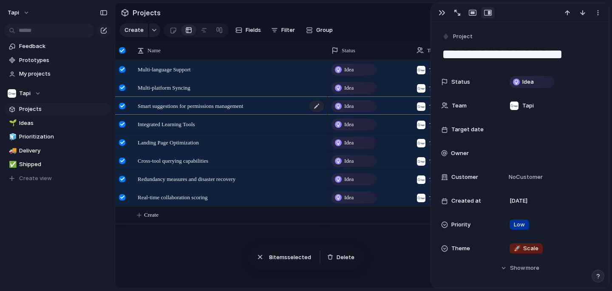
type textarea "**********"
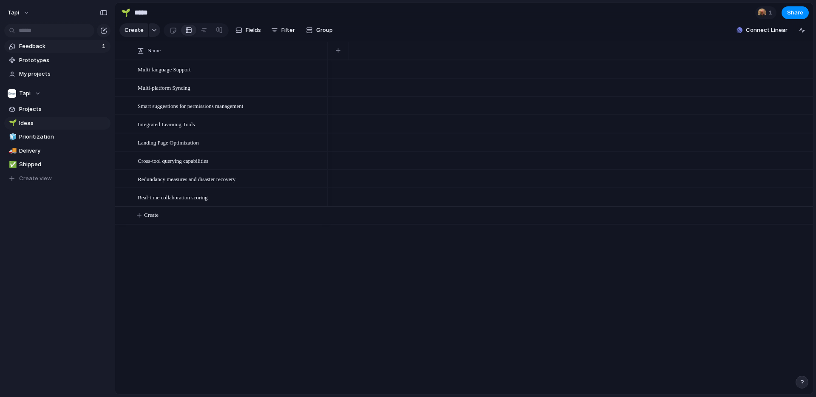
click at [87, 42] on span "Feedback" at bounding box center [59, 46] width 80 height 8
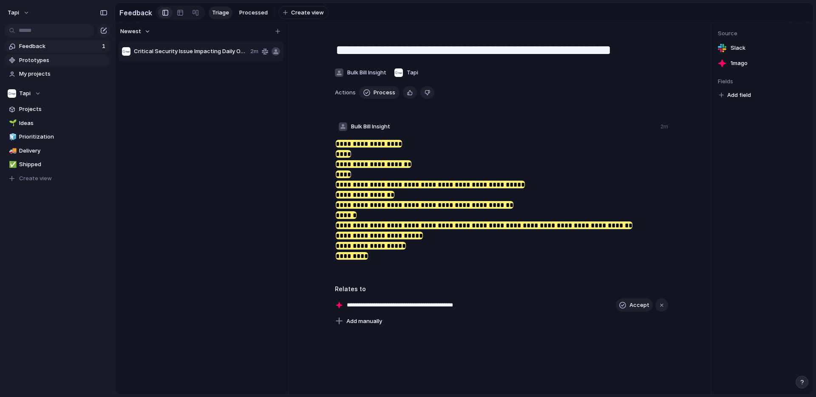
click at [72, 56] on span "Prototypes" at bounding box center [63, 60] width 88 height 8
click at [23, 14] on button "Tapi" at bounding box center [19, 13] width 30 height 14
click at [51, 29] on li "Settings" at bounding box center [47, 32] width 83 height 14
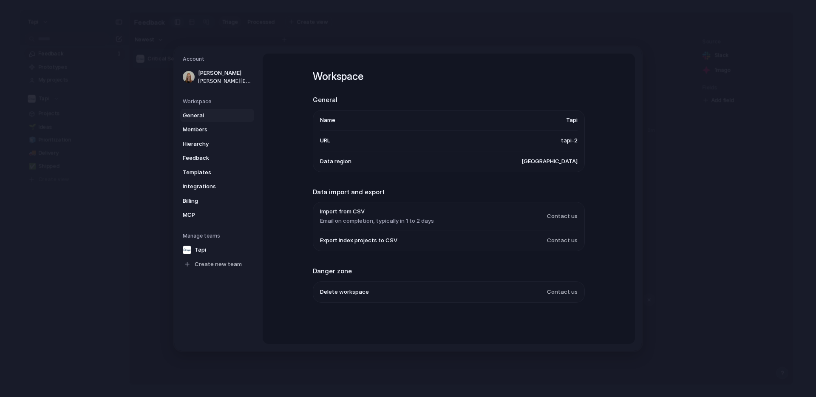
click at [564, 291] on span "Contact us" at bounding box center [562, 291] width 31 height 8
click at [197, 190] on link "Integrations" at bounding box center [217, 187] width 74 height 14
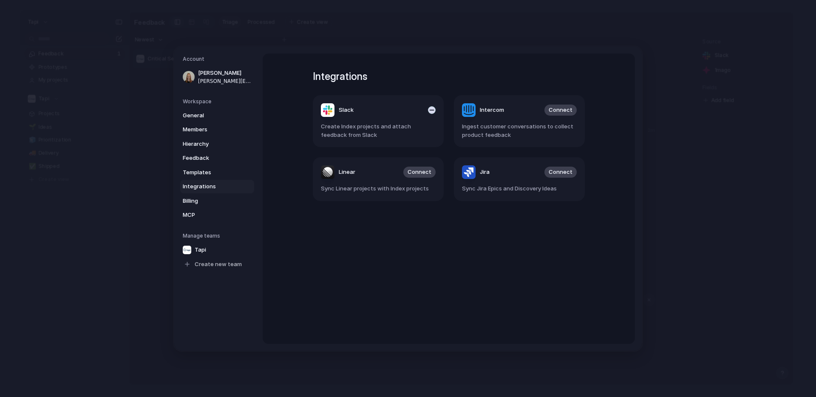
click at [433, 110] on div "button" at bounding box center [432, 110] width 8 height 8
click at [299, 260] on div "Integrations Slack Connect Create Index projects and attach feedback from Slack…" at bounding box center [448, 199] width 303 height 290
click at [211, 117] on span "General" at bounding box center [210, 115] width 54 height 8
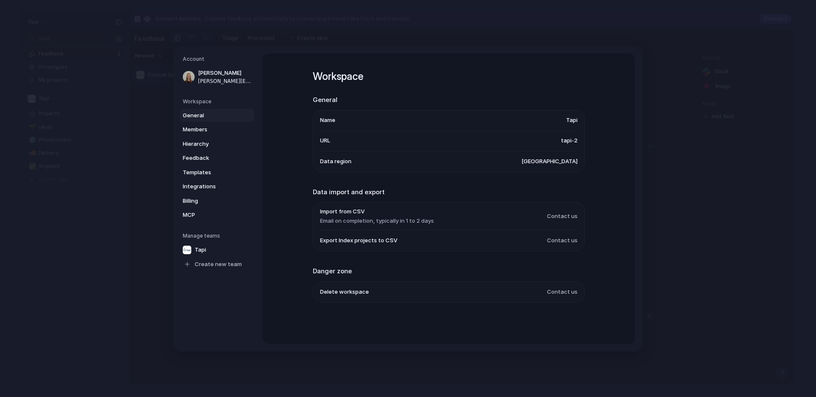
click at [564, 292] on span "Contact us" at bounding box center [562, 291] width 31 height 8
click at [545, 294] on li "Delete workspace Contact us" at bounding box center [448, 291] width 257 height 20
click at [350, 287] on span "Delete workspace" at bounding box center [344, 291] width 49 height 8
click at [345, 293] on span "Delete workspace" at bounding box center [344, 291] width 49 height 8
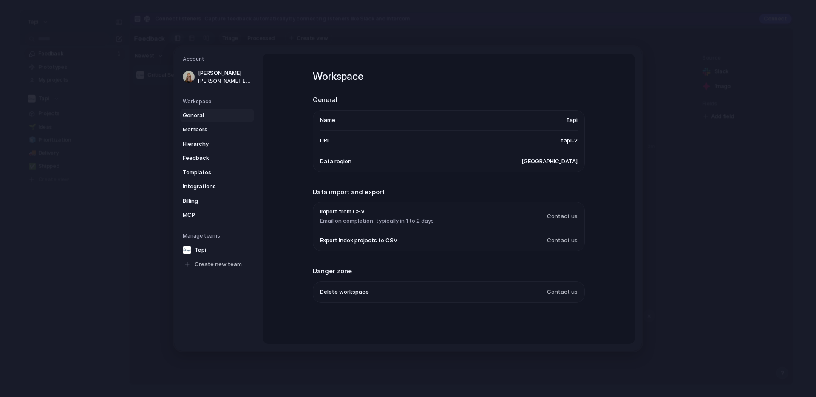
click at [345, 293] on span "Delete workspace" at bounding box center [344, 291] width 49 height 8
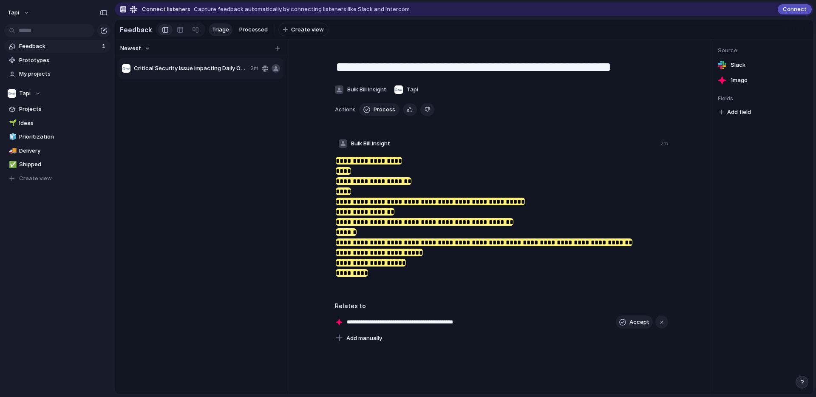
click at [799, 381] on div "button" at bounding box center [802, 382] width 6 height 6
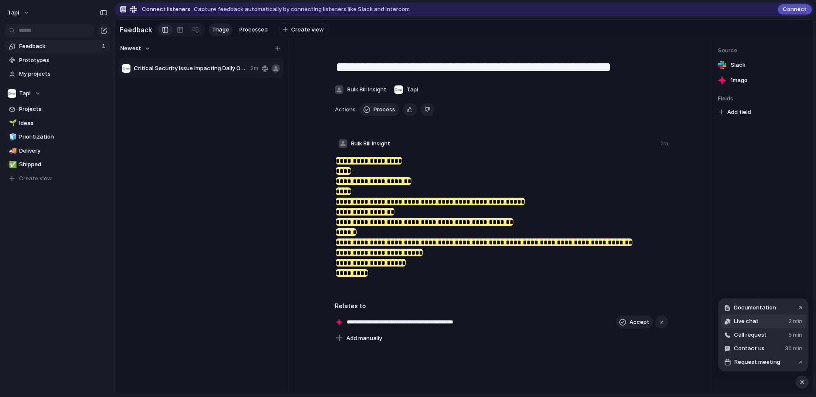
click at [770, 317] on button "Live chat 2 min" at bounding box center [763, 321] width 85 height 14
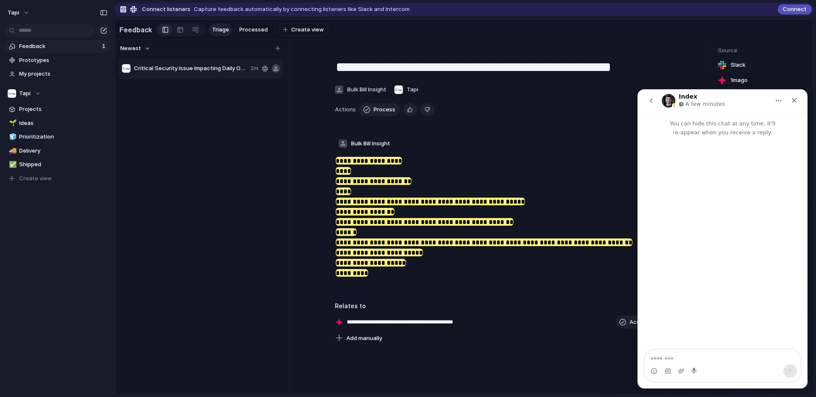
click at [736, 357] on textarea "Message…" at bounding box center [723, 357] width 156 height 14
click at [695, 367] on div "Intercom messenger" at bounding box center [723, 371] width 156 height 14
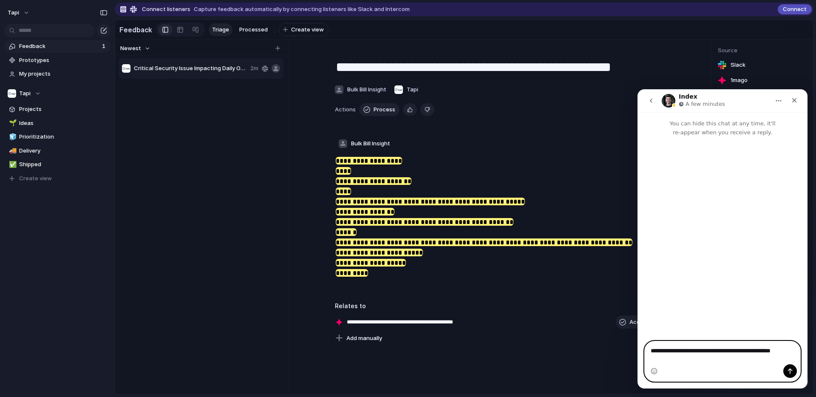
click at [699, 359] on textarea "**********" at bounding box center [723, 352] width 156 height 23
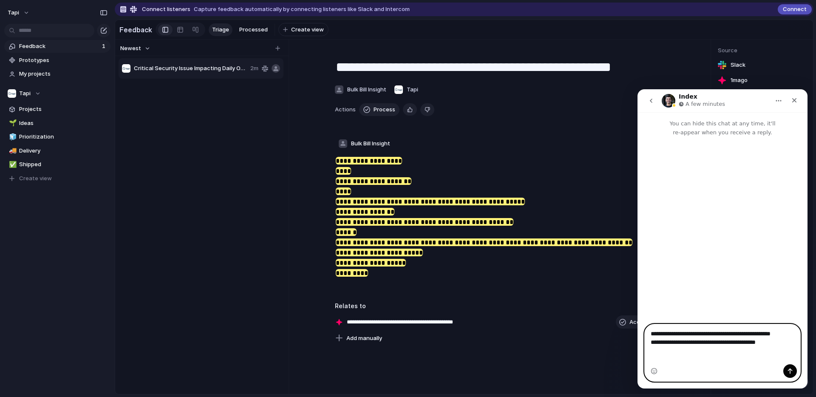
paste textarea "**********"
type textarea "**********"
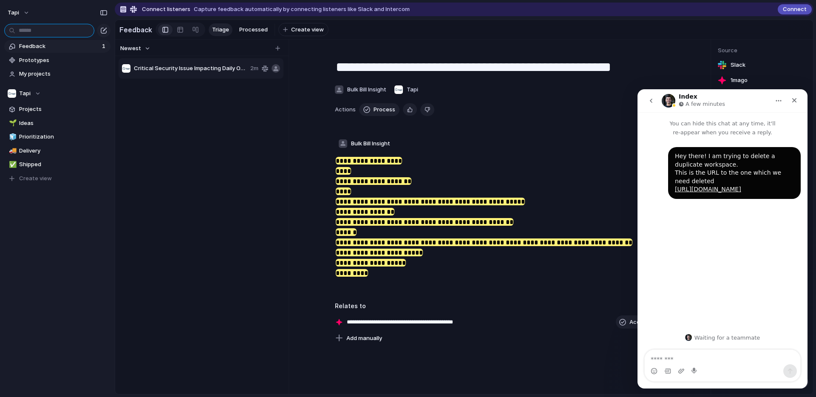
click at [48, 35] on input "text" at bounding box center [49, 31] width 90 height 14
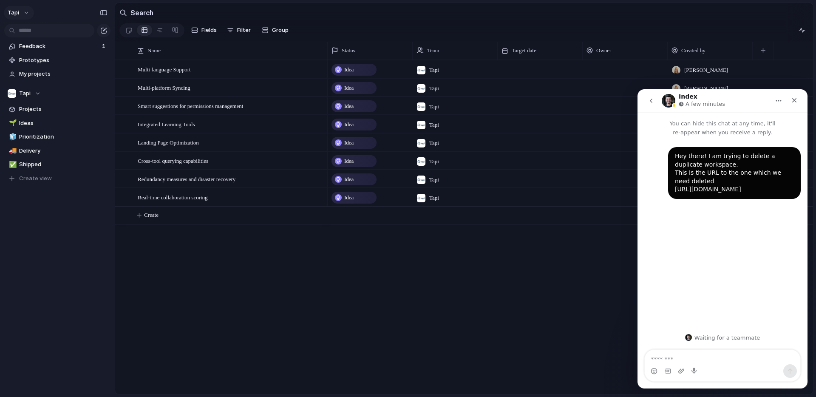
click at [25, 11] on button "Tapi" at bounding box center [19, 13] width 30 height 14
click at [63, 8] on div "Settings Invite members Change theme Change workspace Sign out" at bounding box center [408, 198] width 816 height 397
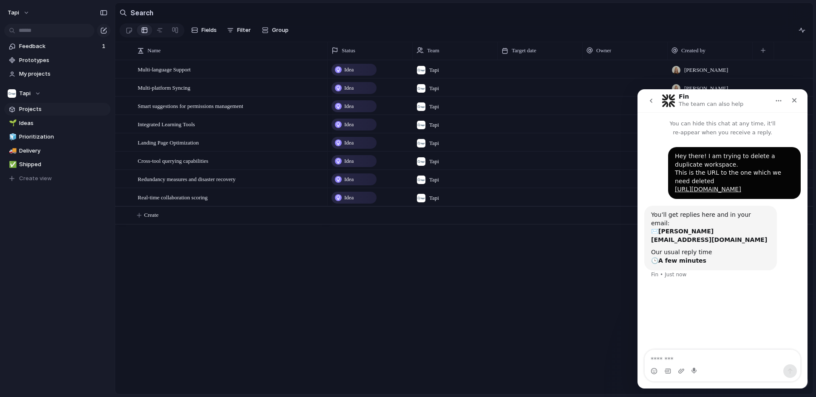
click at [37, 109] on span "Projects" at bounding box center [63, 109] width 88 height 8
click at [38, 48] on span "Feedback" at bounding box center [59, 46] width 80 height 8
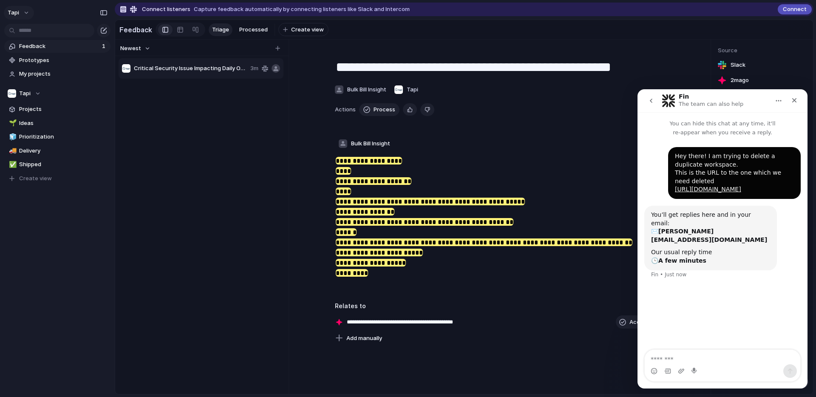
click at [22, 11] on button "Tapi" at bounding box center [19, 13] width 30 height 14
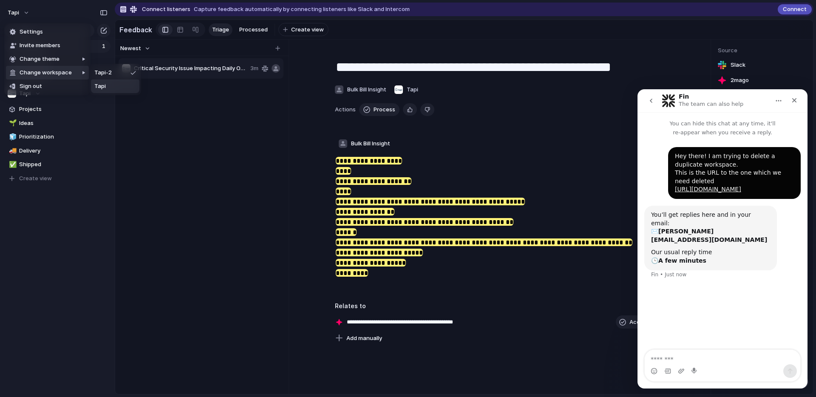
click at [117, 90] on li "Tapi" at bounding box center [115, 86] width 48 height 14
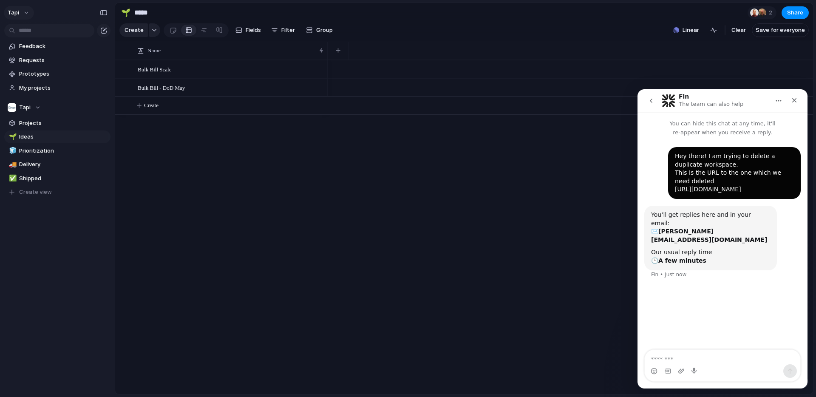
click at [27, 11] on button "tapi" at bounding box center [19, 13] width 30 height 14
click at [60, 32] on li "Settings" at bounding box center [47, 32] width 83 height 14
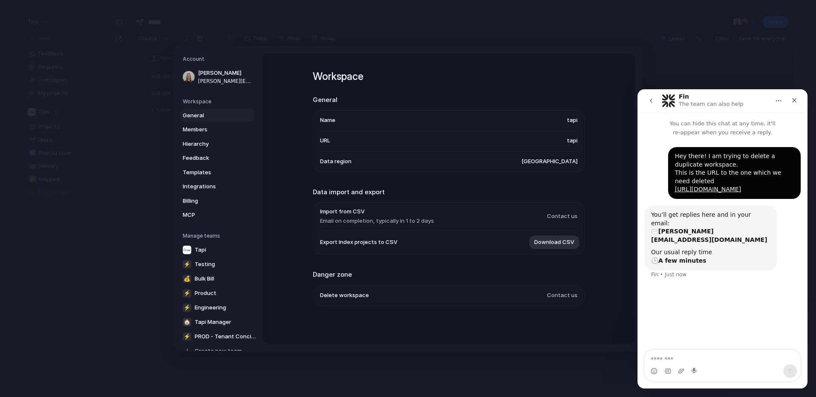
scroll to position [0, 0]
click at [204, 188] on span "Integrations" at bounding box center [210, 186] width 54 height 8
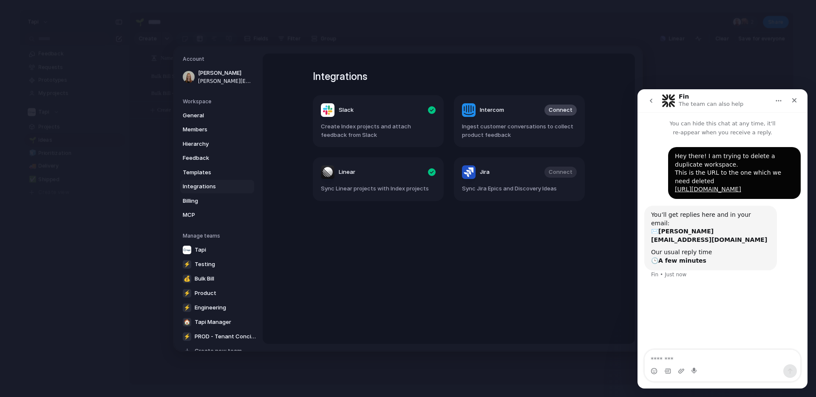
click at [430, 77] on h1 "Integrations" at bounding box center [449, 76] width 272 height 15
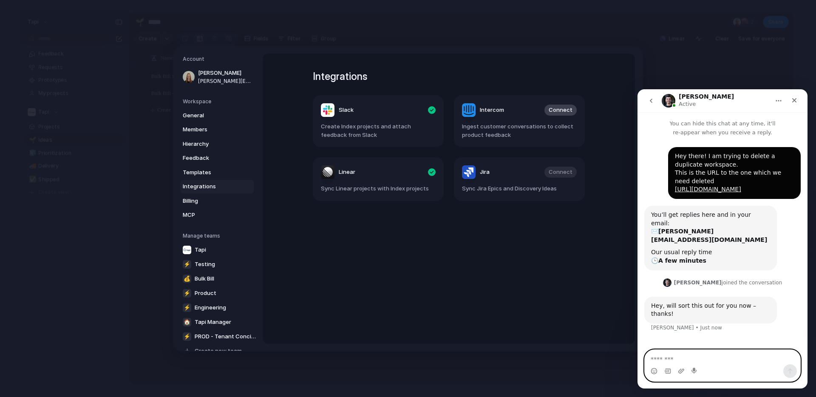
click at [671, 358] on textarea "Message…" at bounding box center [723, 357] width 156 height 14
type textarea "**********"
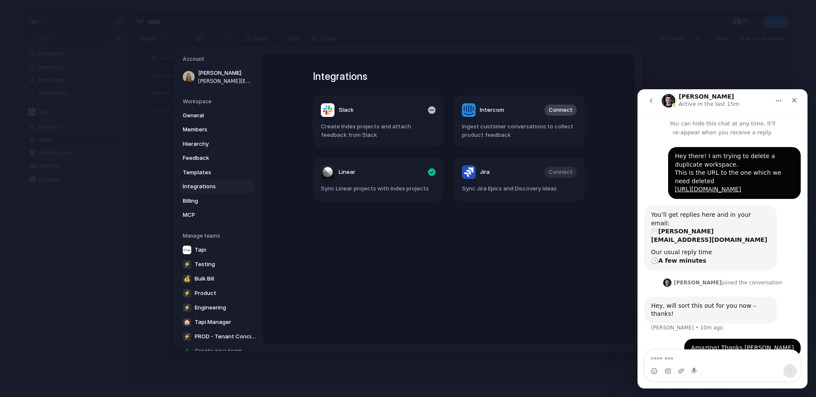
click at [429, 123] on span "Create Index projects and attach feedback from Slack" at bounding box center [378, 130] width 115 height 17
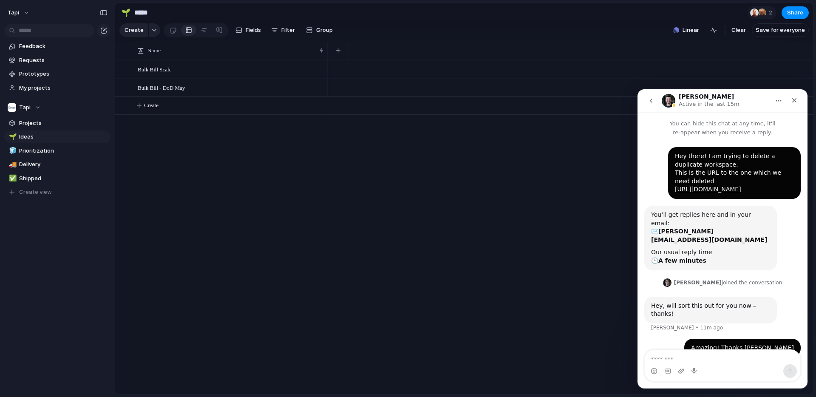
click at [462, 189] on div at bounding box center [570, 227] width 485 height 334
click at [88, 62] on span "Requests" at bounding box center [59, 60] width 80 height 8
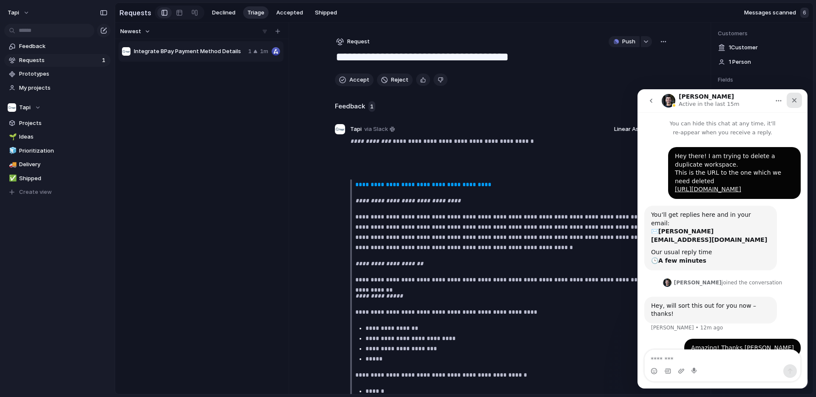
click at [794, 99] on icon "Close" at bounding box center [794, 100] width 7 height 7
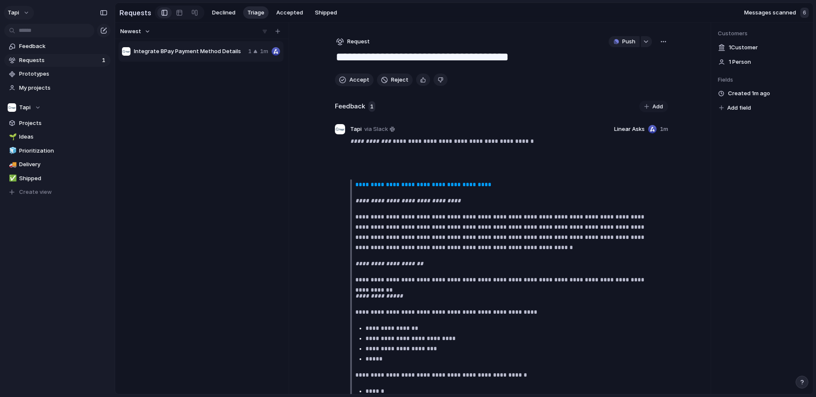
click at [25, 14] on button "tapi" at bounding box center [19, 13] width 30 height 14
click at [207, 124] on div "Settings Invite members Change theme Change workspace Sign out" at bounding box center [408, 198] width 816 height 397
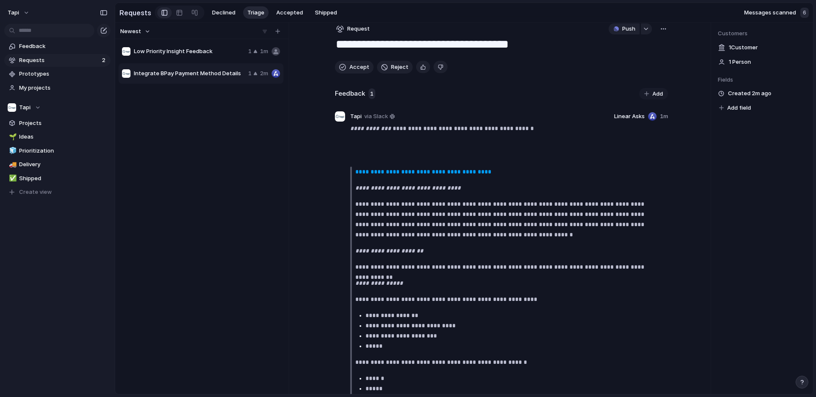
click at [184, 52] on span "Low Priority Insight Feedback" at bounding box center [189, 51] width 111 height 8
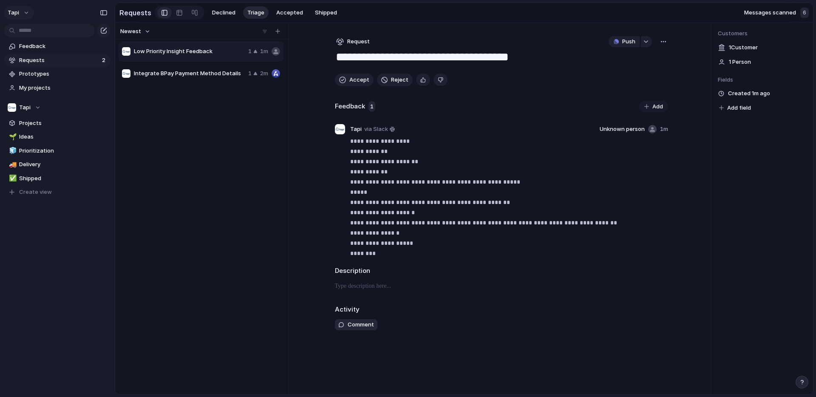
click at [25, 12] on button "tapi" at bounding box center [19, 13] width 30 height 14
click at [36, 33] on span "Settings" at bounding box center [31, 32] width 23 height 8
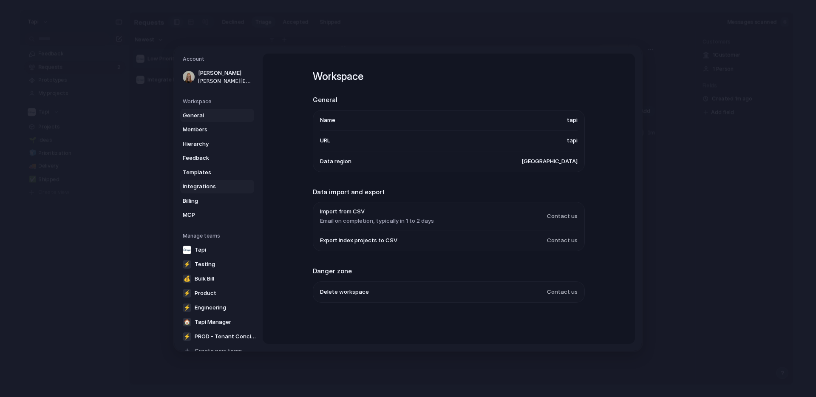
click at [200, 188] on span "Integrations" at bounding box center [210, 186] width 54 height 8
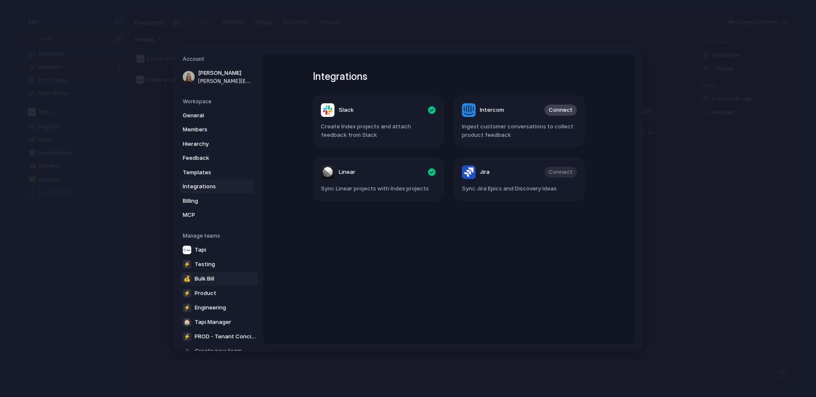
click at [212, 281] on span "Bulk Bill" at bounding box center [205, 278] width 20 height 8
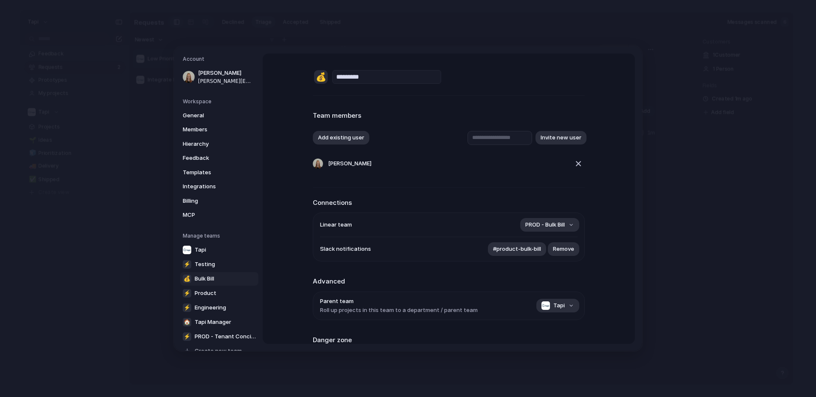
scroll to position [16, 0]
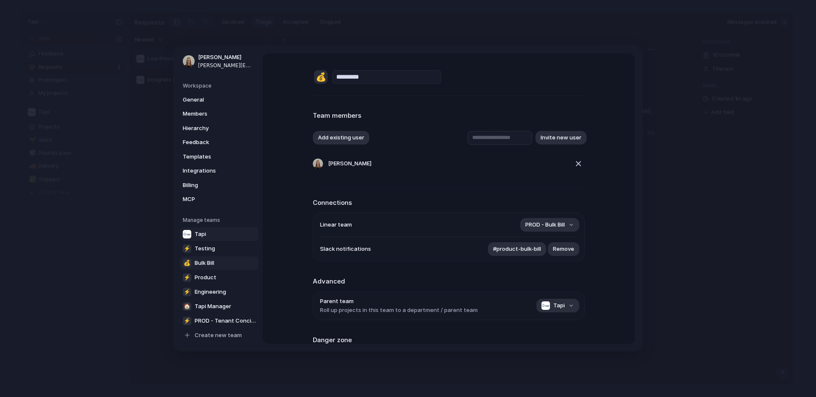
click at [203, 236] on span "Tapi" at bounding box center [200, 233] width 11 height 8
type input "****"
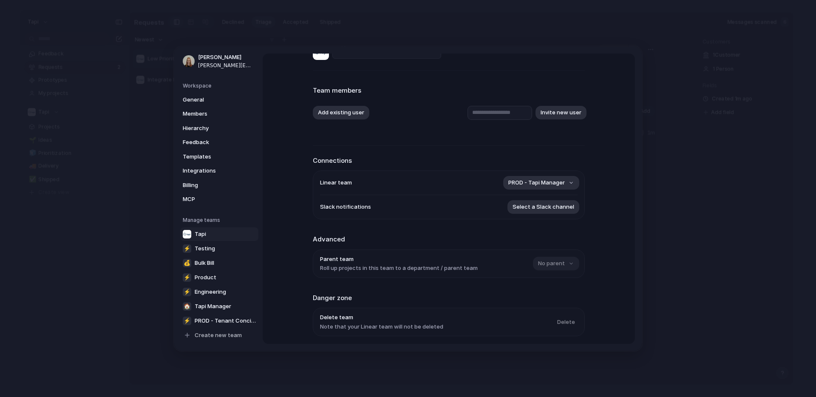
scroll to position [18, 0]
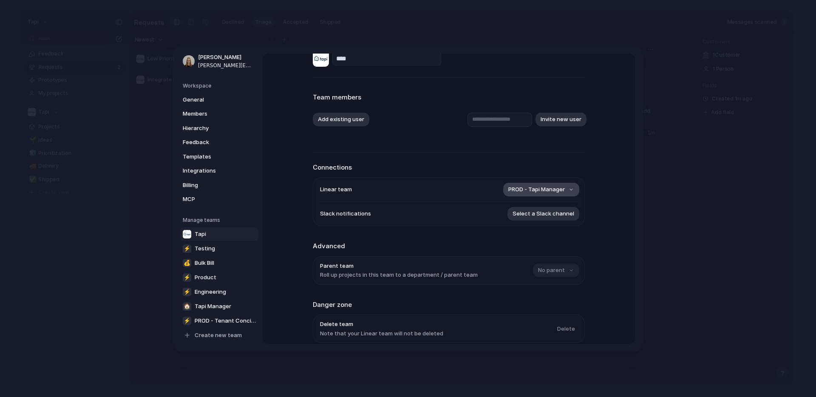
click at [537, 189] on span "PROD - Tapi Manager" at bounding box center [536, 189] width 57 height 8
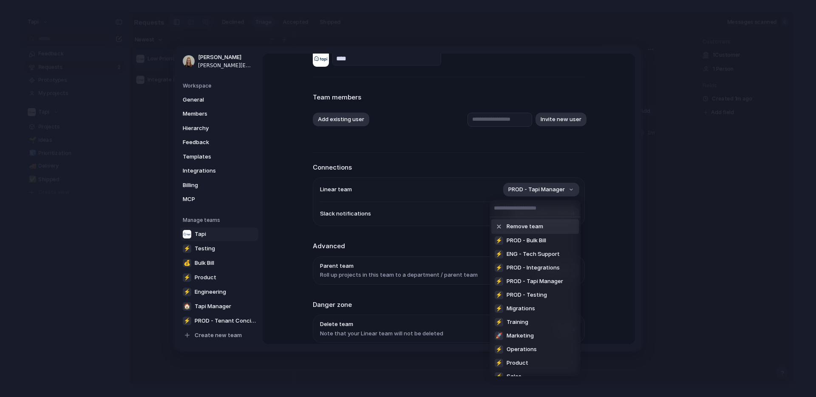
click at [526, 227] on span "Remove team" at bounding box center [524, 226] width 37 height 8
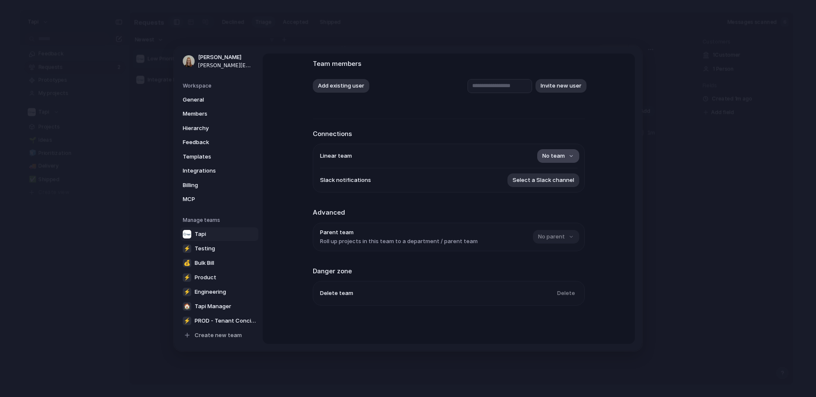
scroll to position [0, 0]
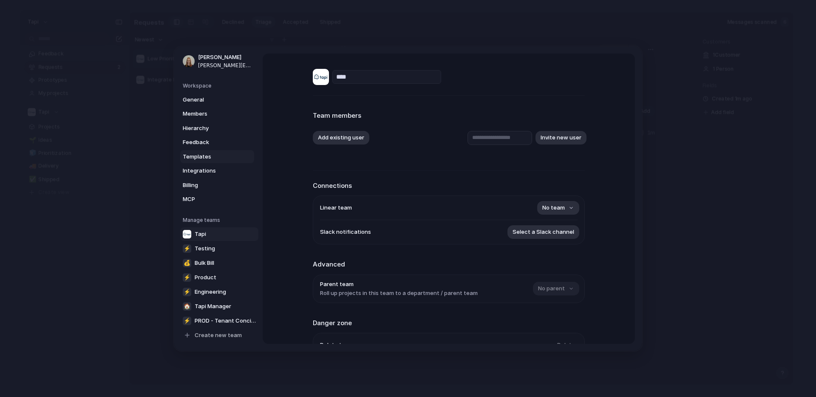
click at [199, 150] on link "Templates" at bounding box center [217, 157] width 74 height 14
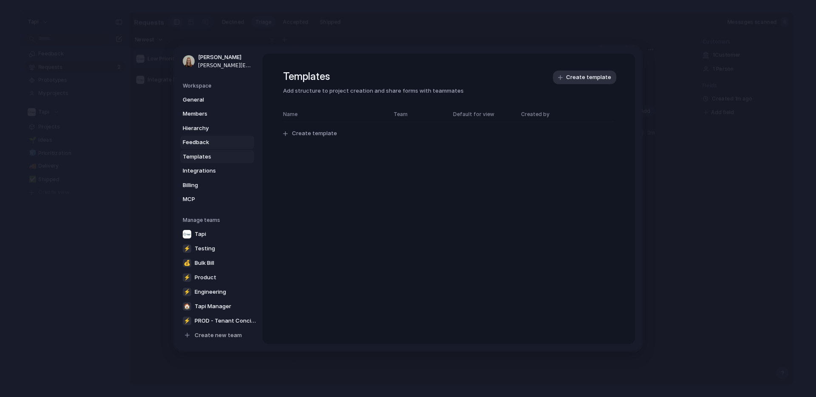
click at [199, 139] on span "Feedback" at bounding box center [210, 142] width 54 height 8
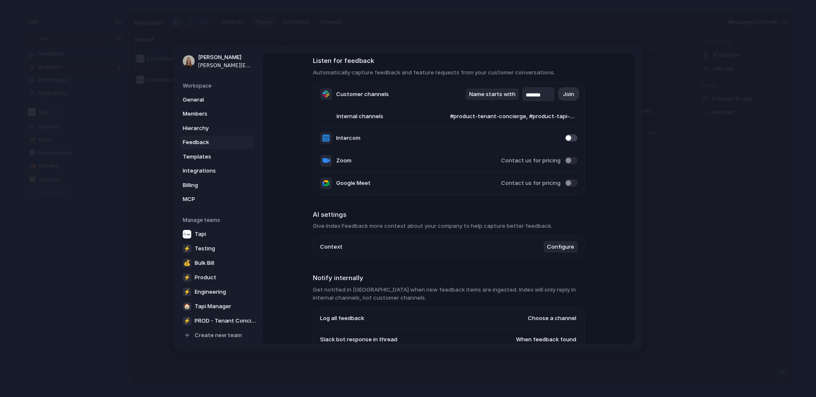
scroll to position [51, 0]
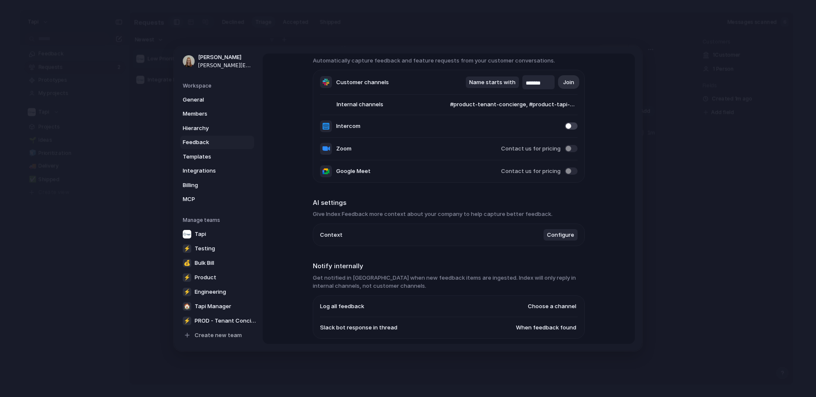
click at [546, 105] on span "#product-tenant-concierge, #product-tapi-manager, #product-bulk-bill" at bounding box center [505, 104] width 144 height 8
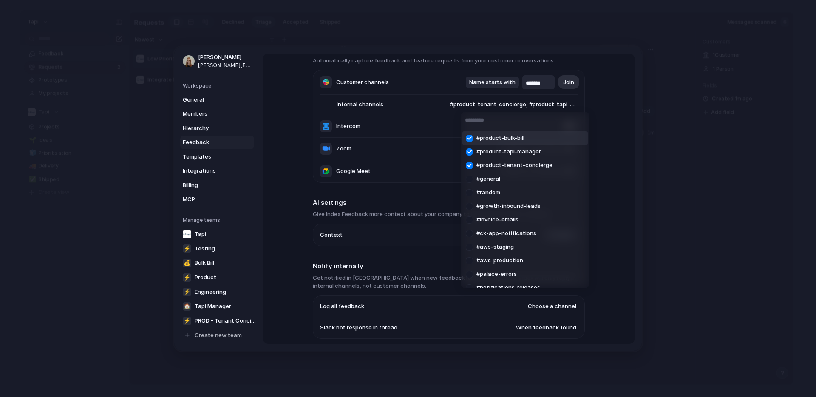
click at [623, 86] on div "#product-bulk-bill #product-tapi-manager #product-tenant-concierge #general #ra…" at bounding box center [408, 198] width 816 height 397
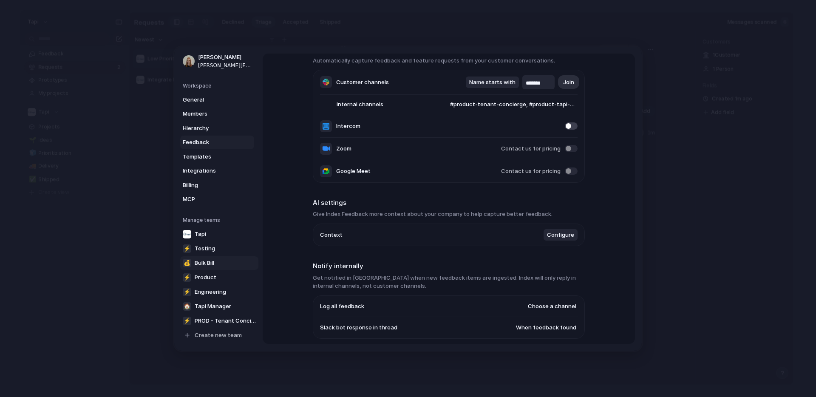
click at [208, 259] on span "Bulk Bill" at bounding box center [205, 262] width 20 height 8
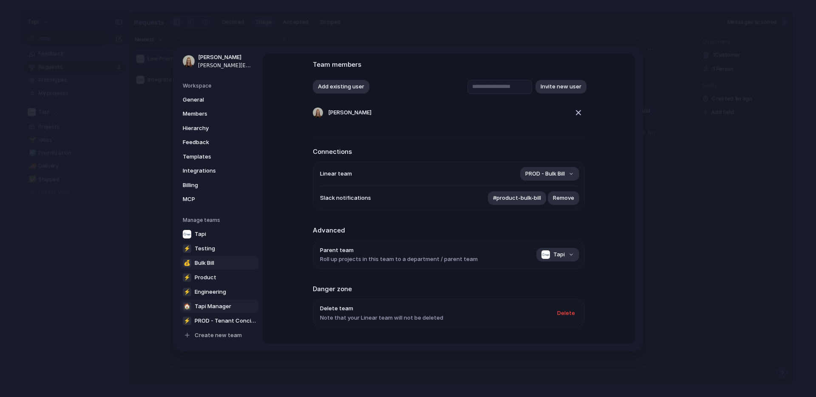
click at [216, 306] on span "Tapi Manager" at bounding box center [213, 306] width 37 height 8
type input "**********"
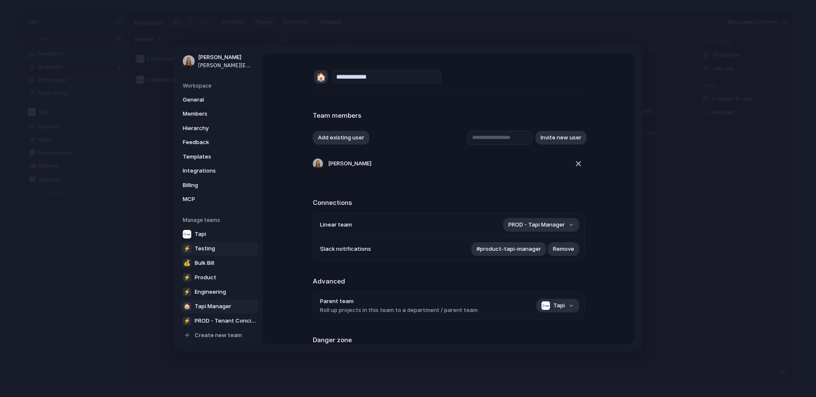
click at [200, 246] on span "Testing" at bounding box center [205, 248] width 20 height 8
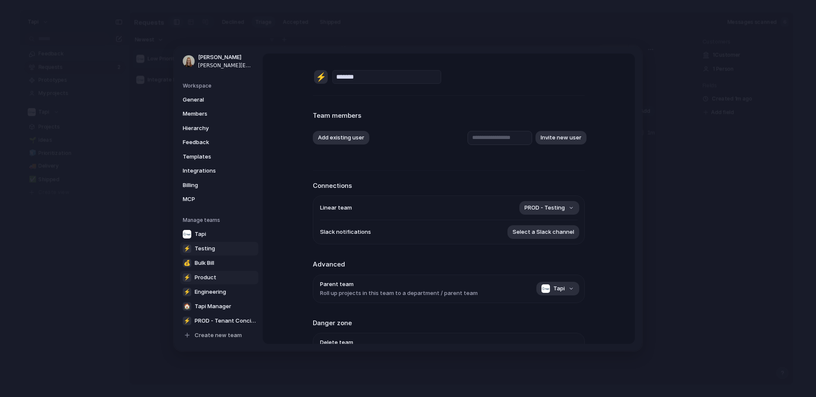
click at [206, 275] on span "Product" at bounding box center [206, 277] width 22 height 8
type input "*******"
click at [205, 287] on span "Engineering" at bounding box center [210, 291] width 31 height 8
click at [206, 305] on span "Tapi Manager" at bounding box center [213, 306] width 37 height 8
type input "**********"
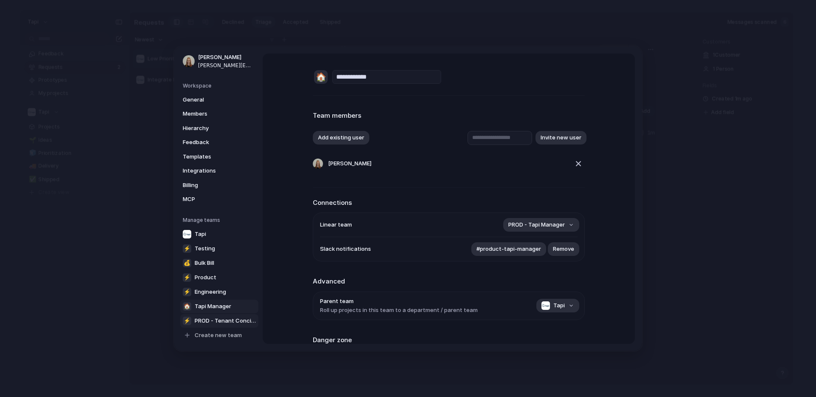
click at [213, 320] on span "PROD - Tenant Concierge" at bounding box center [225, 320] width 61 height 8
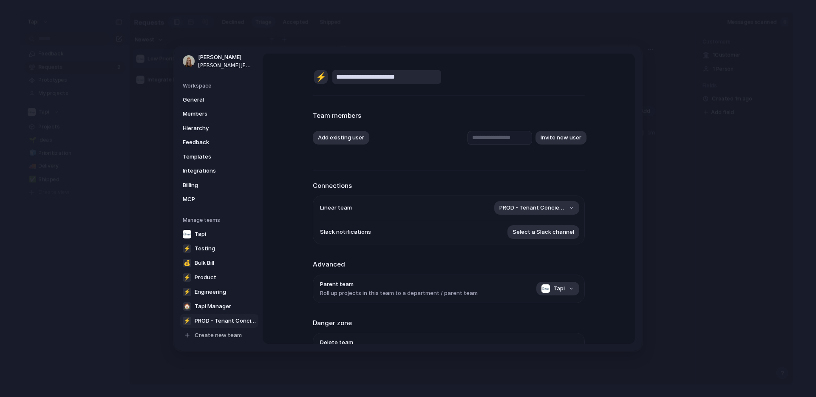
click at [365, 79] on input "**********" at bounding box center [386, 77] width 109 height 14
drag, startPoint x: 362, startPoint y: 77, endPoint x: 320, endPoint y: 79, distance: 41.3
click at [320, 79] on div "**********" at bounding box center [449, 77] width 272 height 16
type input "**********"
click at [552, 229] on span "Select a Slack channel" at bounding box center [543, 232] width 62 height 8
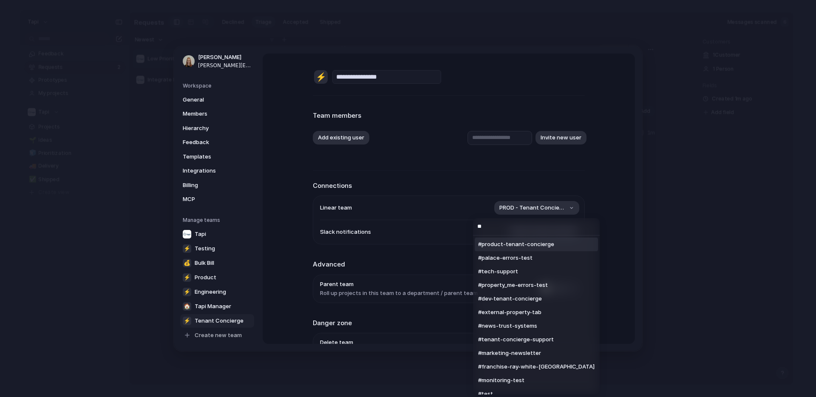
type input "*"
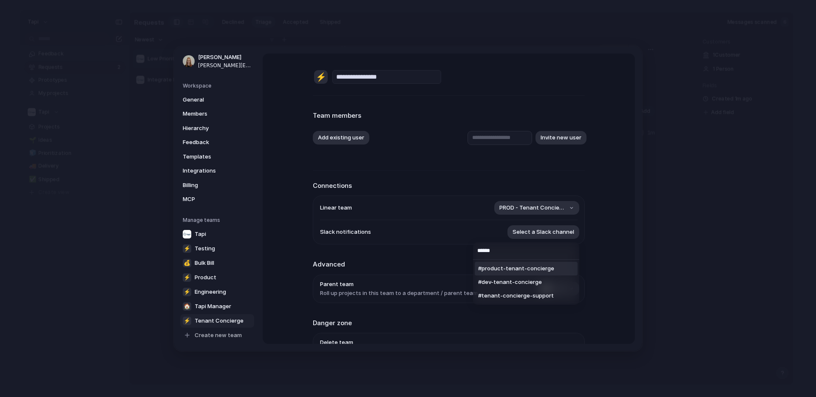
type input "******"
click at [544, 266] on span "#product-tenant-concierge" at bounding box center [516, 268] width 76 height 8
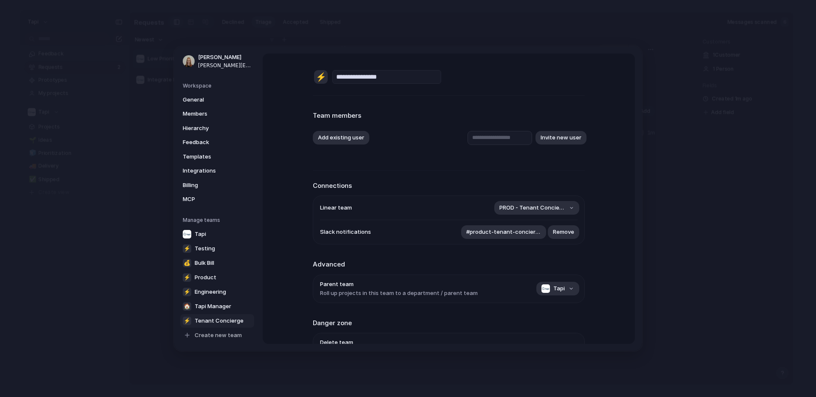
click at [608, 183] on div "**********" at bounding box center [449, 199] width 372 height 290
click at [187, 320] on div "⚡" at bounding box center [187, 320] width 8 height 8
click at [324, 75] on div "⚡" at bounding box center [321, 77] width 14 height 14
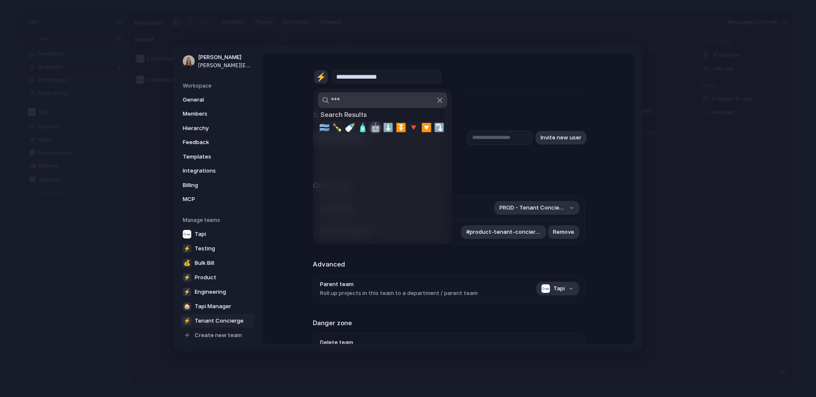
type input "***"
click at [376, 127] on span "🤖" at bounding box center [375, 127] width 11 height 10
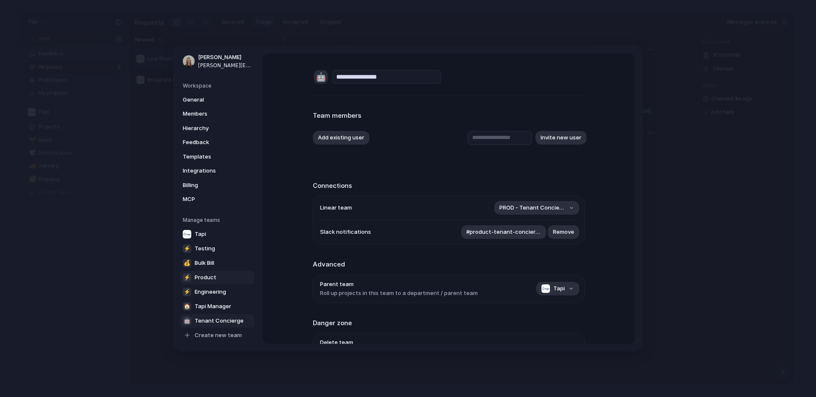
click at [211, 279] on span "Product" at bounding box center [206, 277] width 22 height 8
type input "*******"
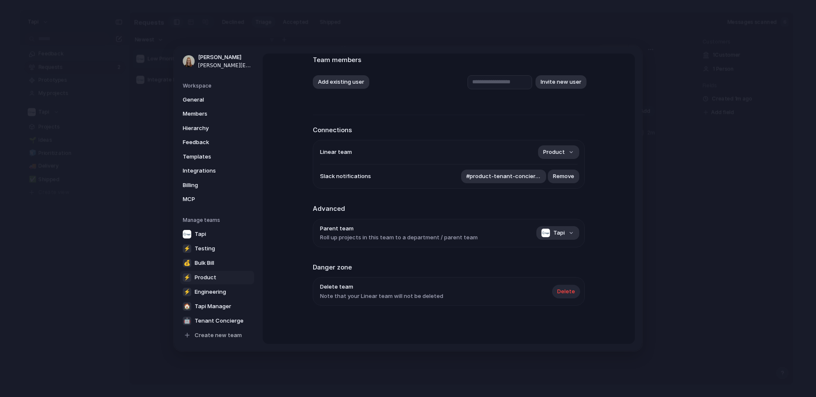
click at [566, 293] on span "Delete" at bounding box center [566, 291] width 18 height 8
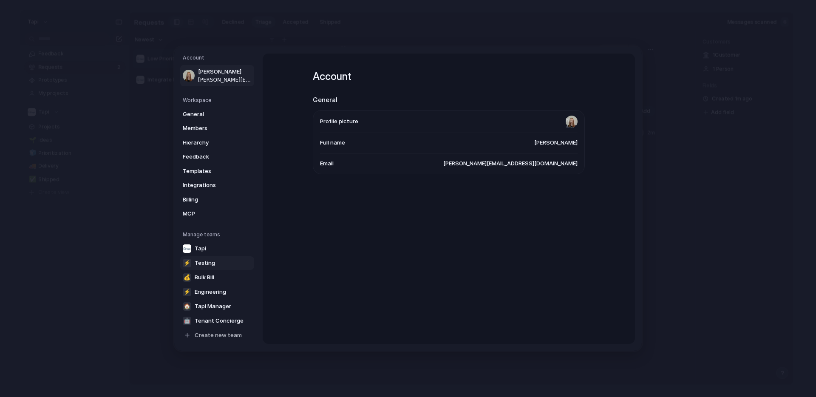
click at [211, 263] on span "Testing" at bounding box center [205, 262] width 20 height 8
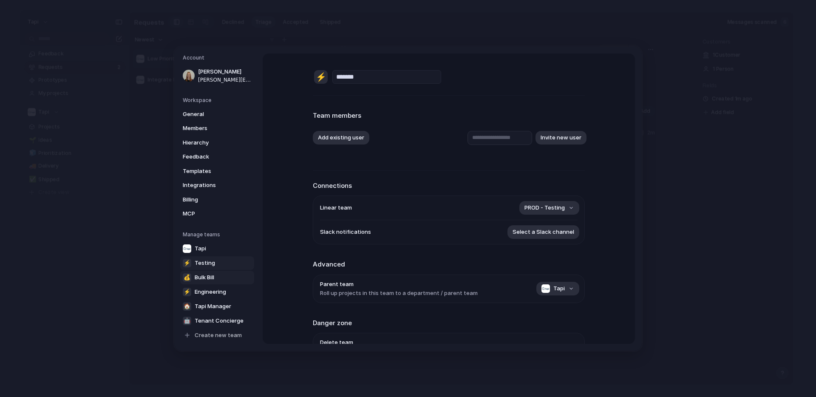
click at [210, 275] on span "Bulk Bill" at bounding box center [205, 277] width 20 height 8
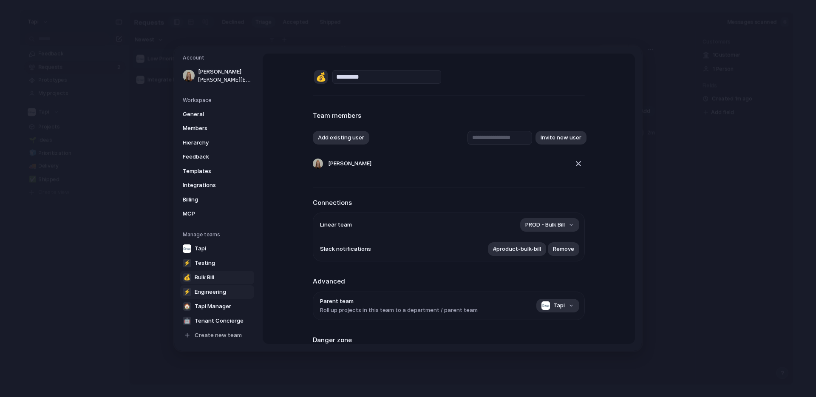
click at [210, 292] on span "Engineering" at bounding box center [210, 291] width 31 height 8
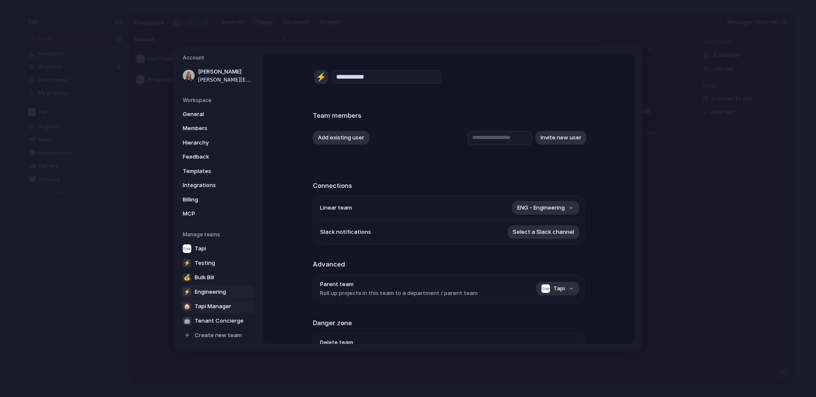
click at [212, 306] on span "Tapi Manager" at bounding box center [213, 306] width 37 height 8
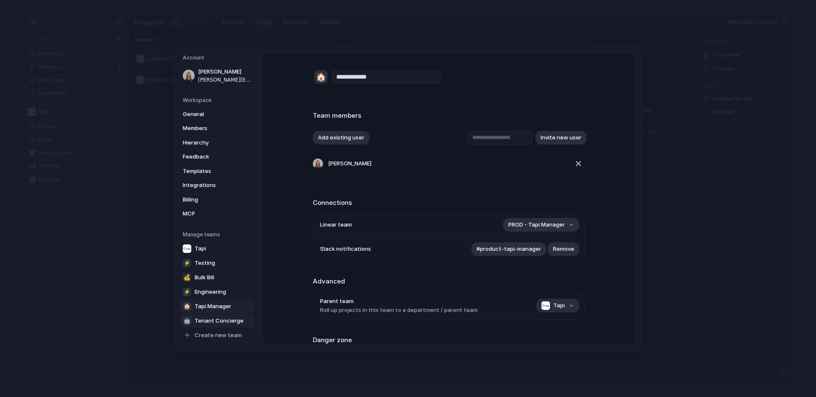
click at [212, 317] on span "Tenant Concierge" at bounding box center [219, 320] width 49 height 8
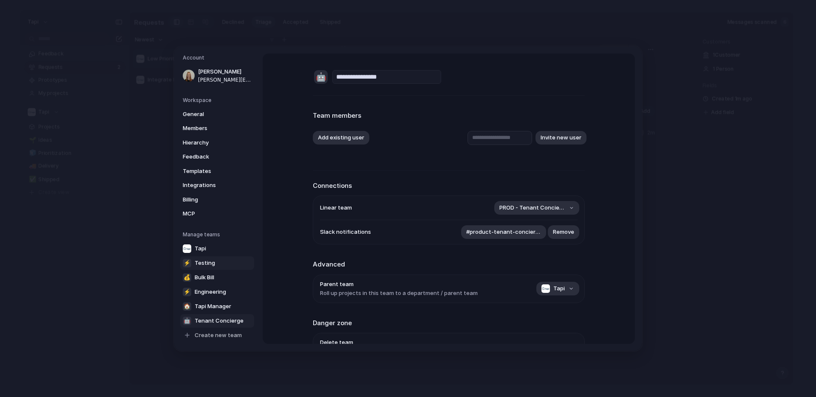
click at [206, 258] on link "⚡ Testing" at bounding box center [217, 263] width 74 height 14
type input "*******"
click at [199, 158] on span "Feedback" at bounding box center [210, 157] width 54 height 8
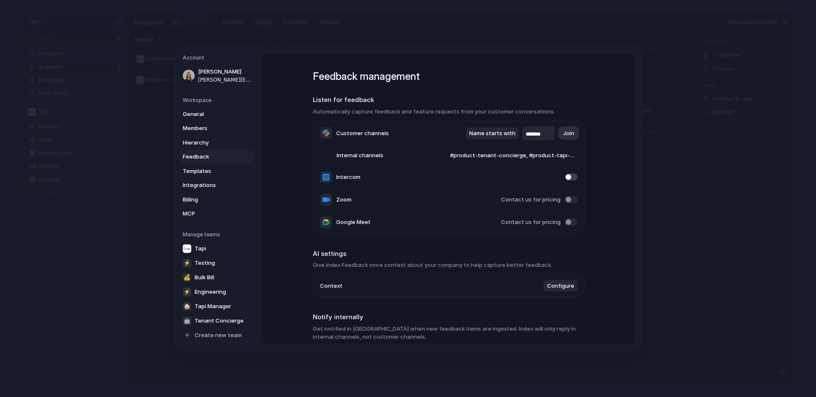
click at [442, 153] on span "#product-tenant-concierge, #product-tapi-manager, #product-bulk-bill" at bounding box center [505, 155] width 144 height 8
click at [442, 153] on div "#product-bulk-bill #product-tapi-manager #product-tenant-concierge #general #ra…" at bounding box center [408, 198] width 816 height 397
click at [433, 179] on li "Intercom" at bounding box center [448, 177] width 257 height 23
click at [209, 186] on span "Integrations" at bounding box center [210, 185] width 54 height 8
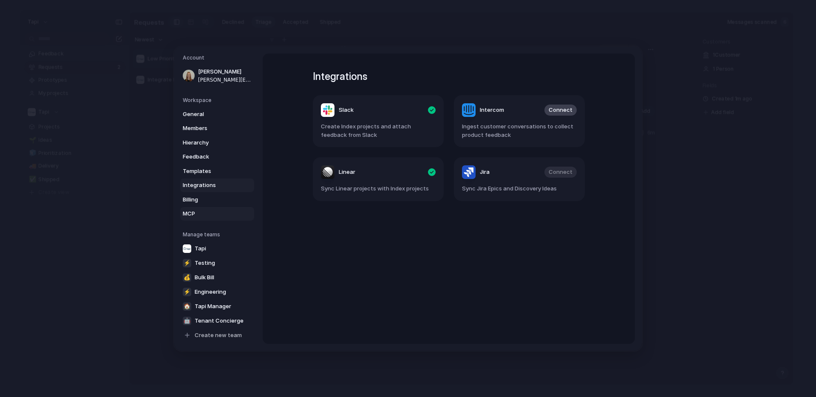
click at [192, 213] on span "MCP" at bounding box center [210, 213] width 54 height 8
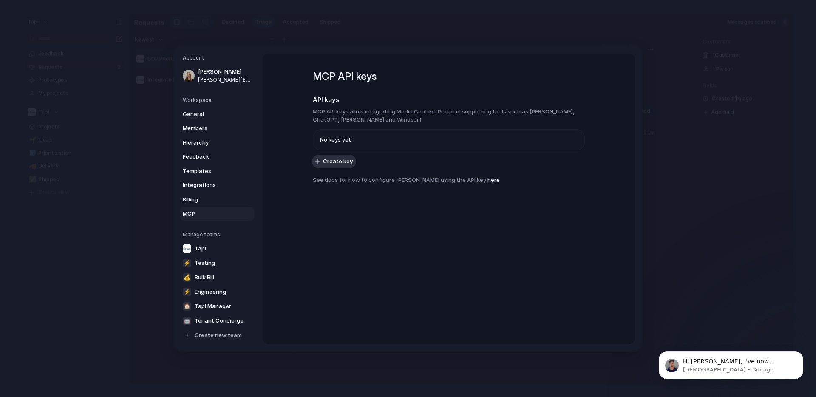
scroll to position [78, 0]
click at [748, 372] on p "Christian • 3m ago" at bounding box center [738, 370] width 110 height 8
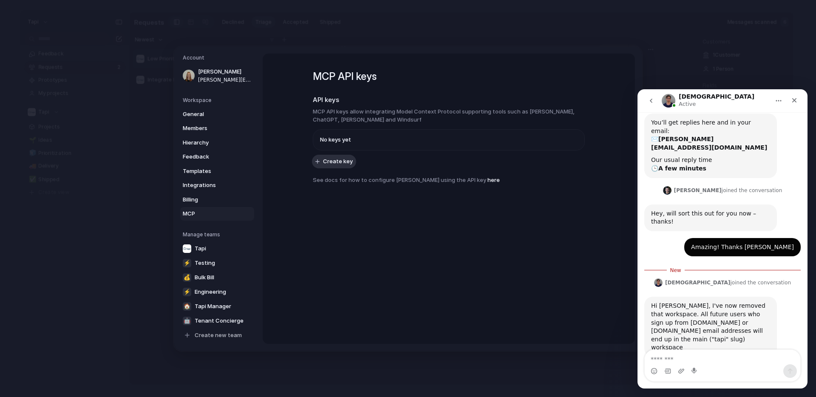
scroll to position [92, 0]
click at [719, 356] on textarea "Message…" at bounding box center [723, 357] width 156 height 14
type textarea "*"
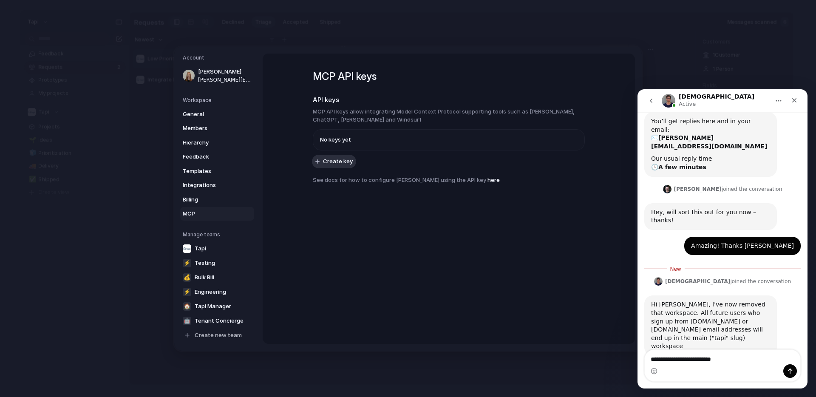
type textarea "**********"
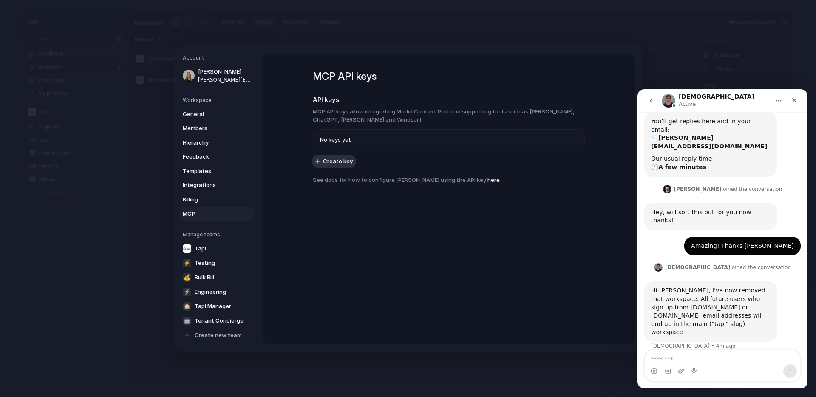
scroll to position [104, 0]
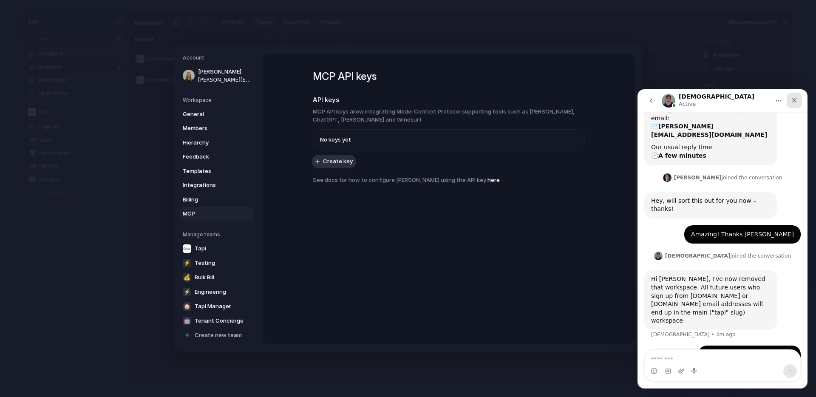
click at [795, 99] on icon "Close" at bounding box center [794, 100] width 7 height 7
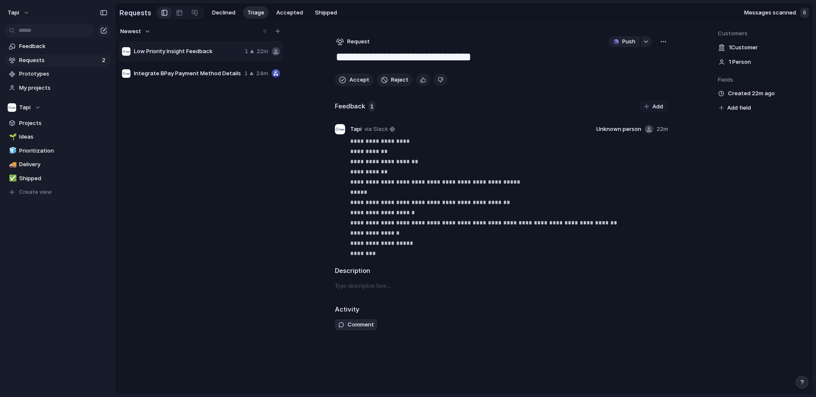
click at [204, 48] on span "Low Priority Insight Feedback" at bounding box center [188, 51] width 108 height 8
click at [199, 94] on div "Low Priority Insight Feedback 1 22m Integrate BPay Payment Method Details 1 24m" at bounding box center [202, 216] width 167 height 352
click at [201, 69] on span "Integrate BPay Payment Method Details" at bounding box center [187, 73] width 107 height 8
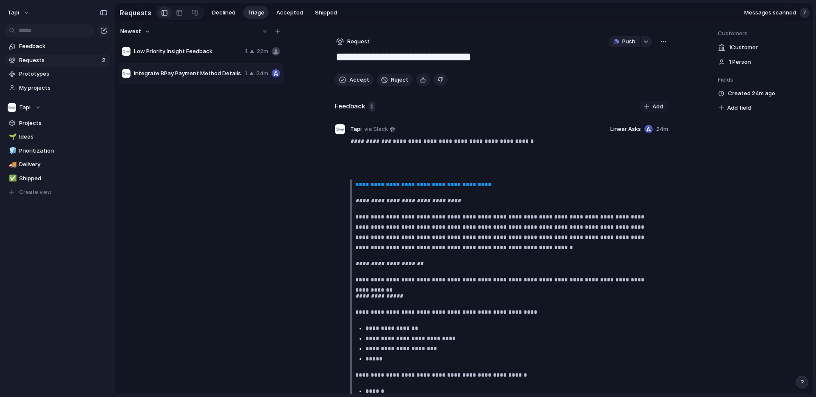
click at [201, 48] on span "Low Priority Insight Feedback" at bounding box center [188, 51] width 108 height 8
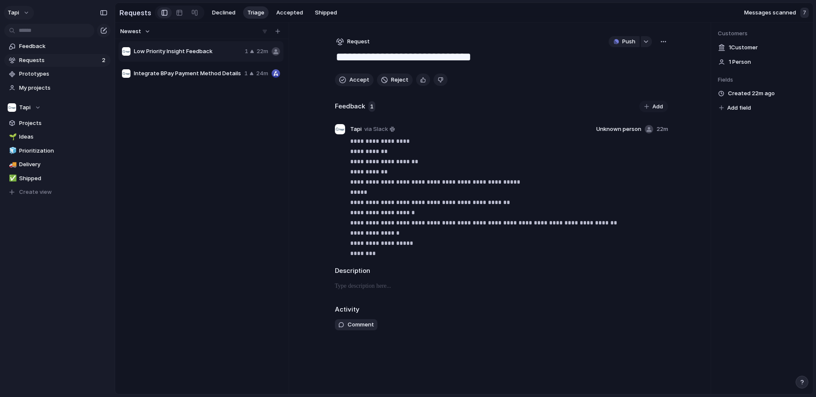
click at [14, 14] on span "tapi" at bounding box center [13, 12] width 11 height 8
click at [38, 30] on span "Settings" at bounding box center [31, 32] width 23 height 8
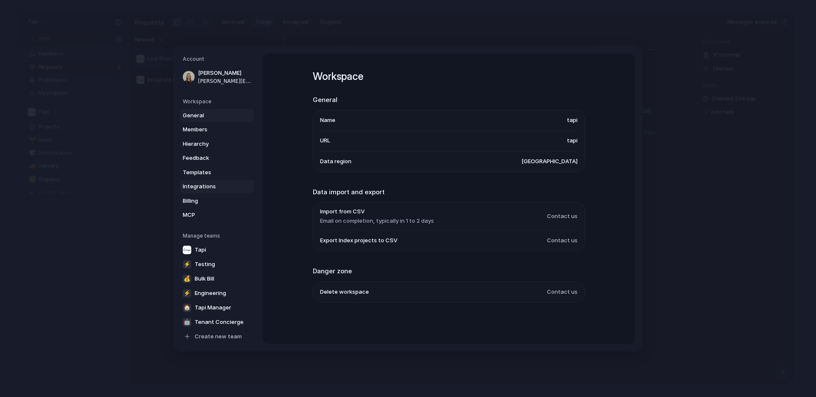
click at [203, 187] on span "Integrations" at bounding box center [210, 186] width 54 height 8
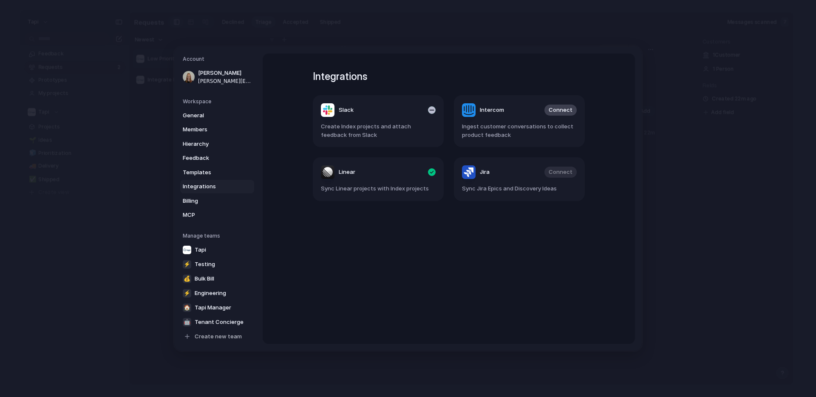
click at [388, 125] on span "Create Index projects and attach feedback from Slack" at bounding box center [378, 130] width 115 height 17
click at [344, 127] on span "Create Index projects and attach feedback from Slack" at bounding box center [378, 130] width 115 height 17
click at [342, 110] on span "Slack" at bounding box center [346, 110] width 15 height 8
click at [328, 110] on div "Slack" at bounding box center [337, 110] width 33 height 14
click at [332, 133] on span "Create Index projects and attach feedback from Slack" at bounding box center [378, 130] width 115 height 17
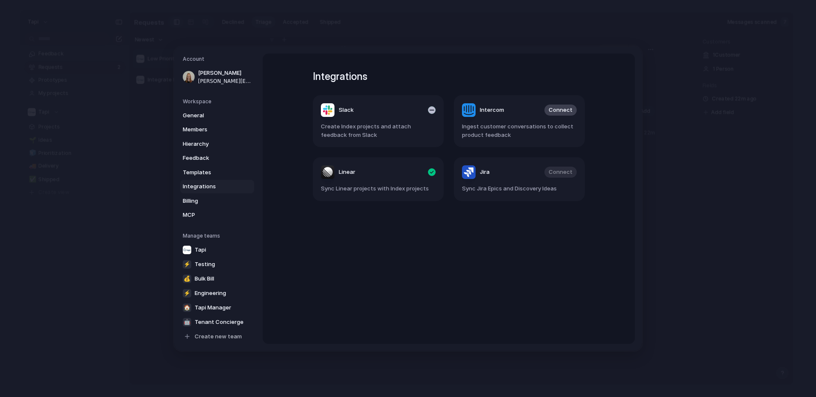
click at [394, 133] on span "Create Index projects and attach feedback from Slack" at bounding box center [378, 130] width 115 height 17
click at [559, 110] on span "Connect" at bounding box center [561, 110] width 24 height 8
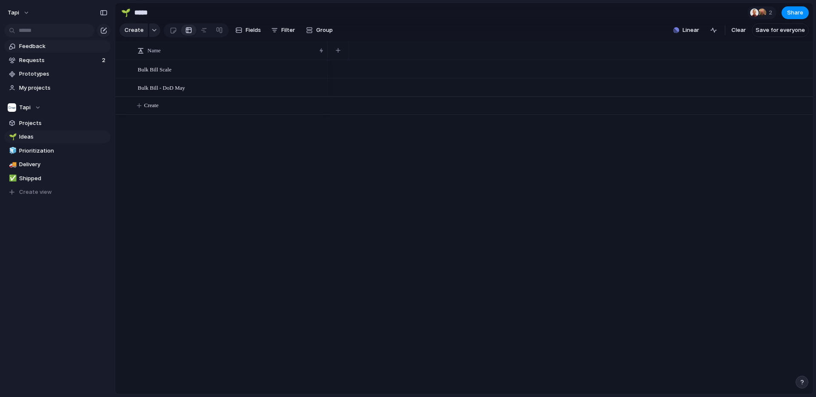
click at [66, 44] on span "Feedback" at bounding box center [63, 46] width 88 height 8
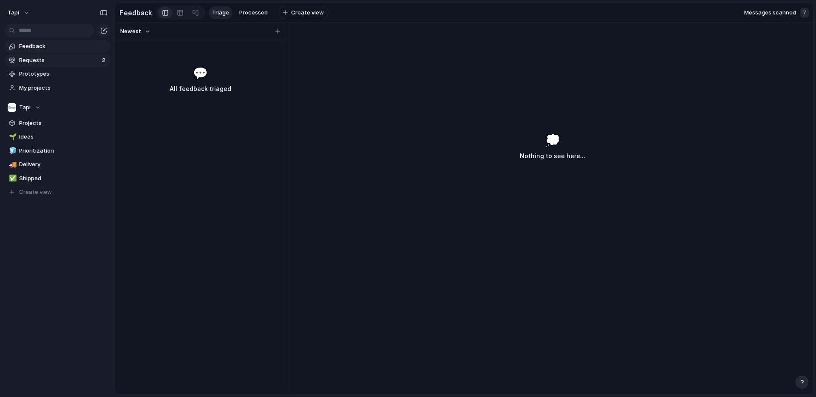
click at [72, 60] on span "Requests" at bounding box center [59, 60] width 80 height 8
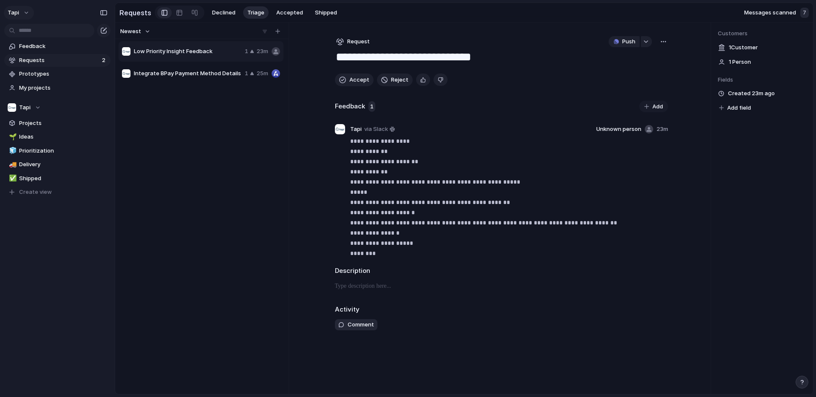
click at [21, 8] on button "tapi" at bounding box center [19, 13] width 30 height 14
click at [37, 31] on span "Settings" at bounding box center [31, 32] width 23 height 8
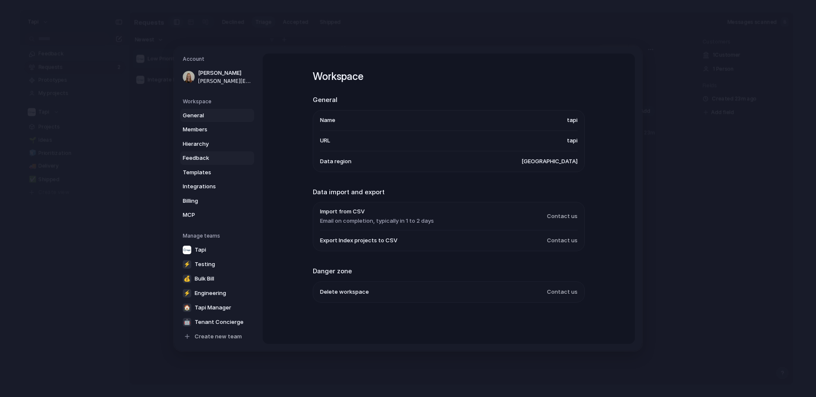
click at [195, 161] on span "Feedback" at bounding box center [210, 158] width 54 height 8
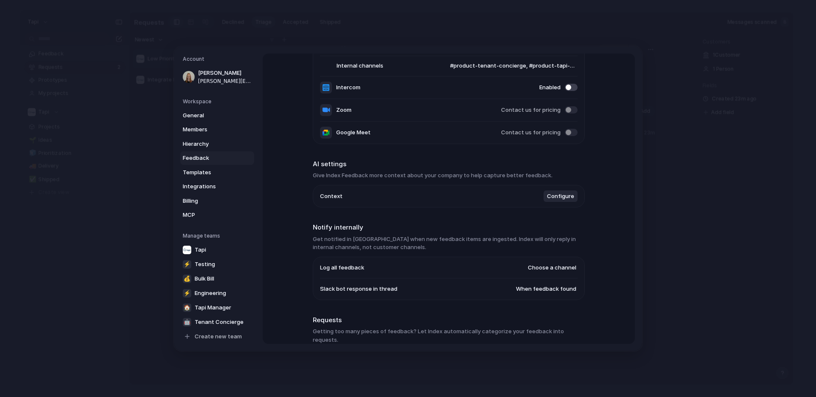
scroll to position [91, 0]
click at [563, 195] on span "Configure" at bounding box center [560, 194] width 27 height 8
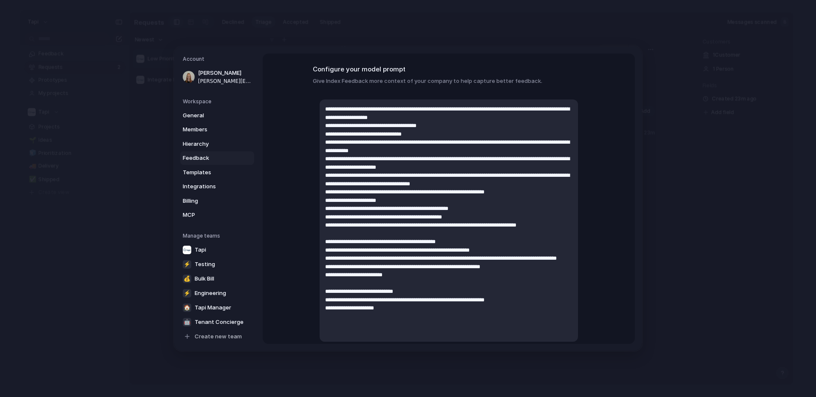
scroll to position [26, 0]
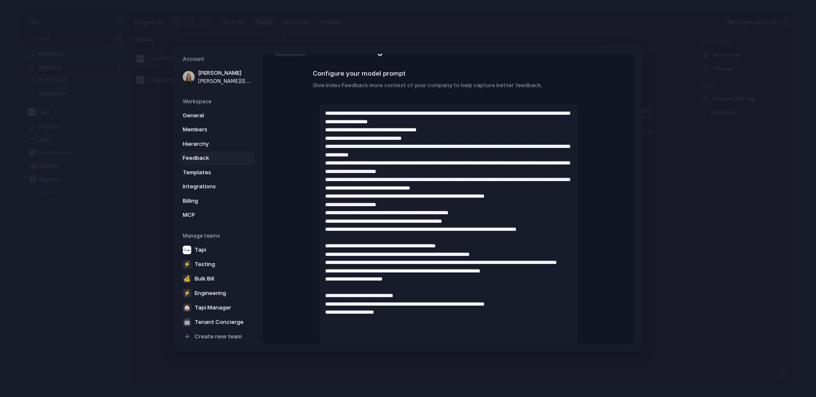
click at [623, 175] on div "Back Context settings Configure your model prompt Give Index Feedback more cont…" at bounding box center [449, 199] width 372 height 290
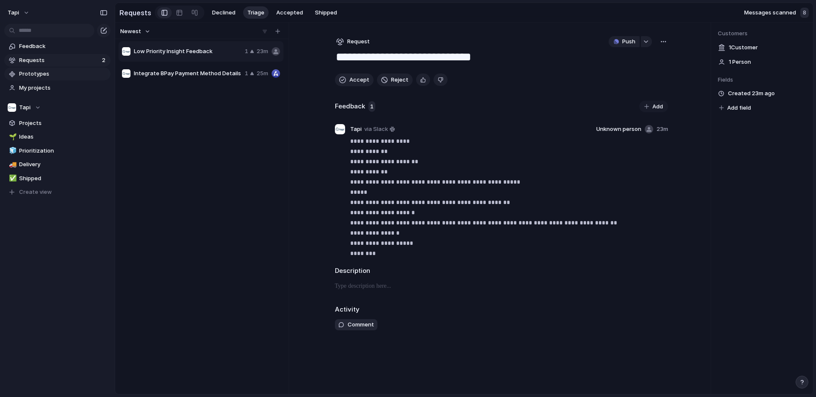
click at [40, 71] on span "Prototypes" at bounding box center [63, 74] width 88 height 8
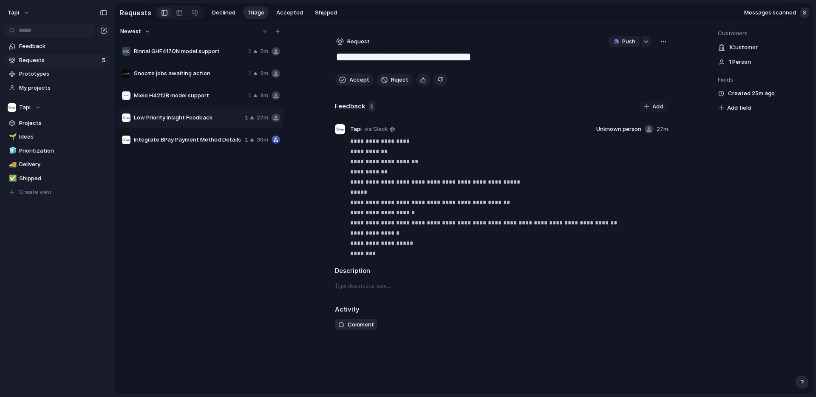
click at [160, 208] on div "Rinnai GHF417ON model support 1 2m Snooze jobs awaiting action 1 2m Miele H4212…" at bounding box center [202, 216] width 167 height 352
click at [229, 74] on span "Rinnai GHF417ON model support" at bounding box center [189, 73] width 111 height 8
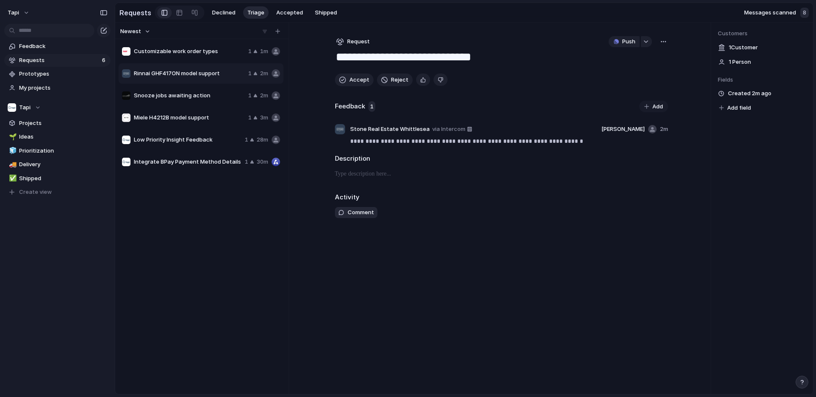
click at [226, 96] on span "Snooze jobs awaiting action" at bounding box center [189, 95] width 111 height 8
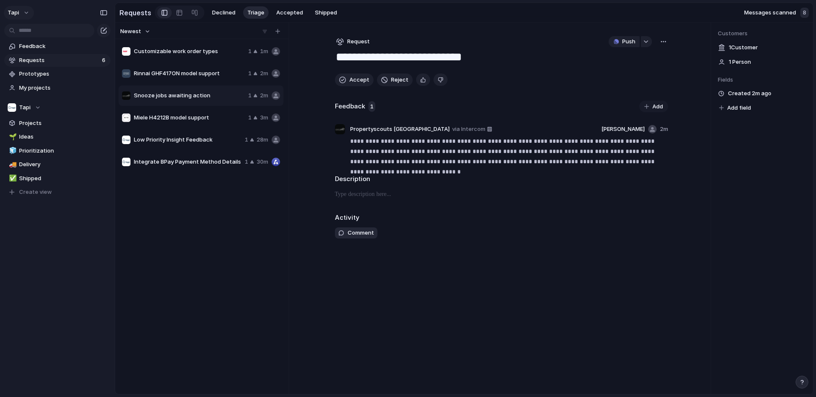
click at [18, 12] on span "tapi" at bounding box center [13, 12] width 11 height 8
click at [49, 31] on li "Settings" at bounding box center [41, 32] width 71 height 14
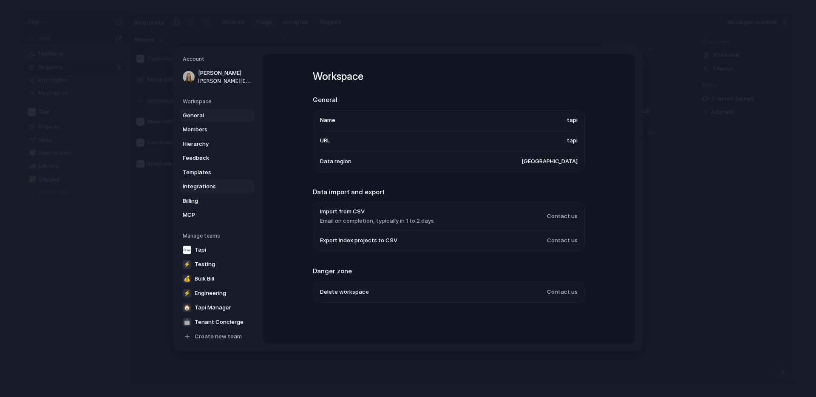
click at [202, 185] on span "Integrations" at bounding box center [210, 186] width 54 height 8
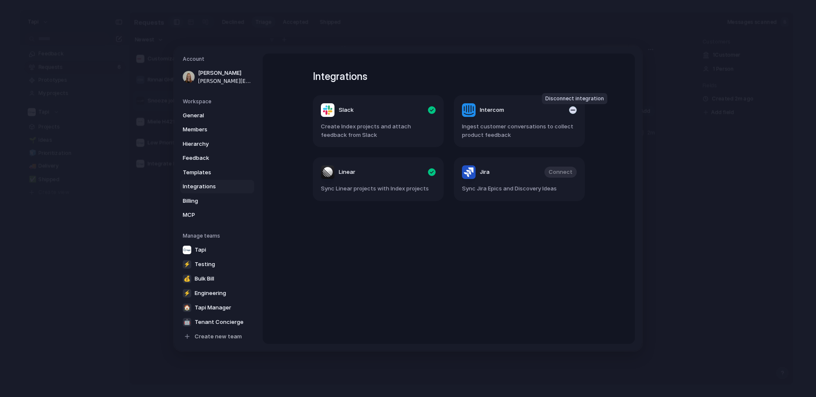
click at [573, 110] on div "button" at bounding box center [573, 110] width 8 height 8
click at [382, 284] on div "Integrations Slack Create Index projects and attach feedback from Slack Interco…" at bounding box center [448, 199] width 303 height 290
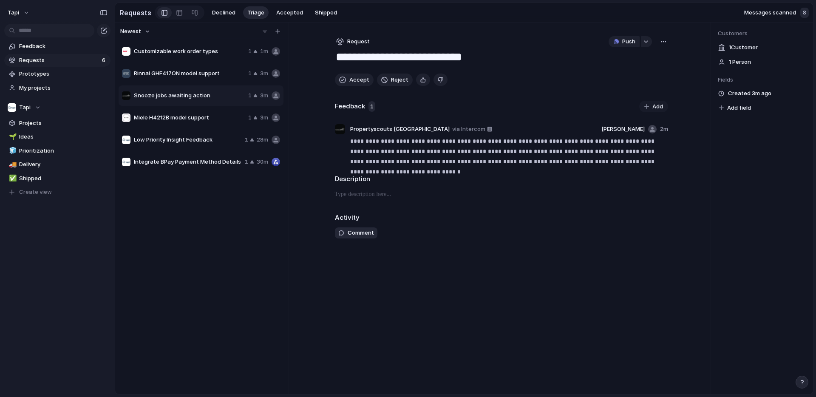
click at [223, 48] on span "Customizable work order types" at bounding box center [189, 51] width 111 height 8
click at [213, 163] on span "Integrate BPay Payment Method Details" at bounding box center [188, 162] width 108 height 8
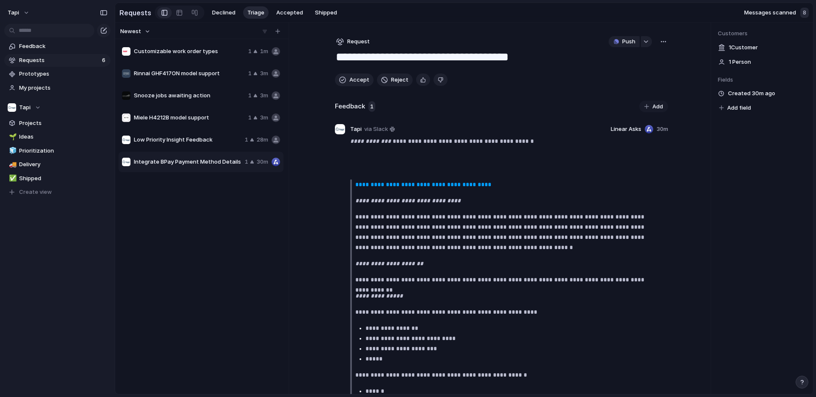
click at [211, 144] on span "Low Priority Insight Feedback" at bounding box center [188, 140] width 108 height 8
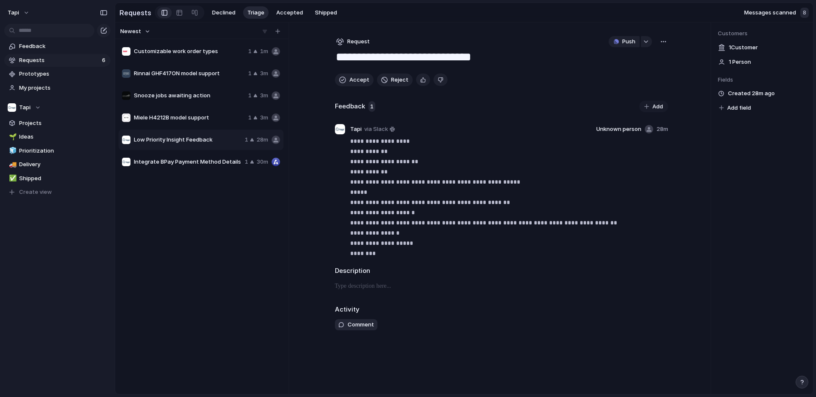
click at [213, 124] on div "Miele H4212B model support 1 3m" at bounding box center [201, 118] width 165 height 20
type textarea "**********"
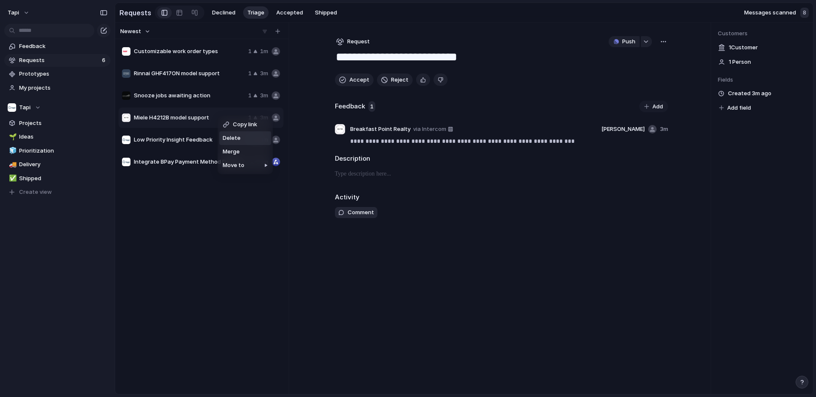
click at [236, 139] on span "Delete" at bounding box center [232, 138] width 18 height 8
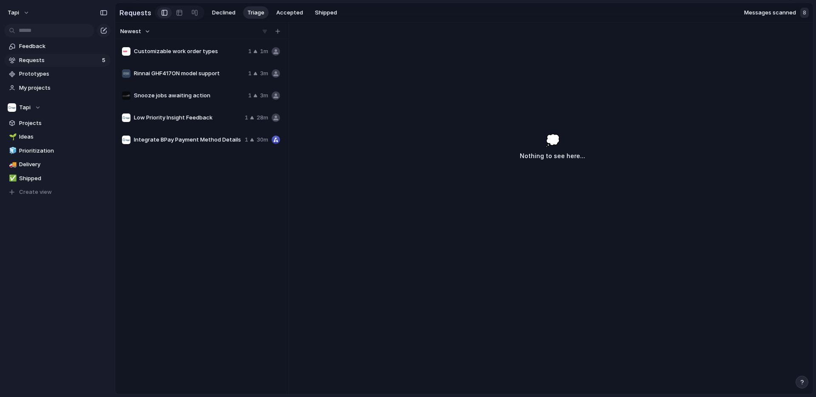
click at [221, 95] on span "Snooze jobs awaiting action" at bounding box center [189, 95] width 111 height 8
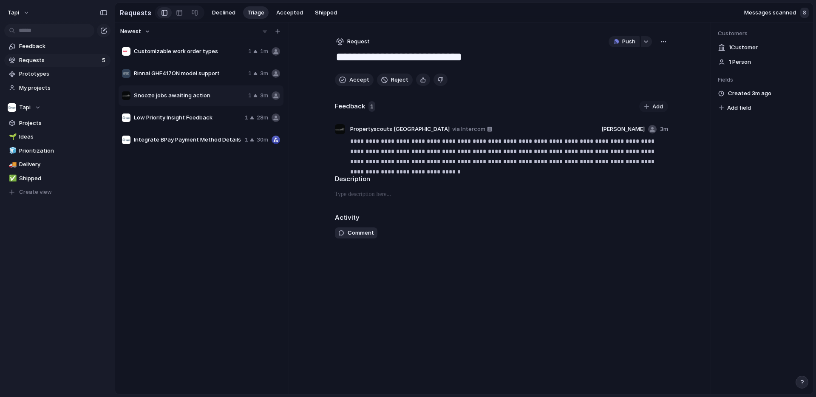
click at [226, 97] on span "Snooze jobs awaiting action" at bounding box center [189, 95] width 111 height 8
click at [72, 62] on span "Requests" at bounding box center [59, 60] width 80 height 8
click at [166, 49] on span "Customizable work order types" at bounding box center [189, 51] width 111 height 8
click at [187, 167] on div "Customizable work order types 1 1m Rinnai GHF417ON model support 1 3m Snooze jo…" at bounding box center [202, 216] width 167 height 352
click at [196, 49] on span "Customizable work order types" at bounding box center [189, 51] width 111 height 8
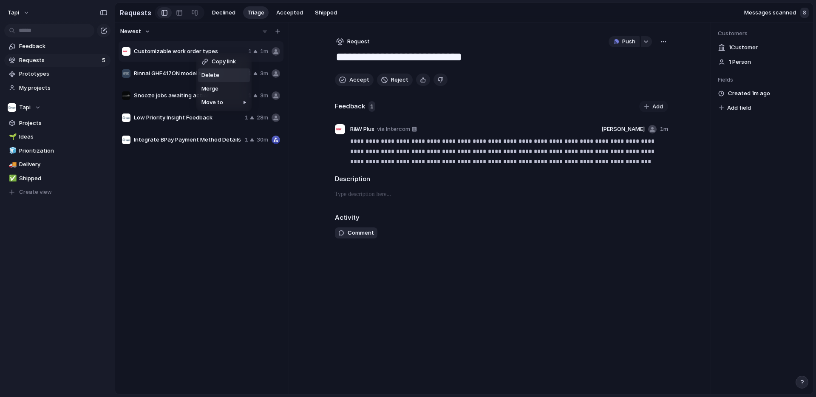
click at [214, 74] on span "Delete" at bounding box center [210, 75] width 18 height 8
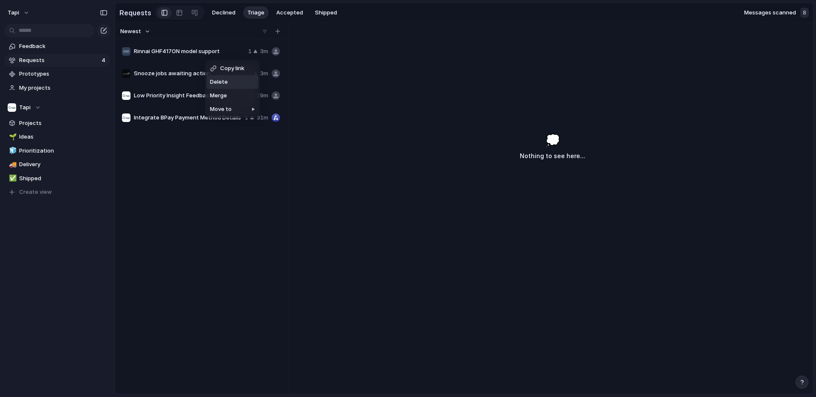
click at [218, 80] on span "Delete" at bounding box center [219, 82] width 18 height 8
click at [225, 79] on span "Delete" at bounding box center [227, 78] width 18 height 8
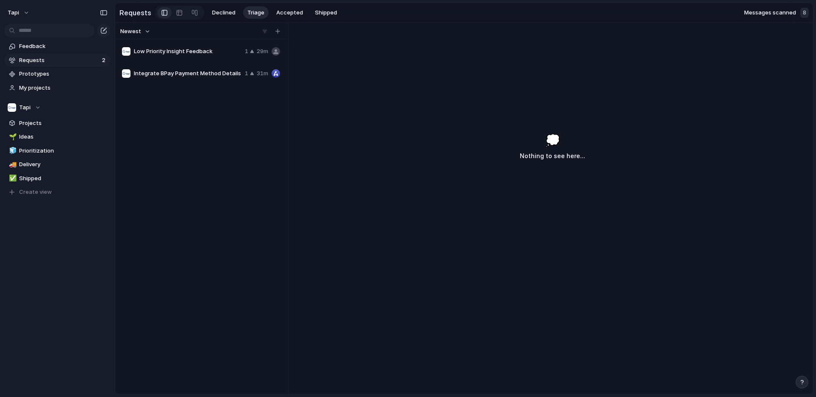
click at [164, 190] on div "Low Priority Insight Feedback 1 29m Integrate BPay Payment Method Details 1 31m" at bounding box center [202, 216] width 167 height 352
click at [189, 68] on div "Integrate BPay Payment Method Details 1 31m" at bounding box center [201, 73] width 165 height 20
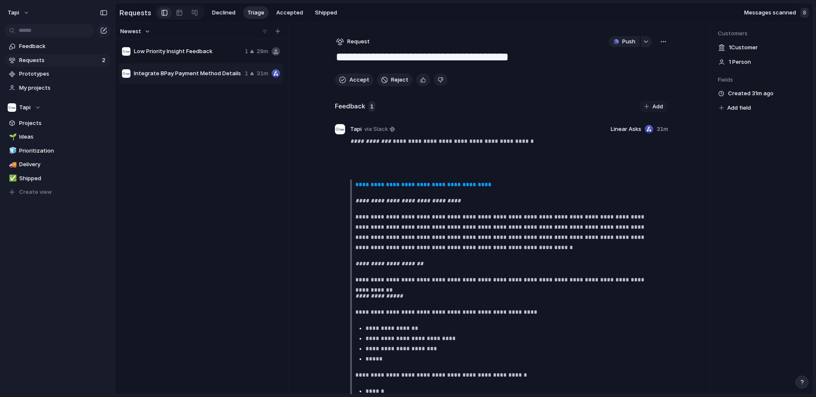
click at [198, 250] on div "Low Priority Insight Feedback 1 29m Integrate BPay Payment Method Details 1 31m" at bounding box center [202, 216] width 167 height 352
click at [28, 9] on button "tapi" at bounding box center [19, 13] width 30 height 14
click at [58, 28] on li "Settings" at bounding box center [41, 32] width 71 height 14
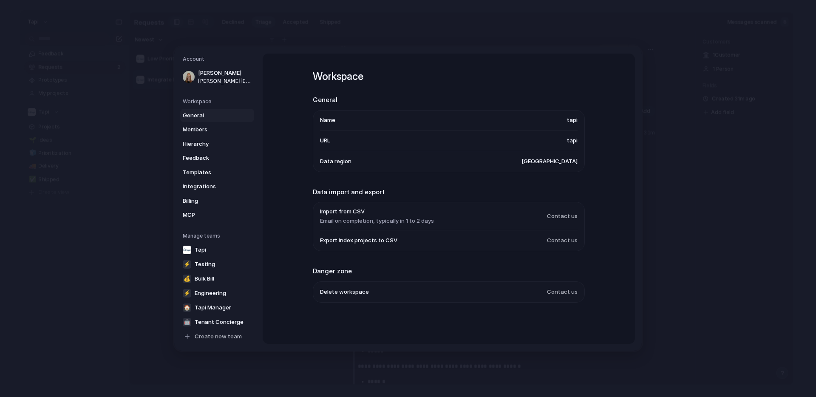
scroll to position [1, 0]
click at [211, 125] on span "Members" at bounding box center [210, 128] width 54 height 8
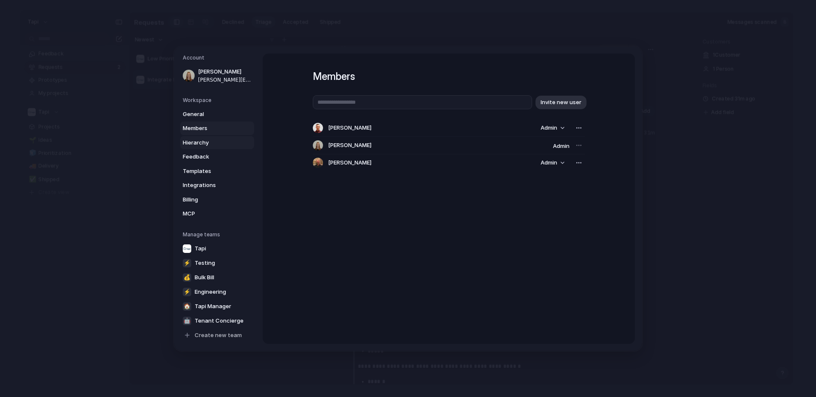
click at [209, 141] on span "Hierarchy" at bounding box center [210, 142] width 54 height 8
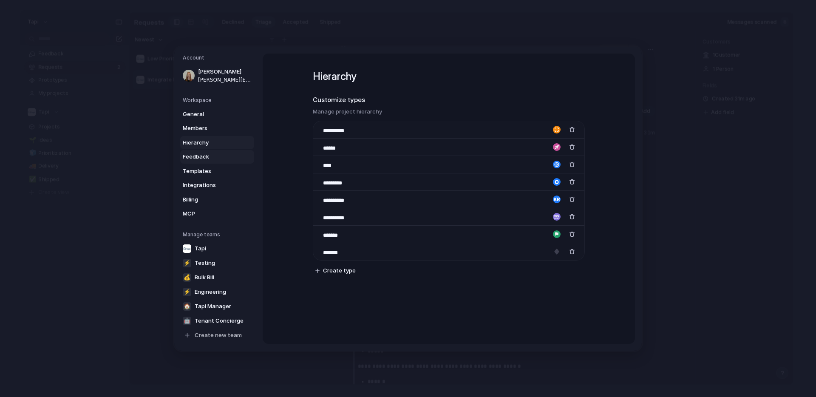
click at [212, 154] on span "Feedback" at bounding box center [210, 157] width 54 height 8
